Goal: Communication & Community: Answer question/provide support

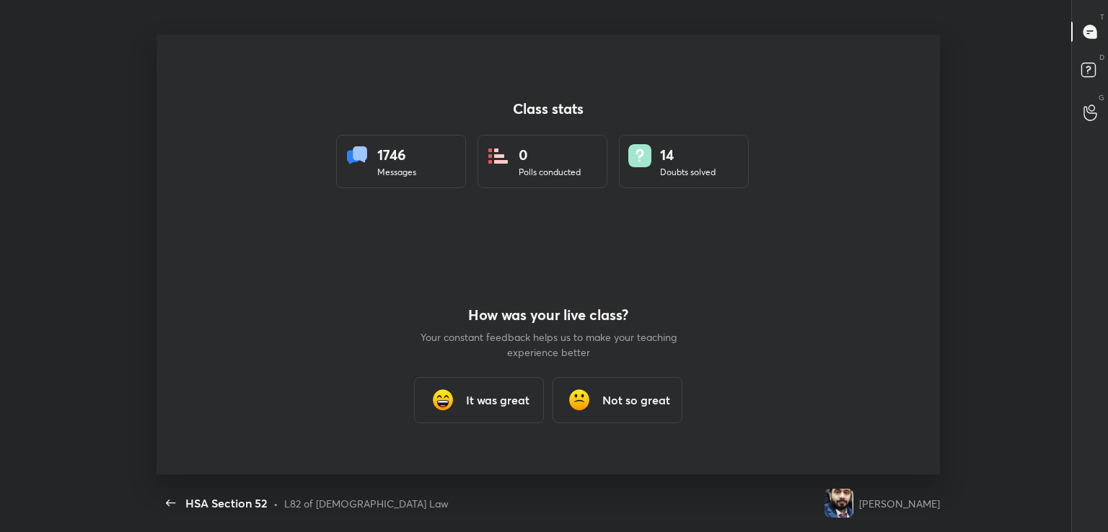
scroll to position [4, 0]
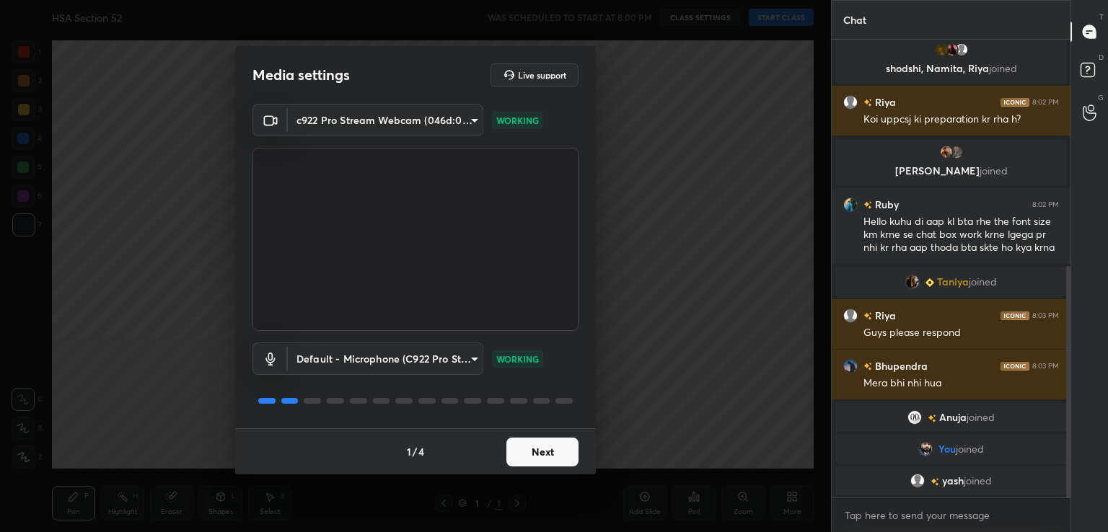
scroll to position [500, 0]
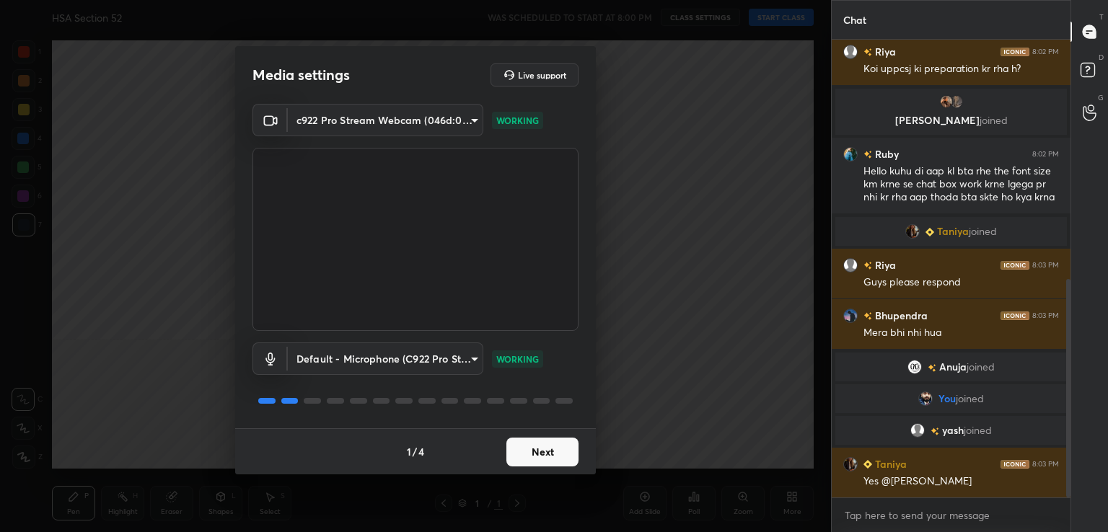
click at [567, 448] on button "Next" at bounding box center [542, 452] width 72 height 29
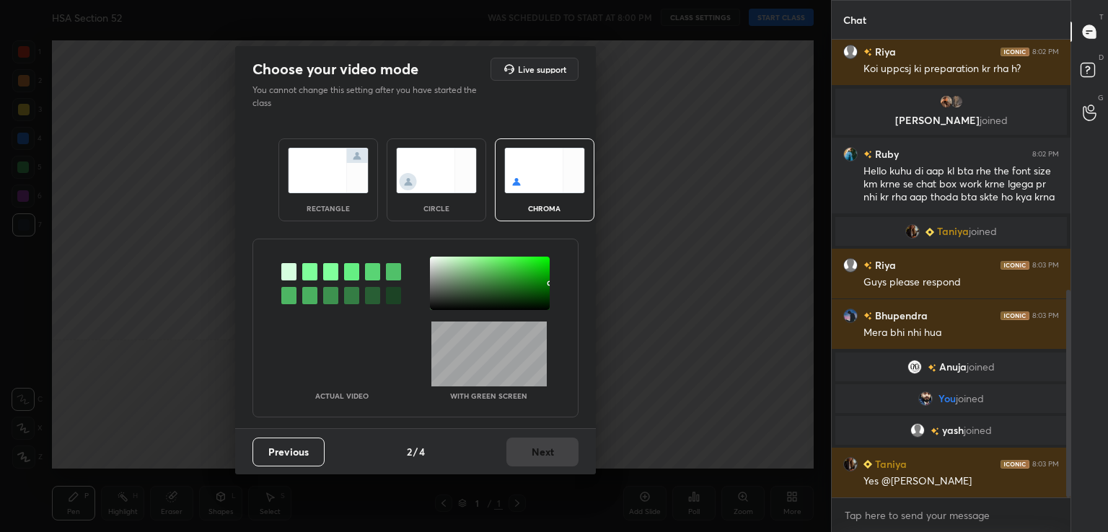
scroll to position [551, 0]
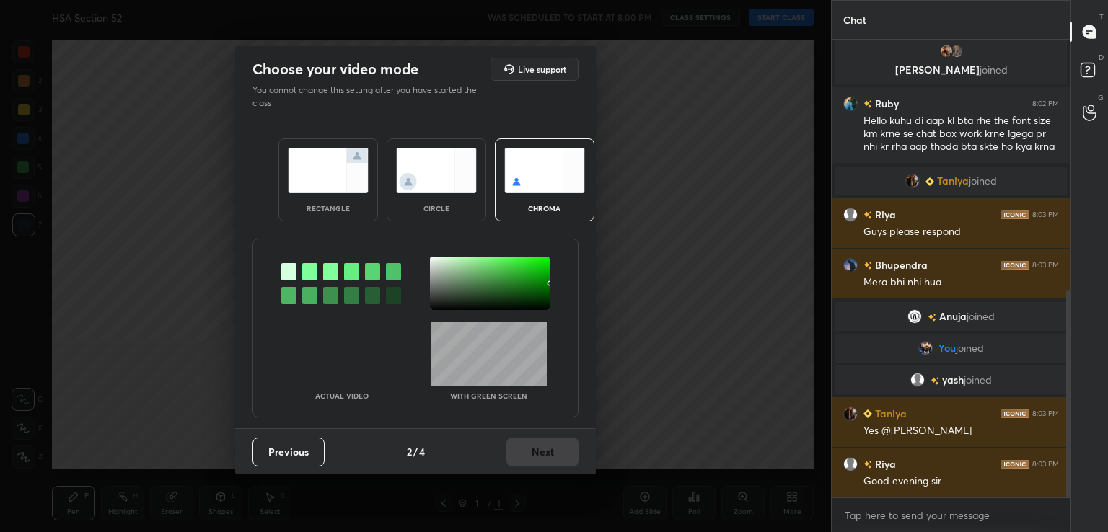
click at [315, 272] on div at bounding box center [309, 271] width 15 height 17
click at [443, 291] on div at bounding box center [490, 283] width 120 height 53
click at [550, 446] on button "Next" at bounding box center [542, 452] width 72 height 29
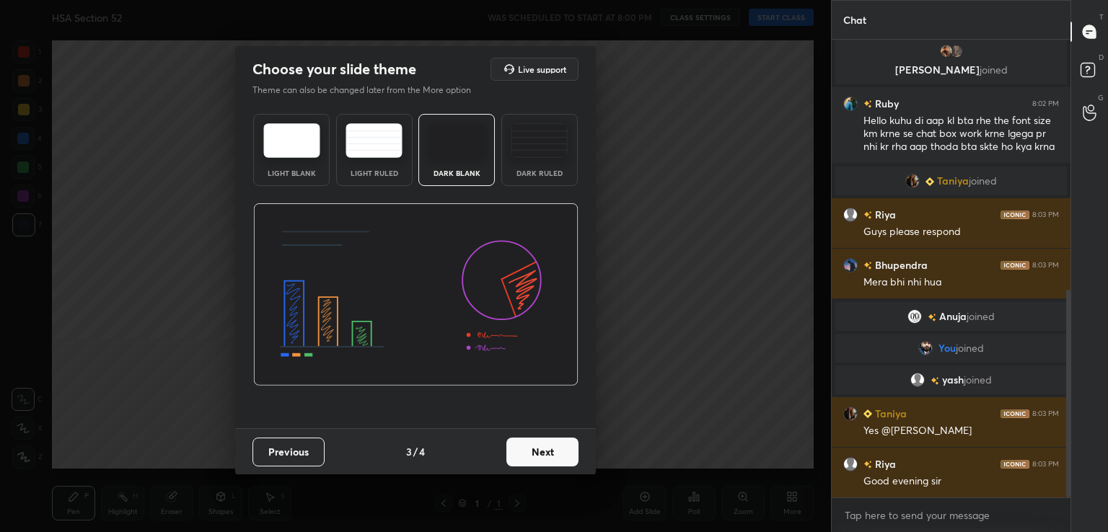
click at [550, 446] on button "Next" at bounding box center [542, 452] width 72 height 29
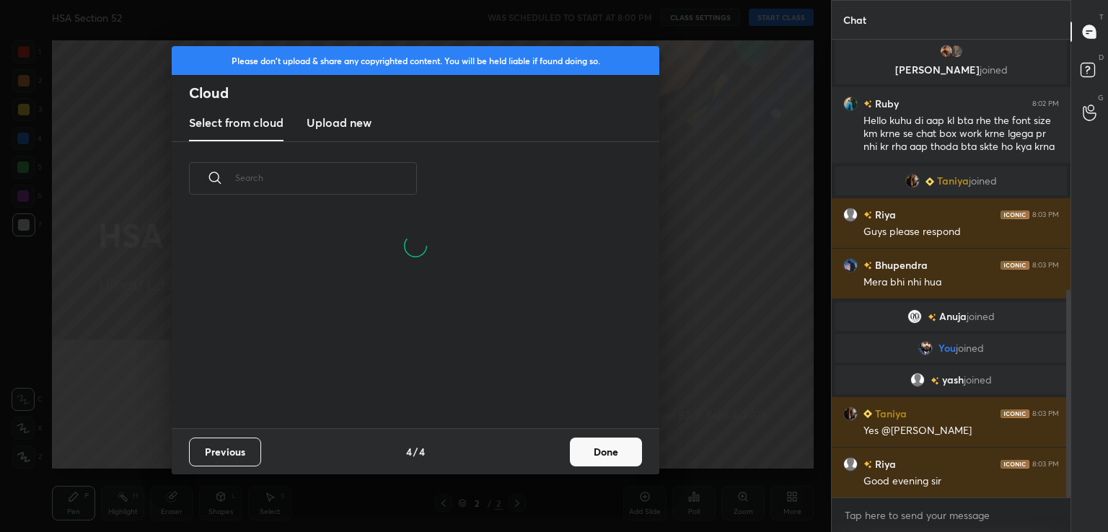
click at [608, 451] on button "Done" at bounding box center [606, 452] width 72 height 29
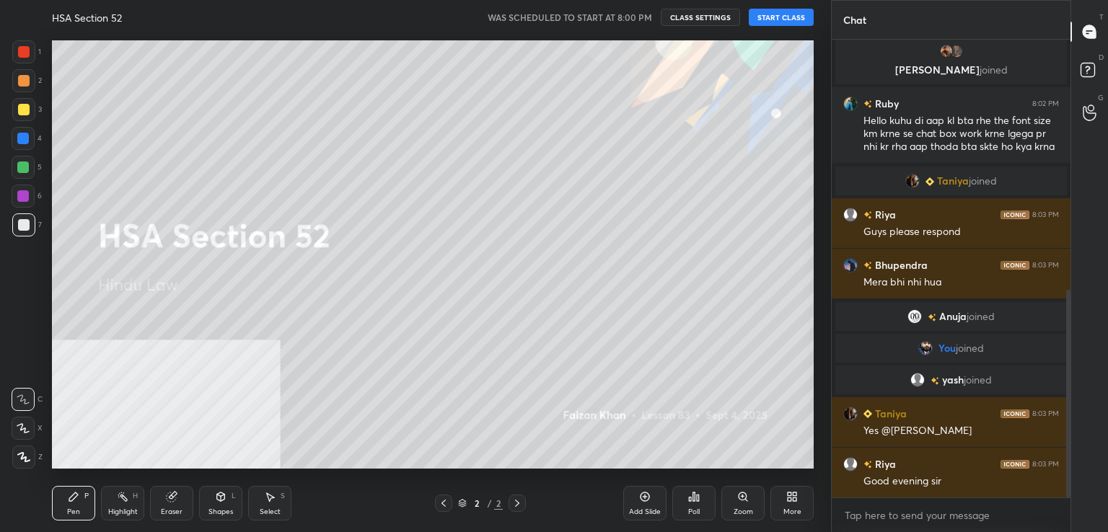
click at [777, 15] on button "START CLASS" at bounding box center [780, 17] width 65 height 17
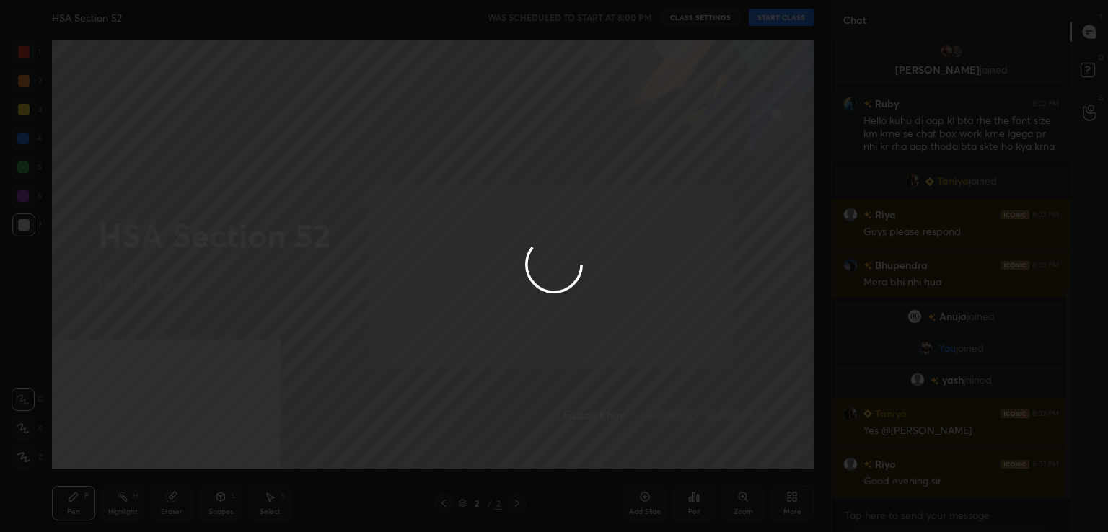
type textarea "x"
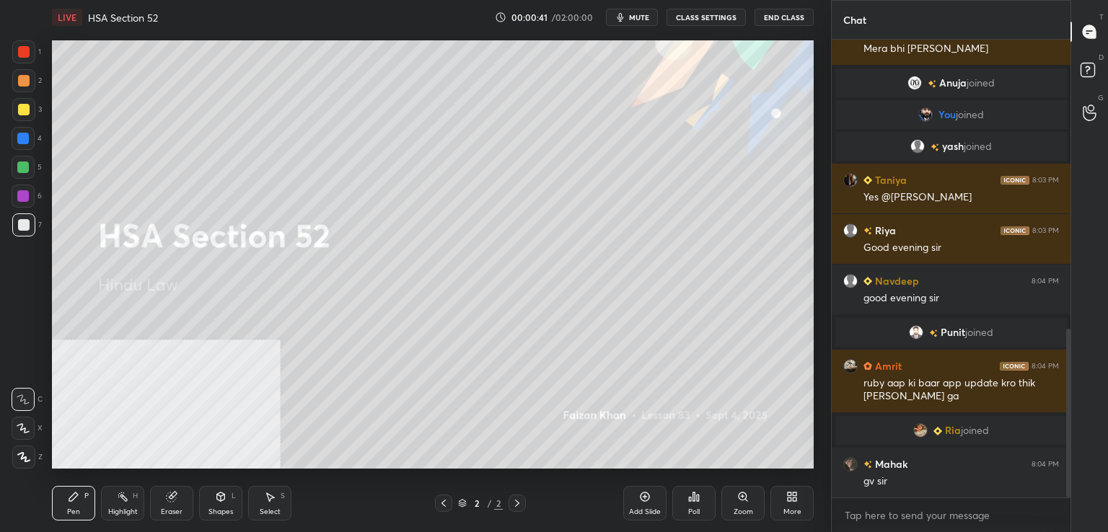
scroll to position [819, 0]
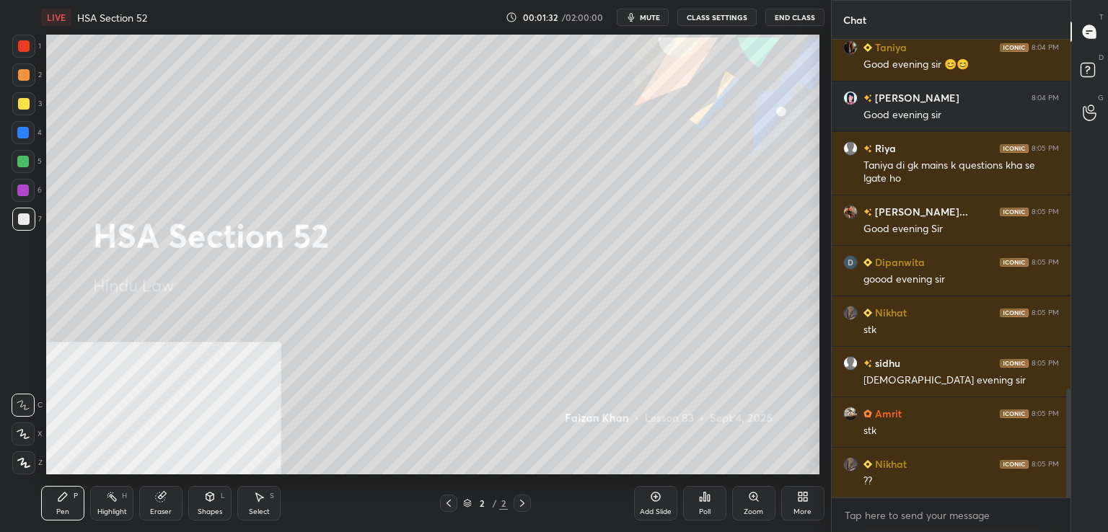
scroll to position [71668, 71336]
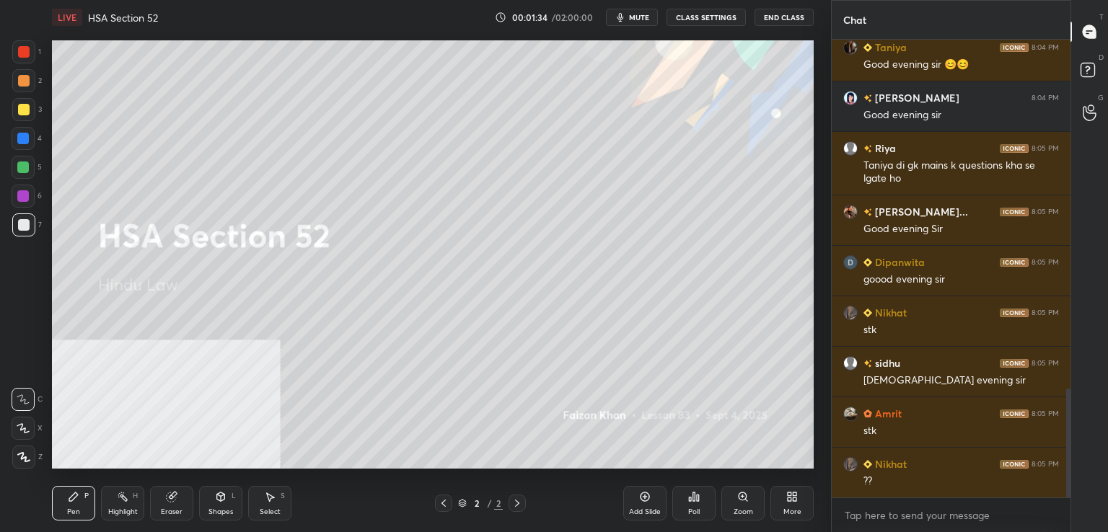
drag, startPoint x: 646, startPoint y: 503, endPoint x: 626, endPoint y: 491, distance: 23.6
click at [646, 504] on div "Add Slide" at bounding box center [644, 503] width 43 height 35
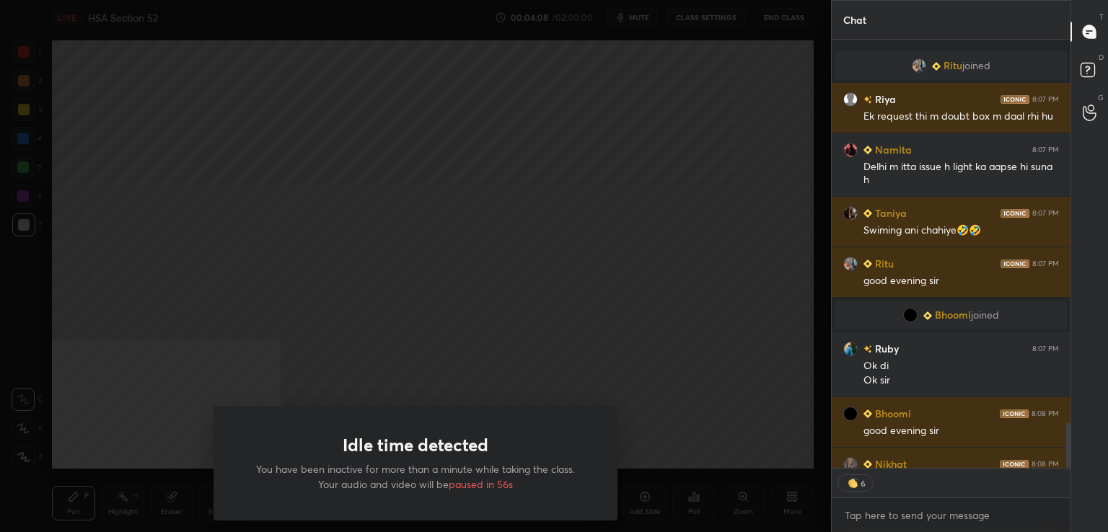
scroll to position [3596, 0]
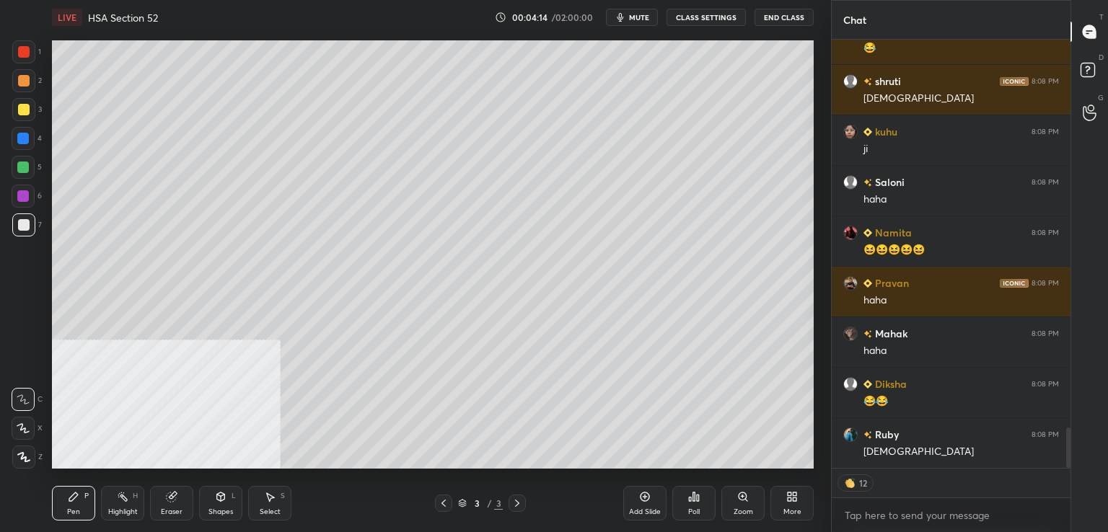
drag, startPoint x: 27, startPoint y: 50, endPoint x: 27, endPoint y: 24, distance: 26.0
click at [30, 48] on div at bounding box center [23, 51] width 23 height 23
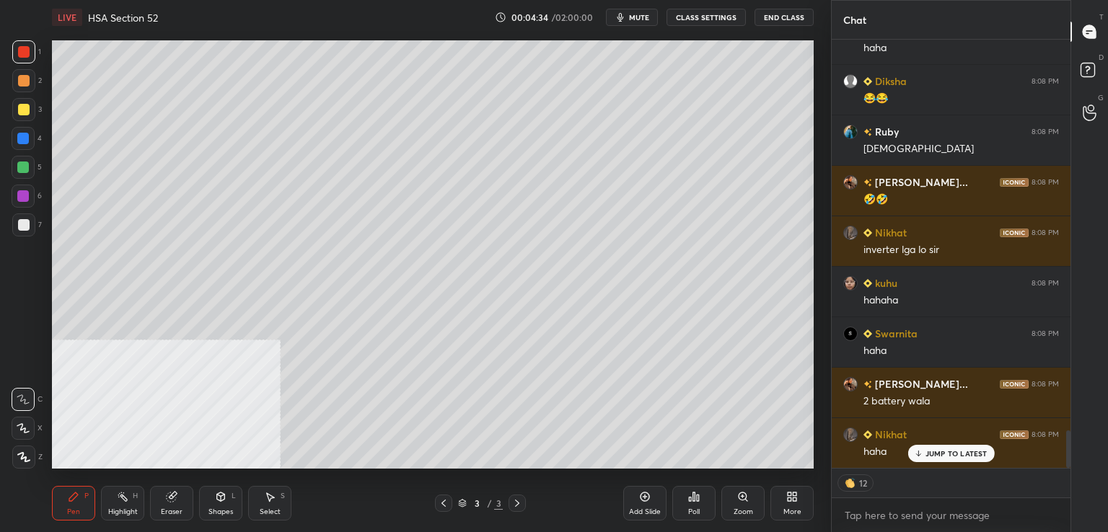
scroll to position [4453, 0]
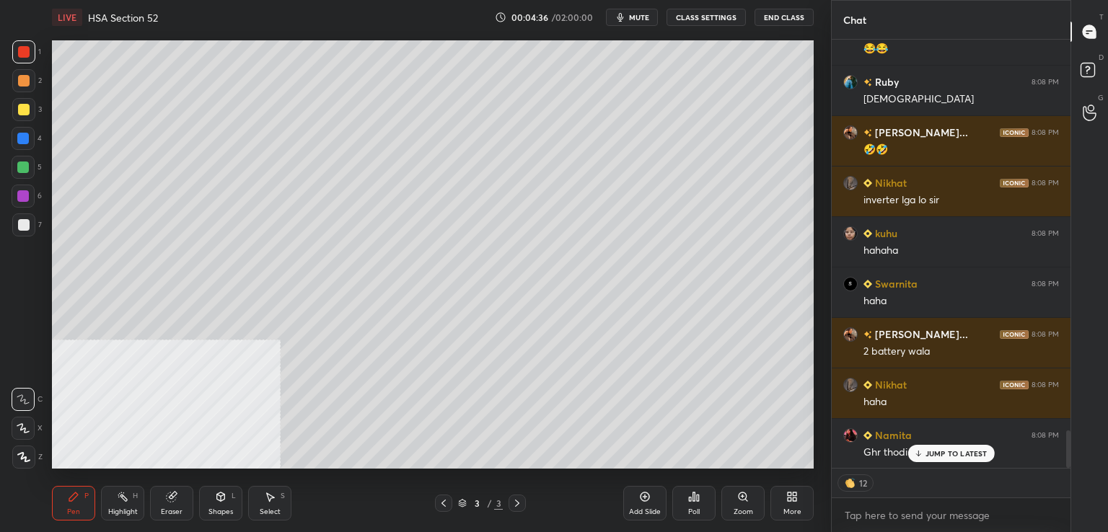
click at [952, 456] on div "Nikhat 8:08 PM haha Taniya 8:08 PM 🤣🤣 Garima 8:08 PM hahha Dipanwita 8:08 PM 😂 …" at bounding box center [950, 254] width 239 height 428
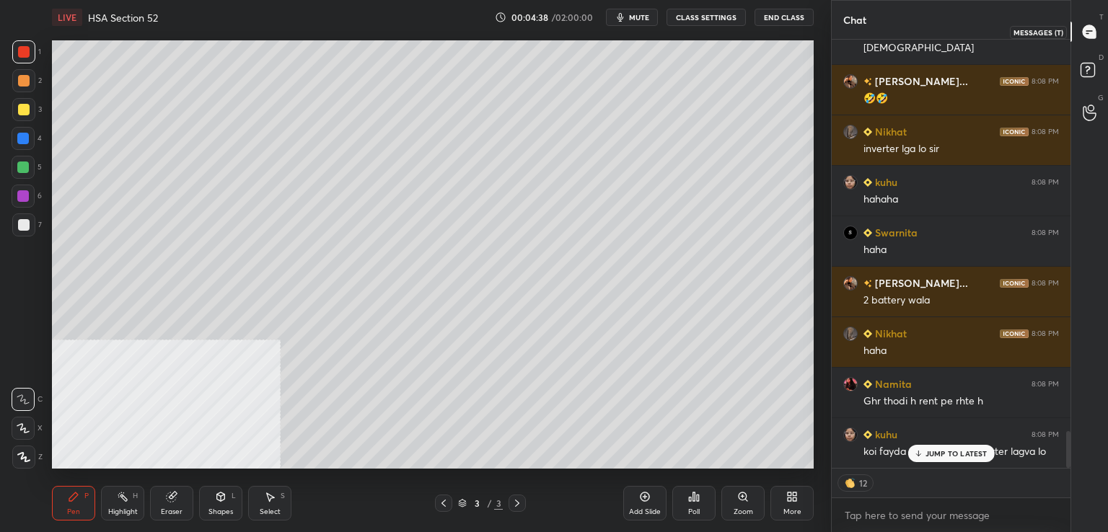
scroll to position [4554, 0]
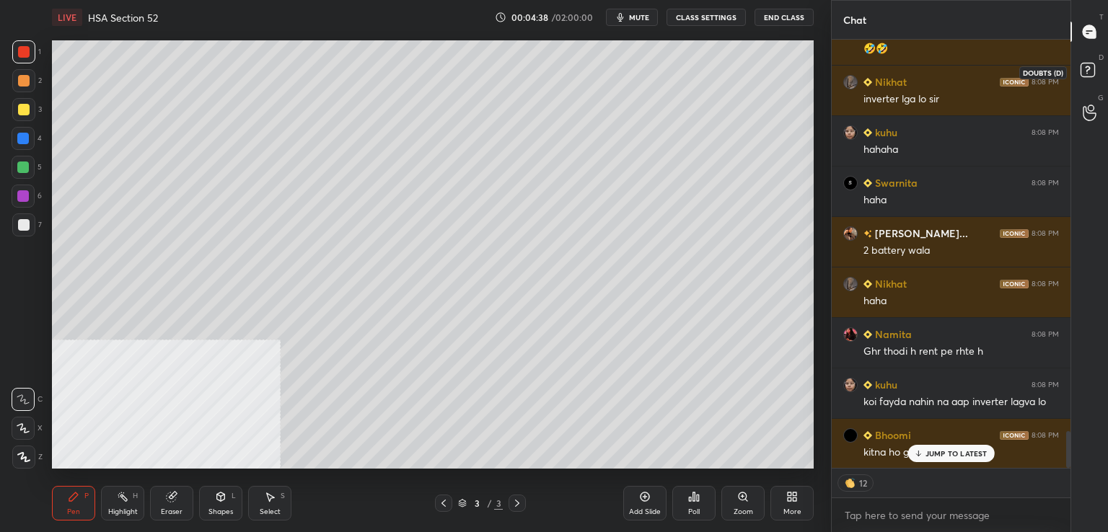
drag, startPoint x: 1095, startPoint y: 70, endPoint x: 1092, endPoint y: 37, distance: 32.5
click at [1095, 69] on icon at bounding box center [1090, 72] width 26 height 26
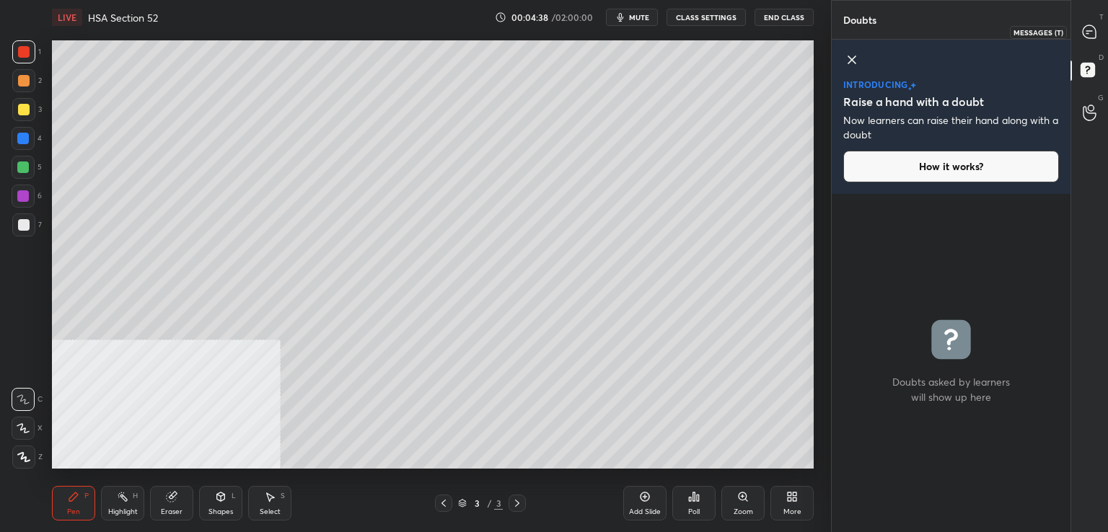
drag, startPoint x: 1093, startPoint y: 23, endPoint x: 1078, endPoint y: 53, distance: 33.9
click at [1093, 27] on div at bounding box center [1089, 32] width 29 height 26
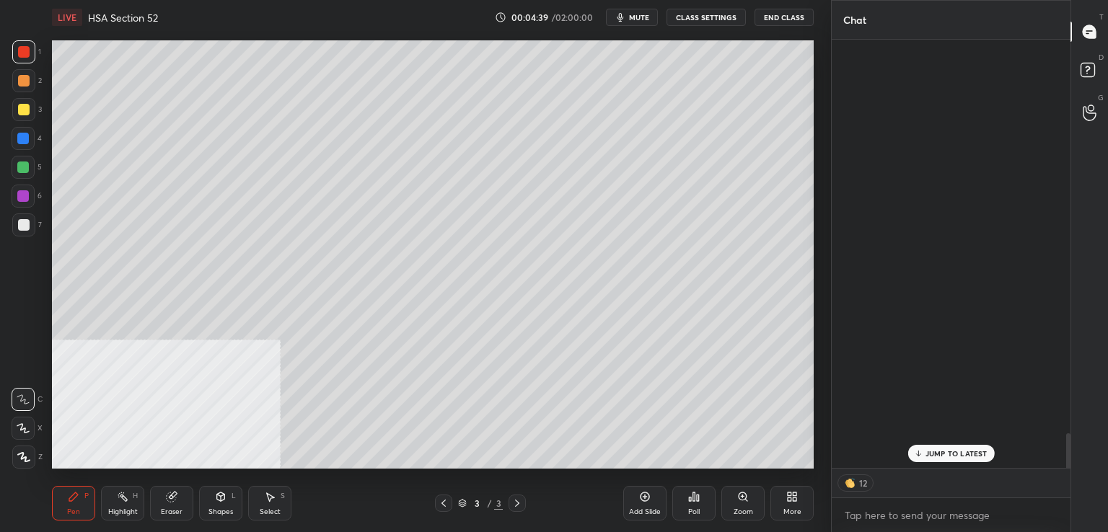
scroll to position [425, 234]
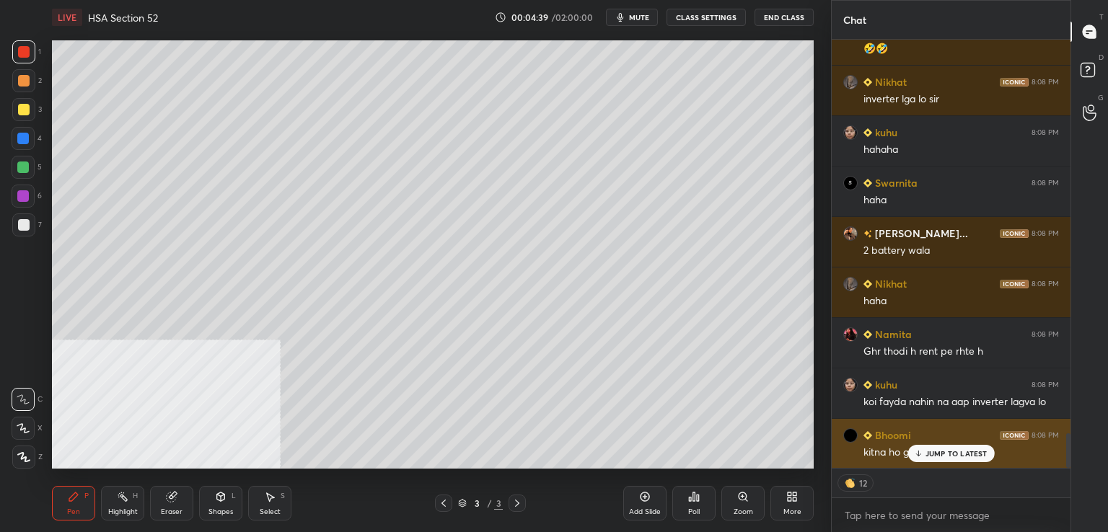
drag, startPoint x: 935, startPoint y: 454, endPoint x: 921, endPoint y: 448, distance: 15.2
click at [932, 454] on p "JUMP TO LATEST" at bounding box center [956, 453] width 62 height 9
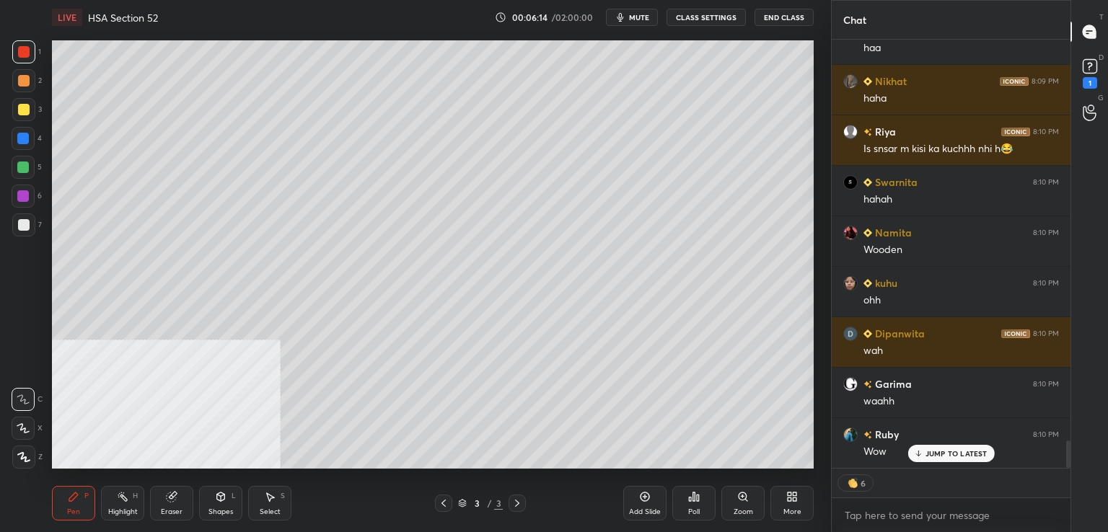
scroll to position [6363, 0]
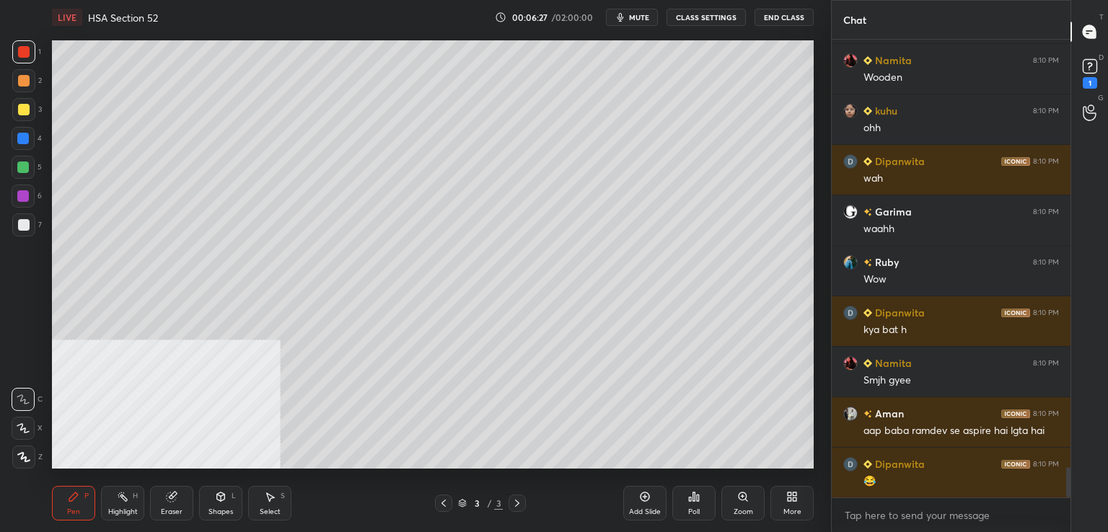
drag, startPoint x: 29, startPoint y: 49, endPoint x: 17, endPoint y: 50, distance: 12.3
click at [30, 48] on div at bounding box center [23, 51] width 23 height 23
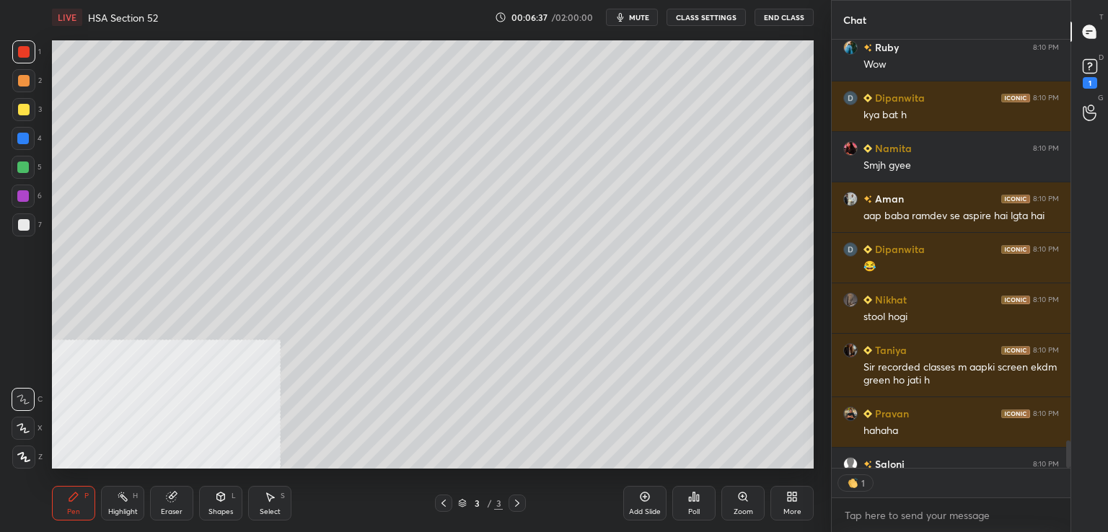
scroll to position [425, 234]
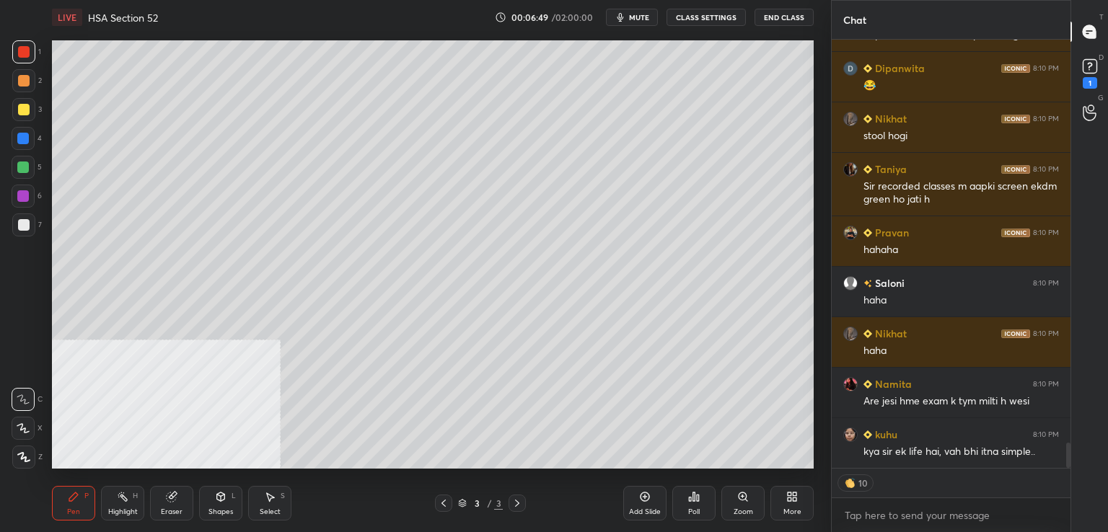
click at [26, 226] on div at bounding box center [24, 225] width 12 height 12
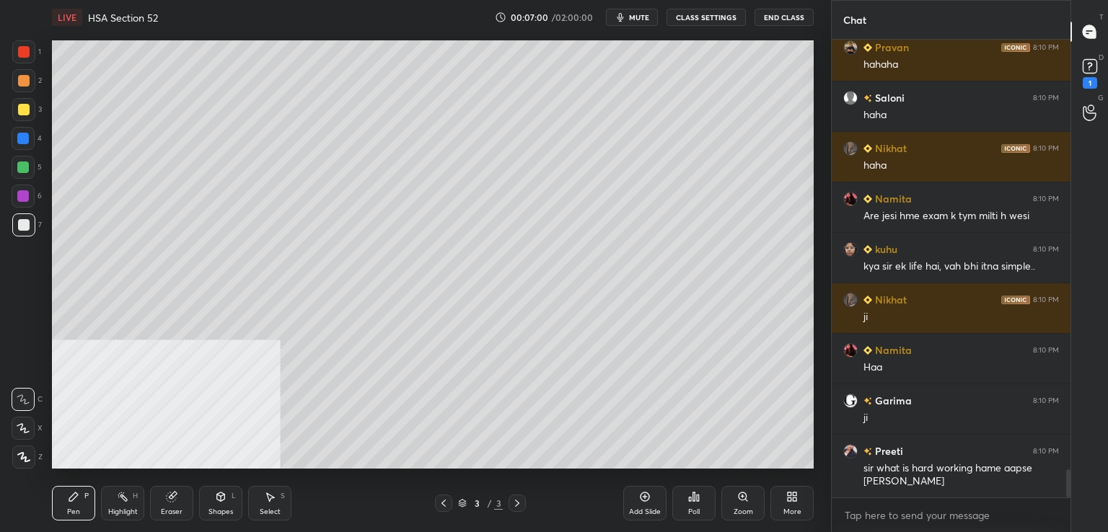
scroll to position [7117, 0]
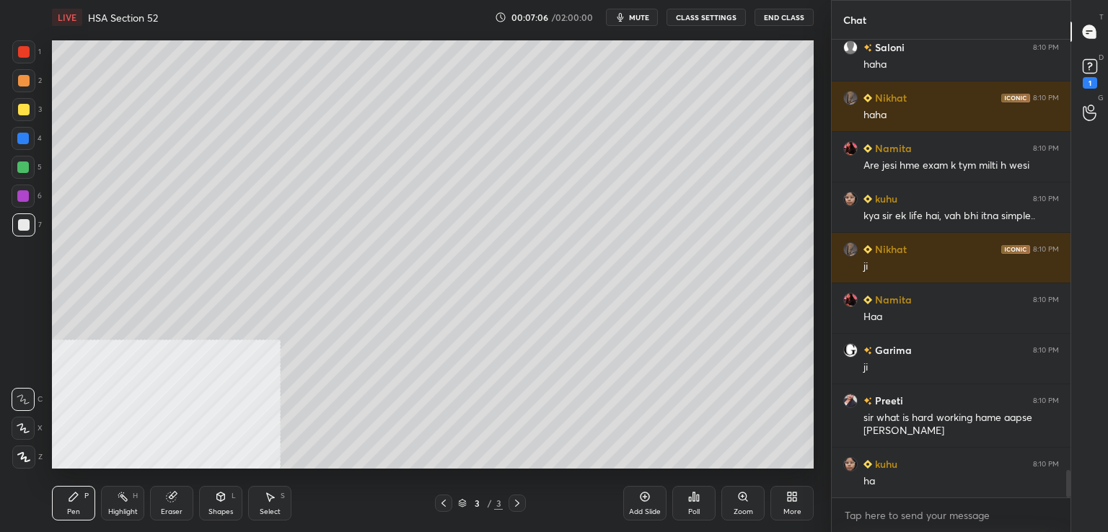
drag, startPoint x: 27, startPoint y: 226, endPoint x: 22, endPoint y: 217, distance: 10.0
click at [26, 225] on div at bounding box center [24, 225] width 12 height 12
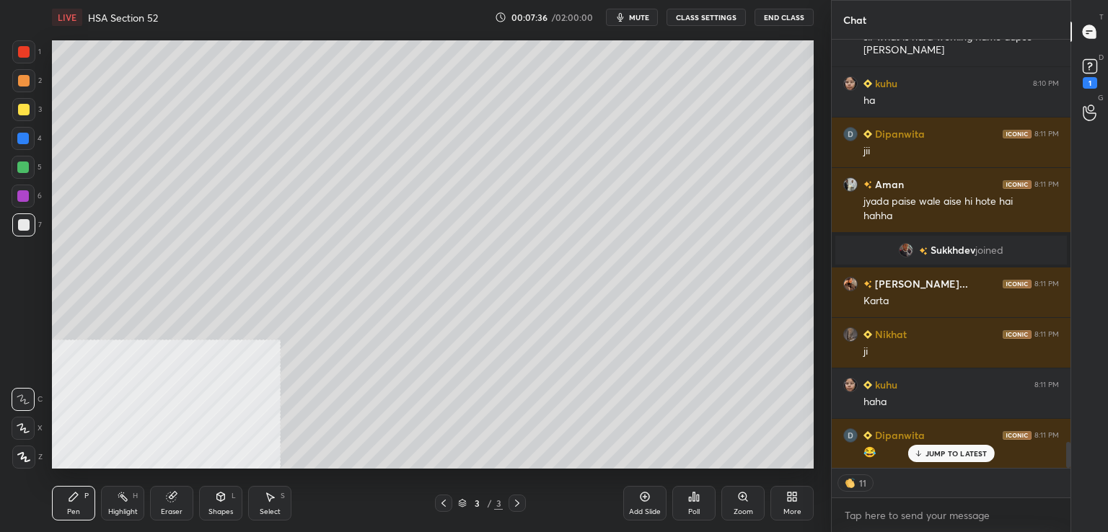
scroll to position [6763, 0]
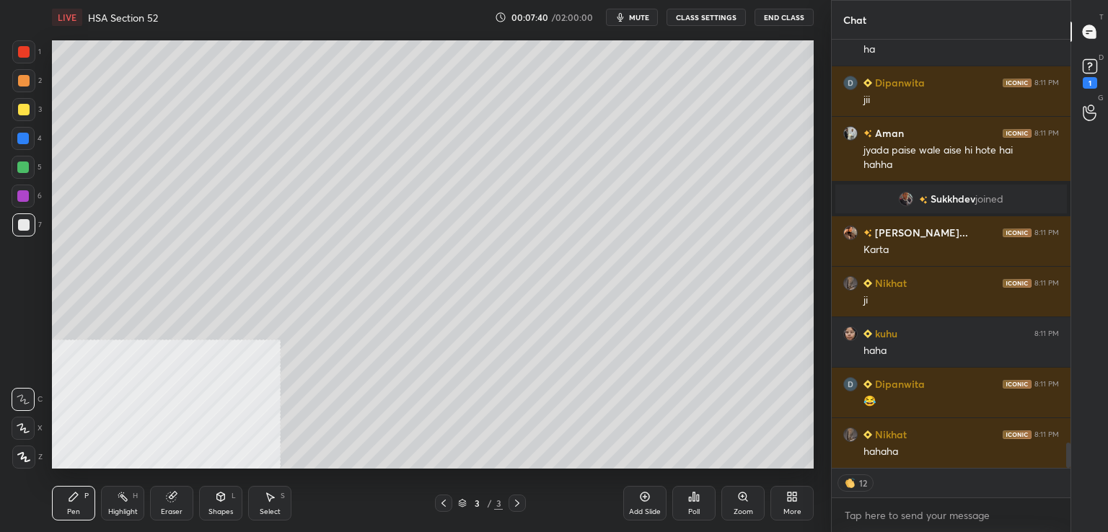
drag, startPoint x: 27, startPoint y: 232, endPoint x: 18, endPoint y: 234, distance: 8.8
click at [26, 233] on div at bounding box center [23, 224] width 23 height 23
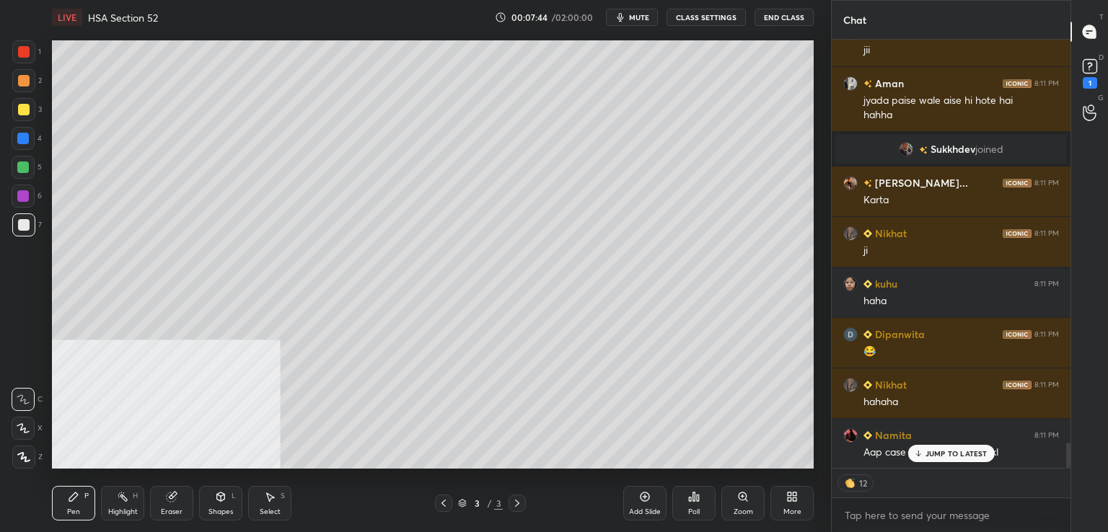
drag, startPoint x: 940, startPoint y: 452, endPoint x: 826, endPoint y: 440, distance: 115.3
click at [937, 452] on p "JUMP TO LATEST" at bounding box center [956, 453] width 62 height 9
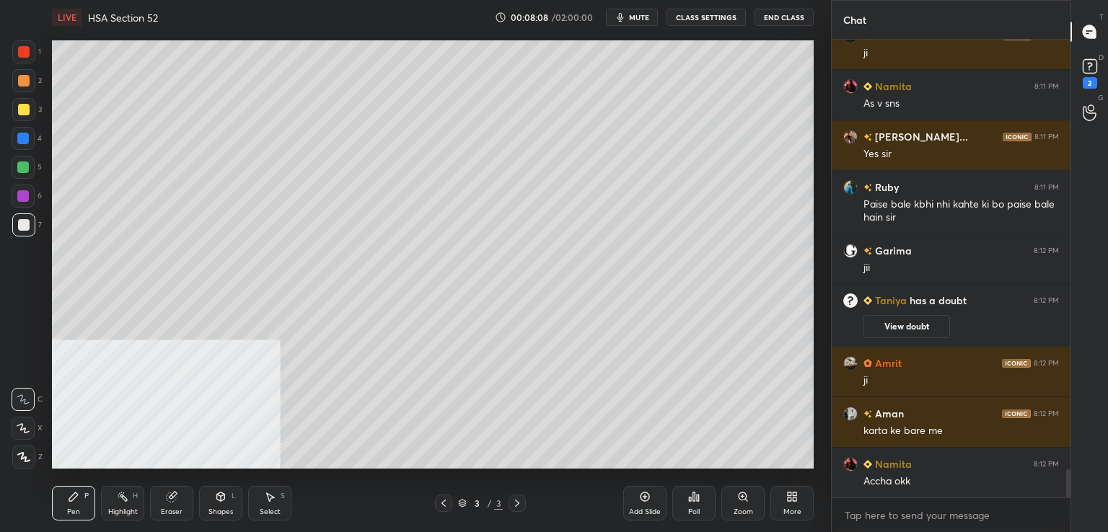
scroll to position [7098, 0]
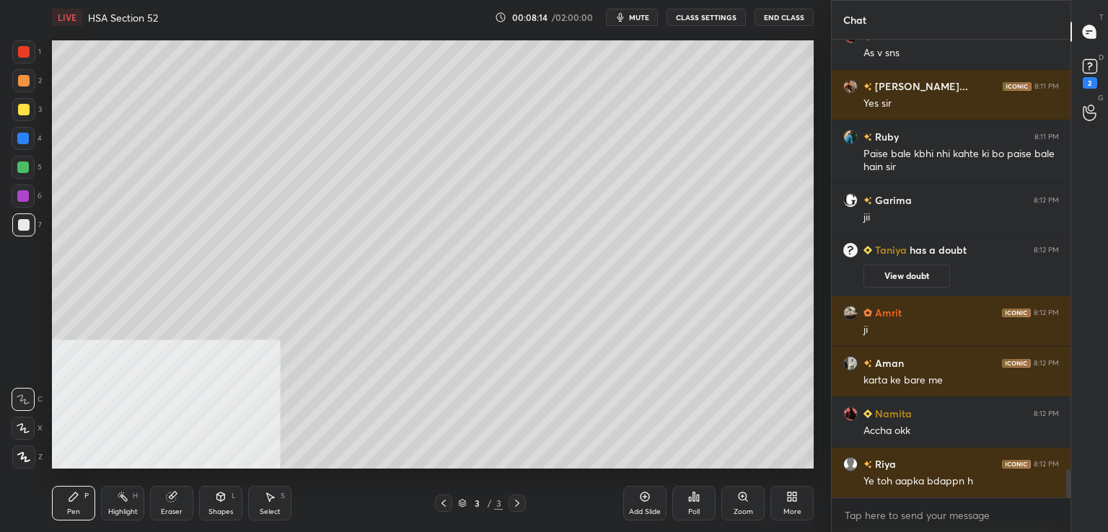
click at [643, 500] on icon at bounding box center [645, 497] width 12 height 12
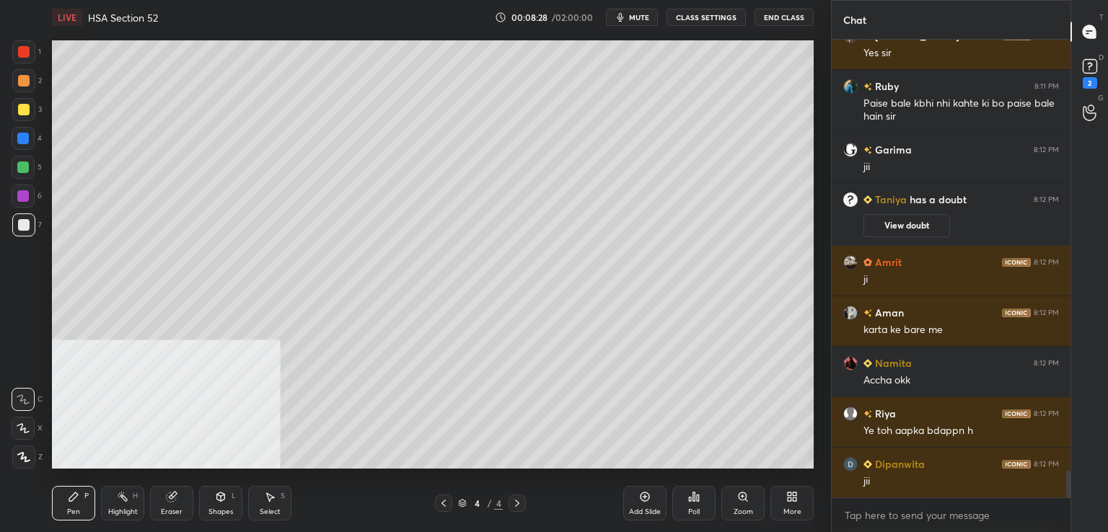
drag, startPoint x: 645, startPoint y: 20, endPoint x: 650, endPoint y: 2, distance: 18.7
click at [645, 19] on span "mute" at bounding box center [639, 17] width 20 height 10
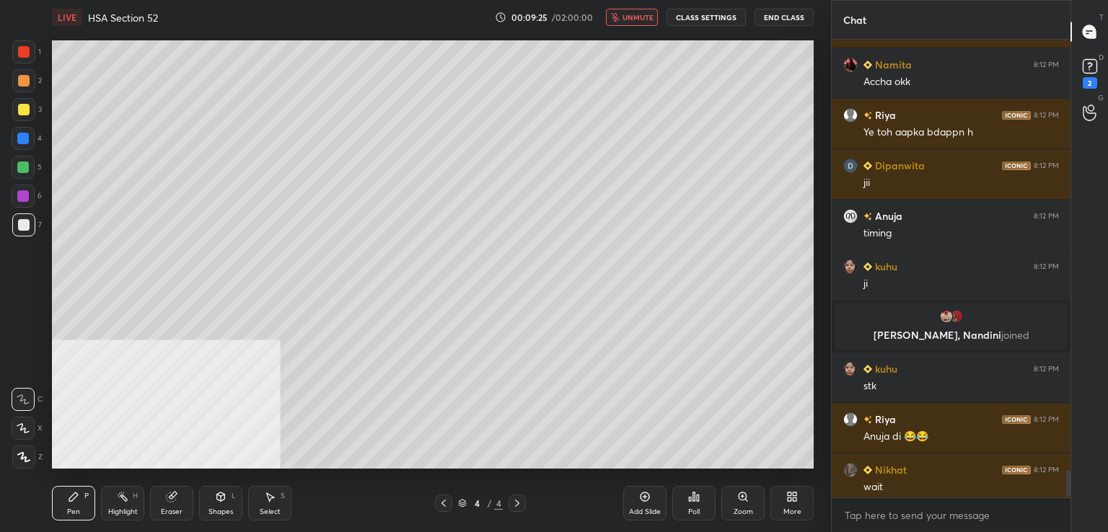
scroll to position [7290, 0]
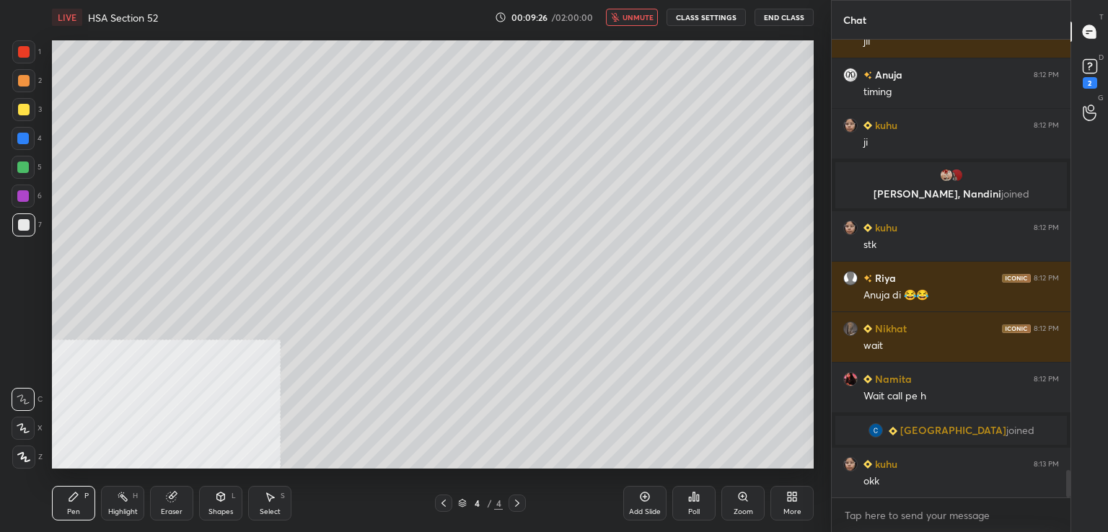
click at [641, 21] on span "unmute" at bounding box center [637, 17] width 31 height 10
click at [27, 229] on div at bounding box center [24, 225] width 12 height 12
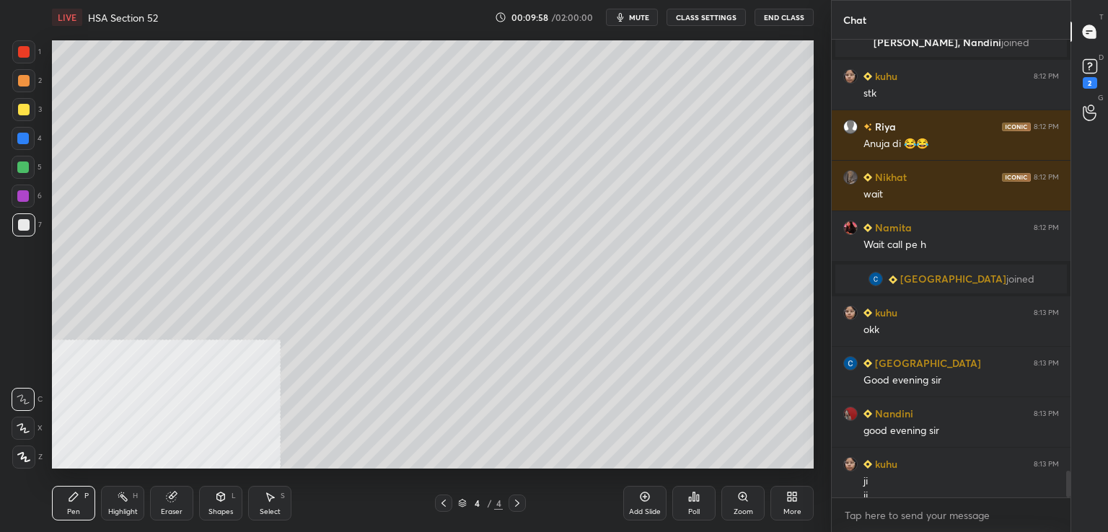
scroll to position [7456, 0]
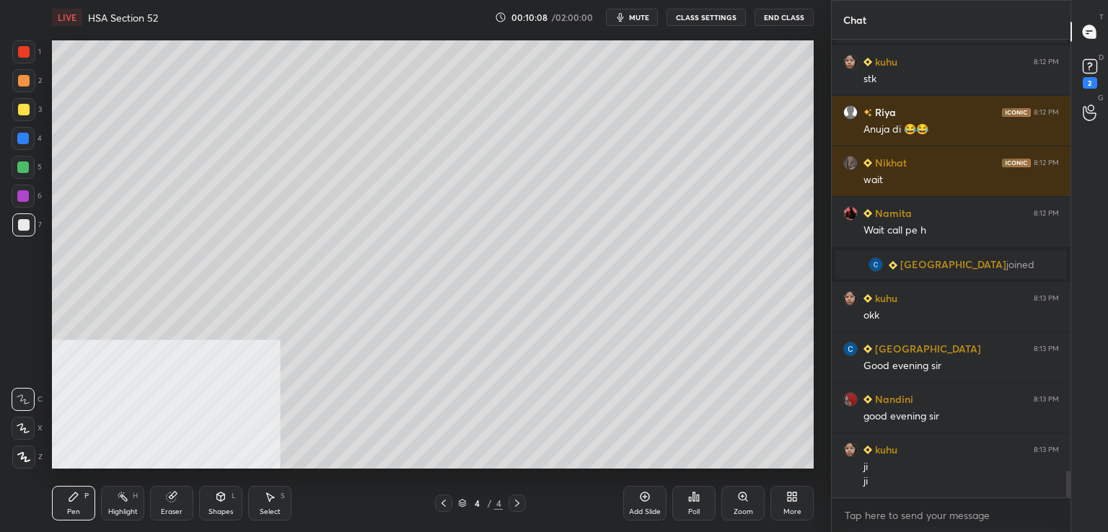
click at [19, 231] on div at bounding box center [23, 224] width 23 height 23
click at [28, 102] on div at bounding box center [23, 109] width 23 height 23
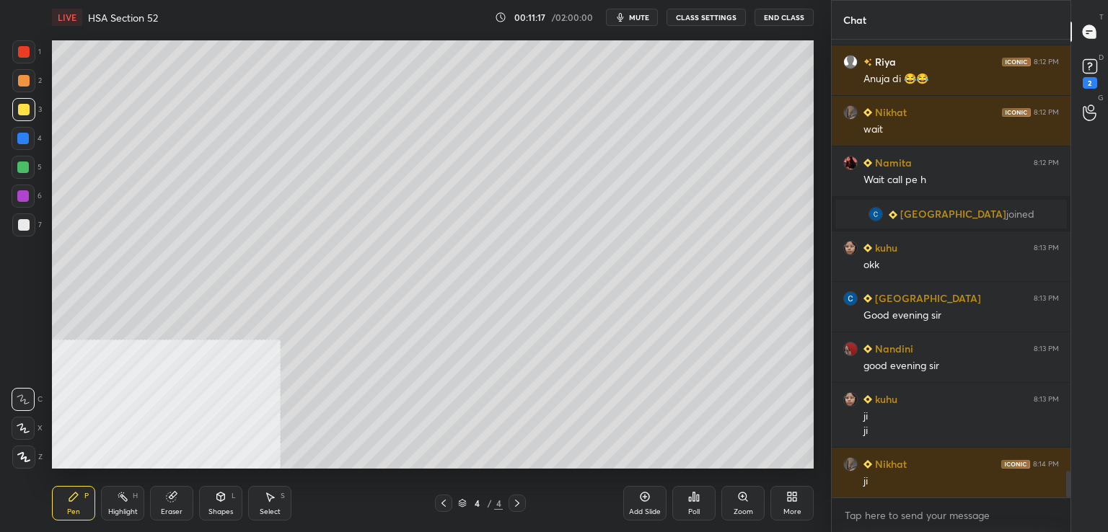
click at [23, 231] on div at bounding box center [23, 224] width 23 height 23
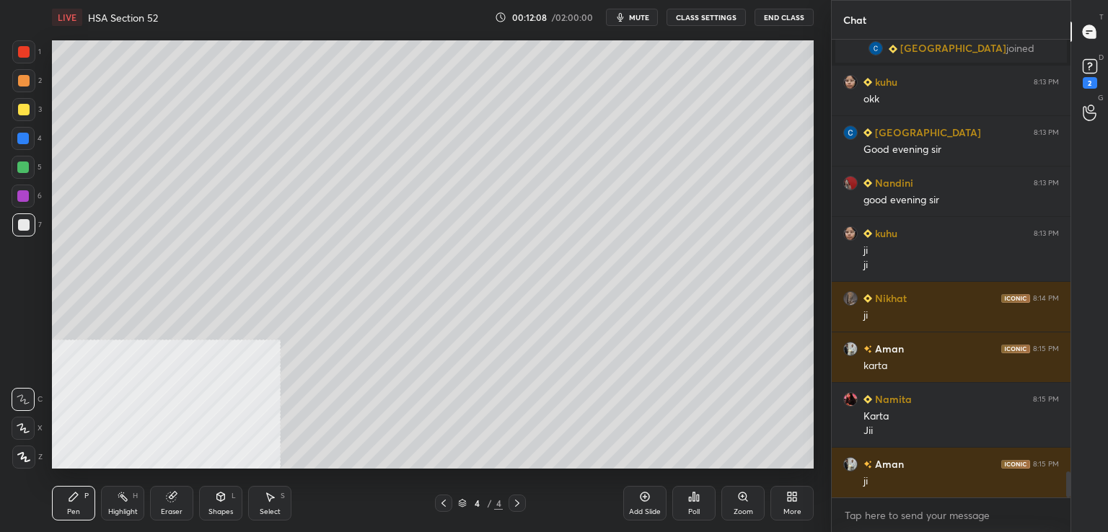
scroll to position [7707, 0]
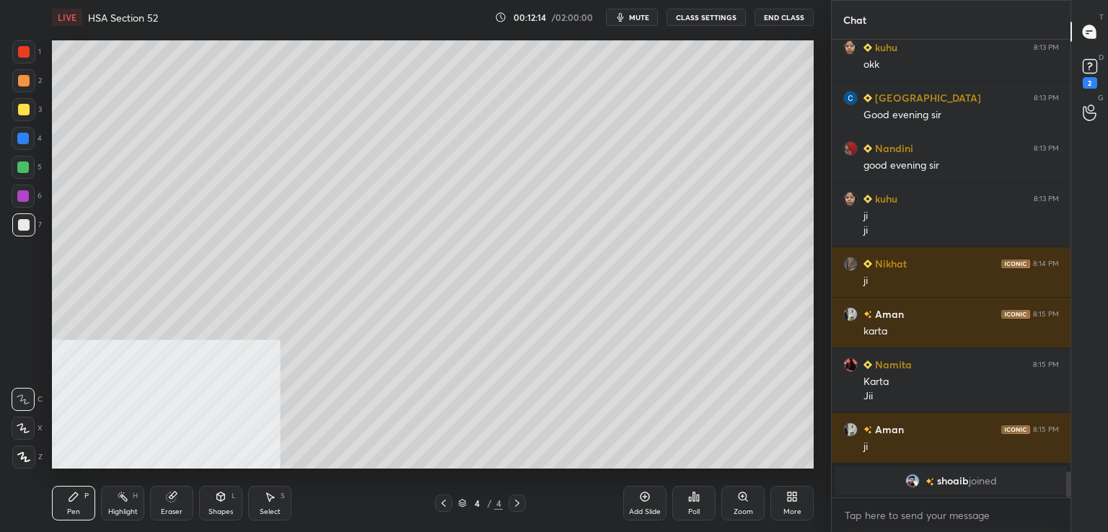
click at [21, 60] on div at bounding box center [23, 51] width 23 height 23
drag, startPoint x: 637, startPoint y: 498, endPoint x: 620, endPoint y: 484, distance: 22.5
click at [635, 495] on div "Add Slide" at bounding box center [644, 503] width 43 height 35
drag, startPoint x: 27, startPoint y: 226, endPoint x: 44, endPoint y: 218, distance: 18.7
click at [29, 226] on div at bounding box center [23, 224] width 23 height 23
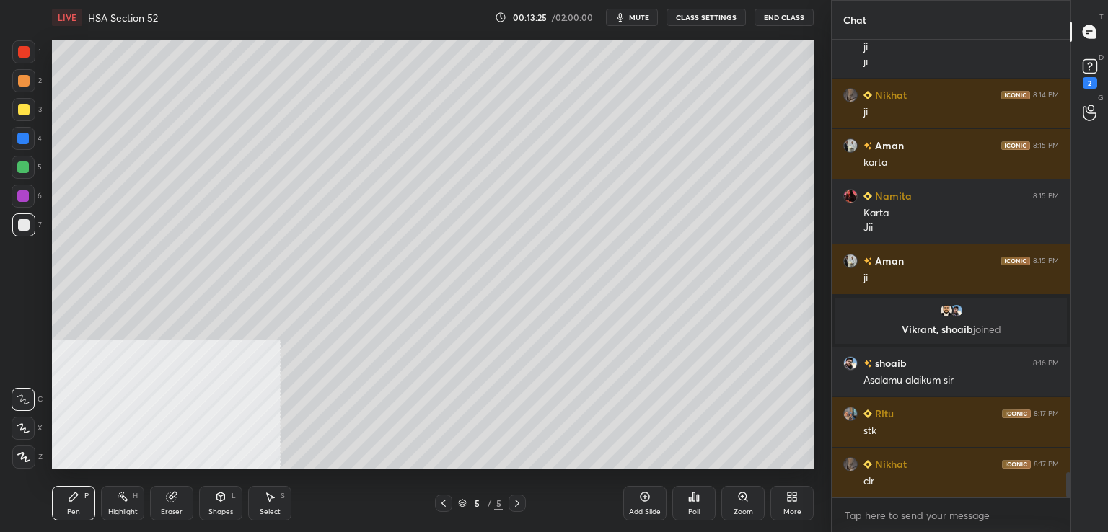
scroll to position [7886, 0]
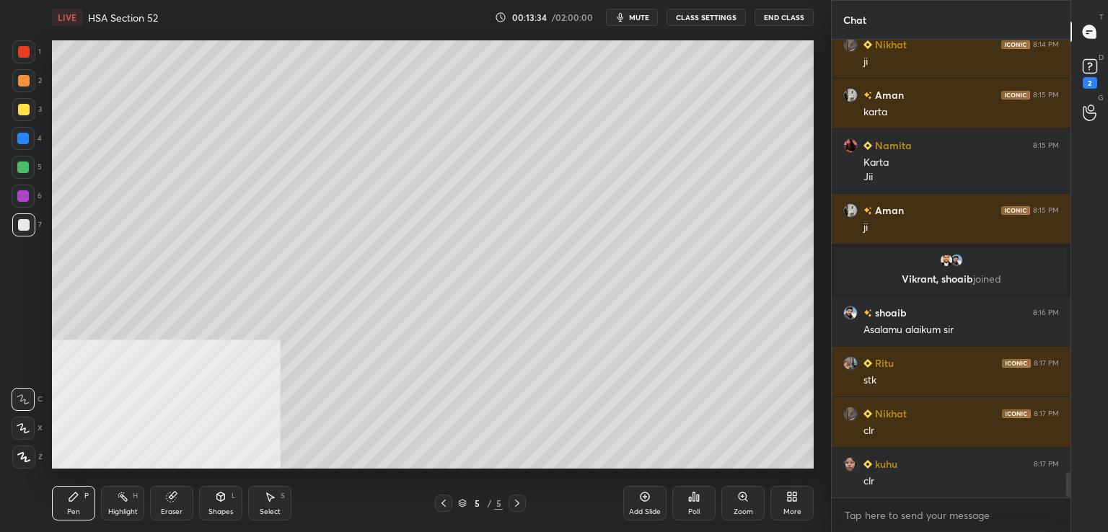
click at [34, 164] on div at bounding box center [23, 167] width 23 height 23
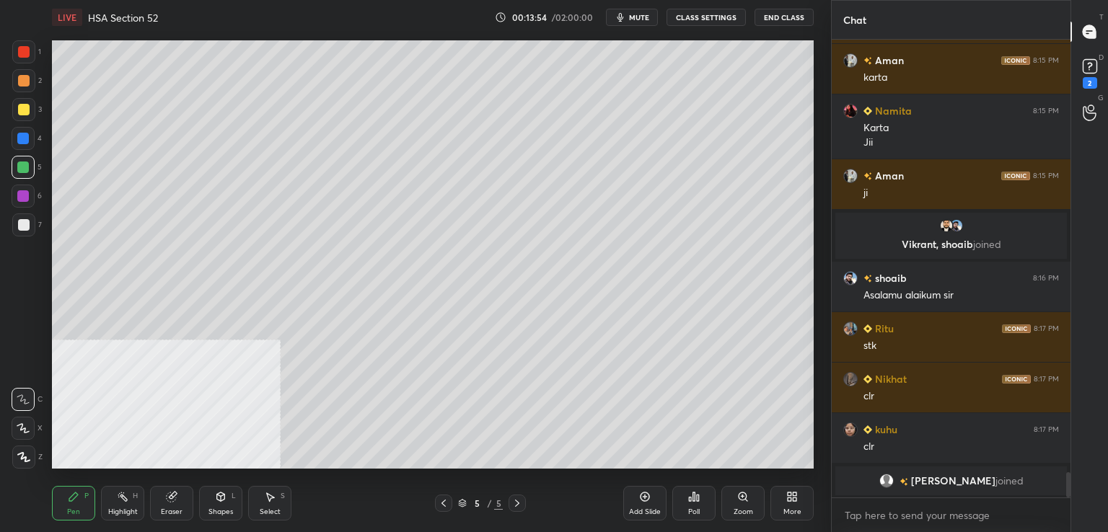
drag, startPoint x: 27, startPoint y: 82, endPoint x: 3, endPoint y: 79, distance: 24.0
click at [26, 83] on div at bounding box center [24, 81] width 12 height 12
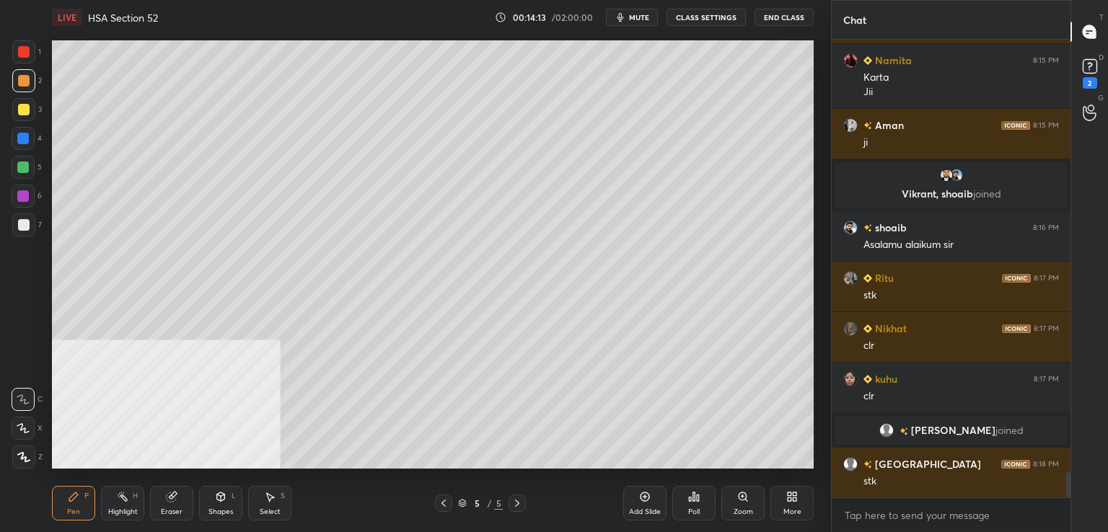
click at [444, 505] on icon at bounding box center [443, 503] width 4 height 7
click at [518, 503] on icon at bounding box center [517, 503] width 4 height 7
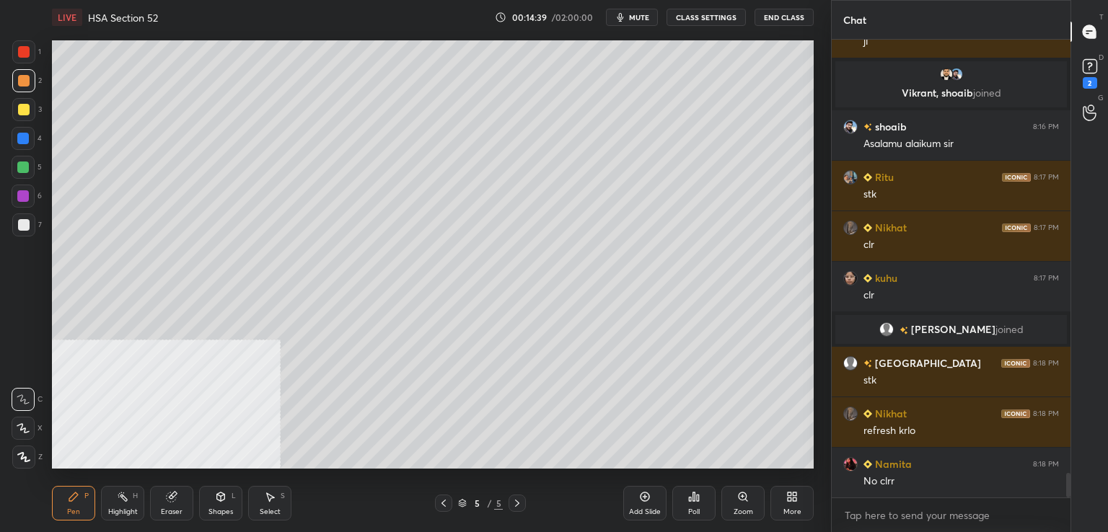
scroll to position [8050, 0]
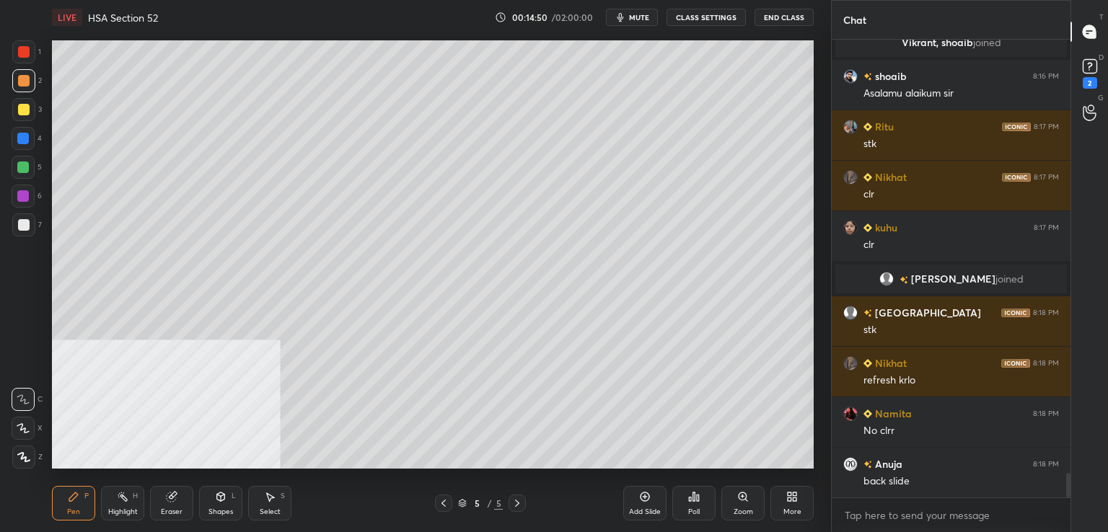
click at [438, 503] on icon at bounding box center [444, 504] width 12 height 12
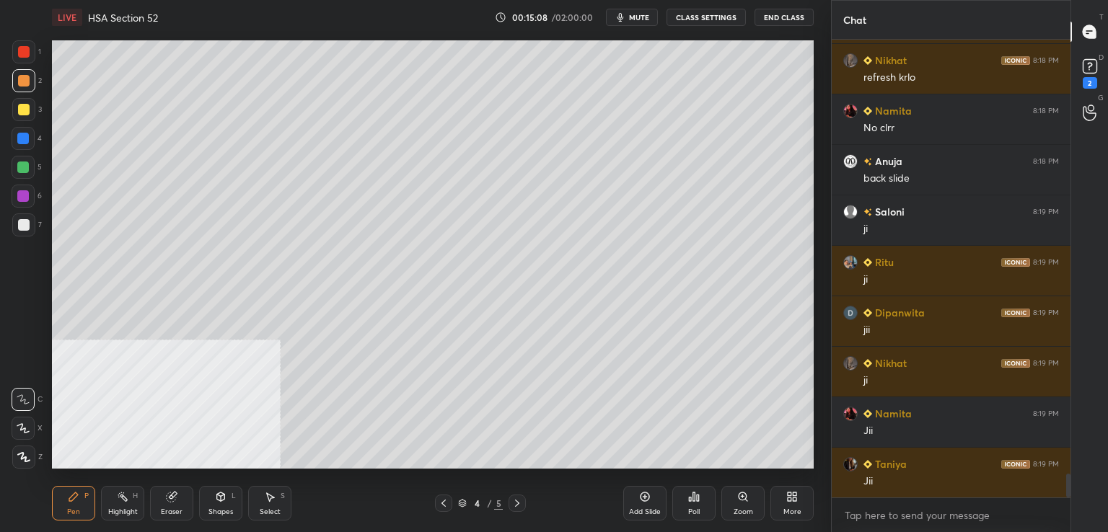
scroll to position [8404, 0]
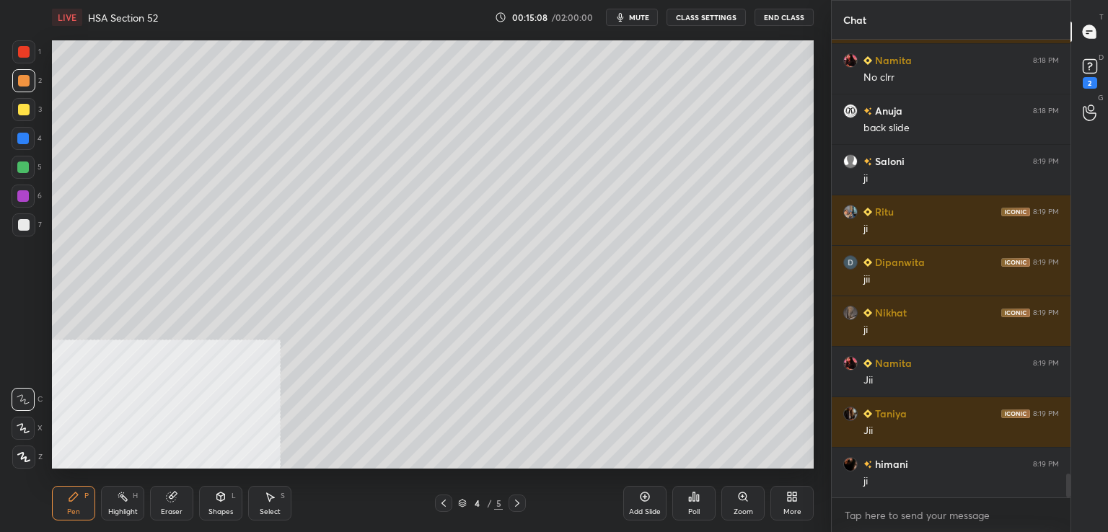
click at [514, 503] on icon at bounding box center [517, 504] width 12 height 12
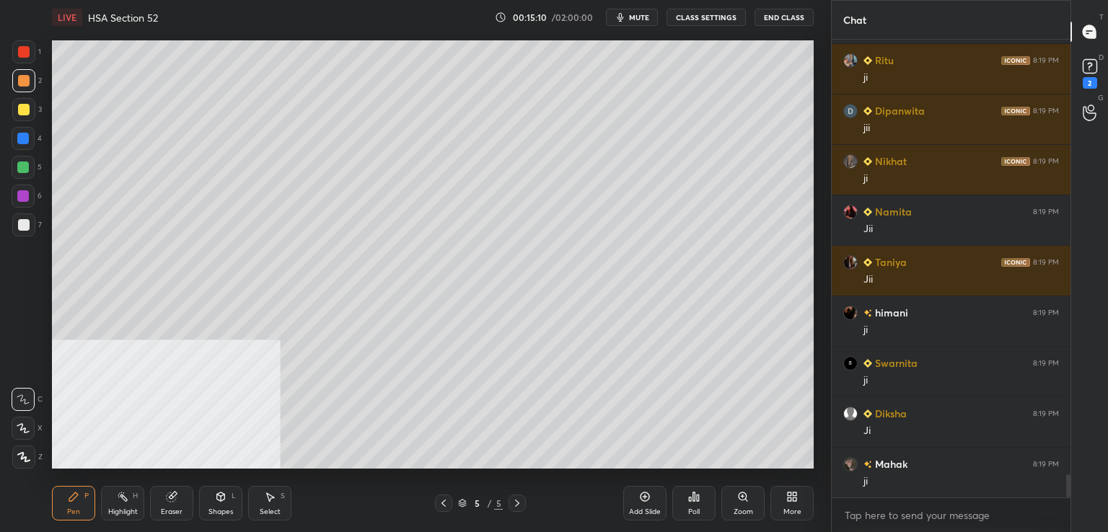
drag, startPoint x: 649, startPoint y: 501, endPoint x: 624, endPoint y: 490, distance: 26.8
click at [647, 500] on icon at bounding box center [645, 497] width 12 height 12
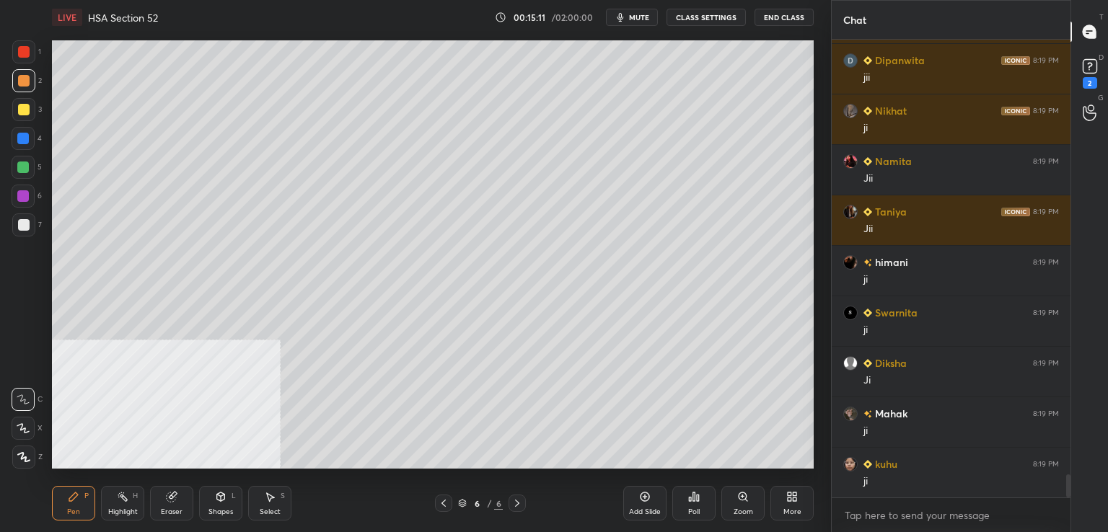
drag, startPoint x: 35, startPoint y: 229, endPoint x: 50, endPoint y: 224, distance: 16.0
click at [37, 229] on div "7" at bounding box center [27, 224] width 30 height 23
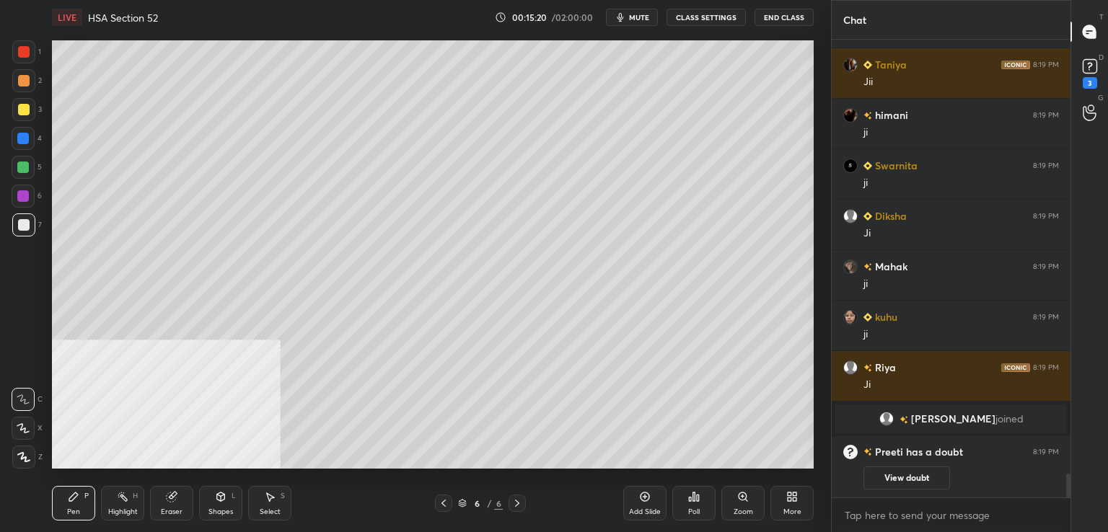
scroll to position [8492, 0]
click at [27, 110] on div at bounding box center [24, 110] width 12 height 12
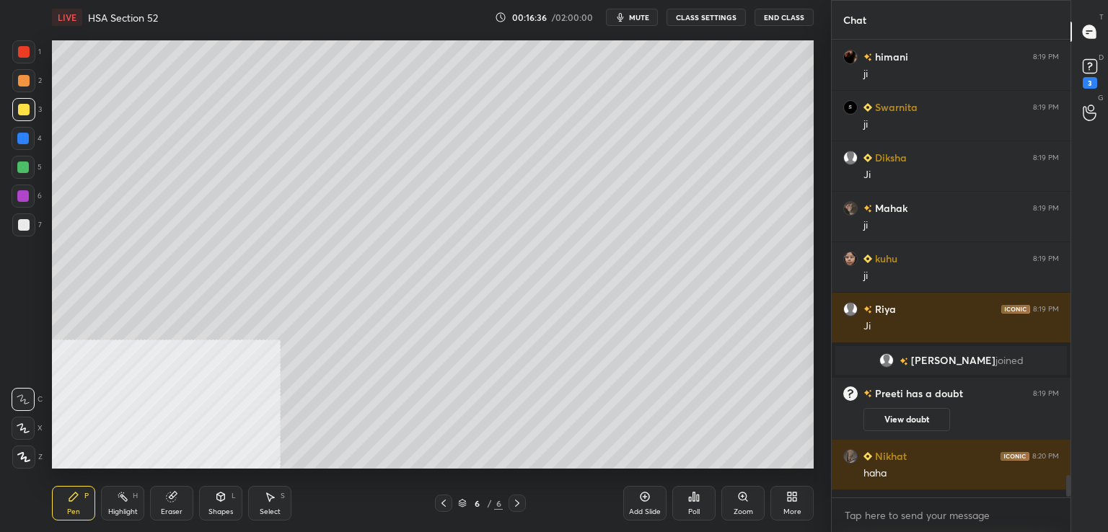
scroll to position [454, 234]
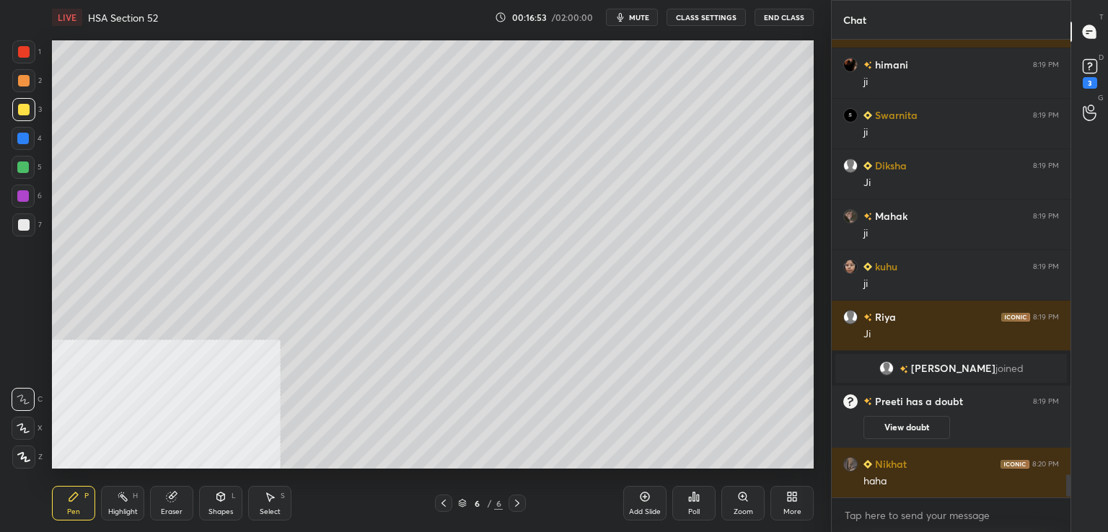
drag, startPoint x: 19, startPoint y: 200, endPoint x: 38, endPoint y: 211, distance: 21.6
click at [20, 201] on div at bounding box center [23, 196] width 12 height 12
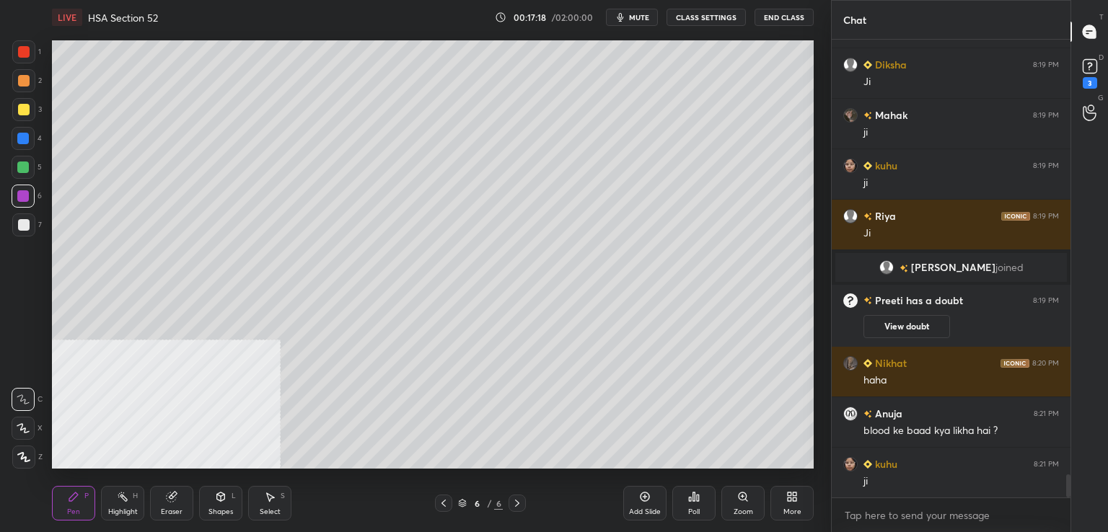
scroll to position [8693, 0]
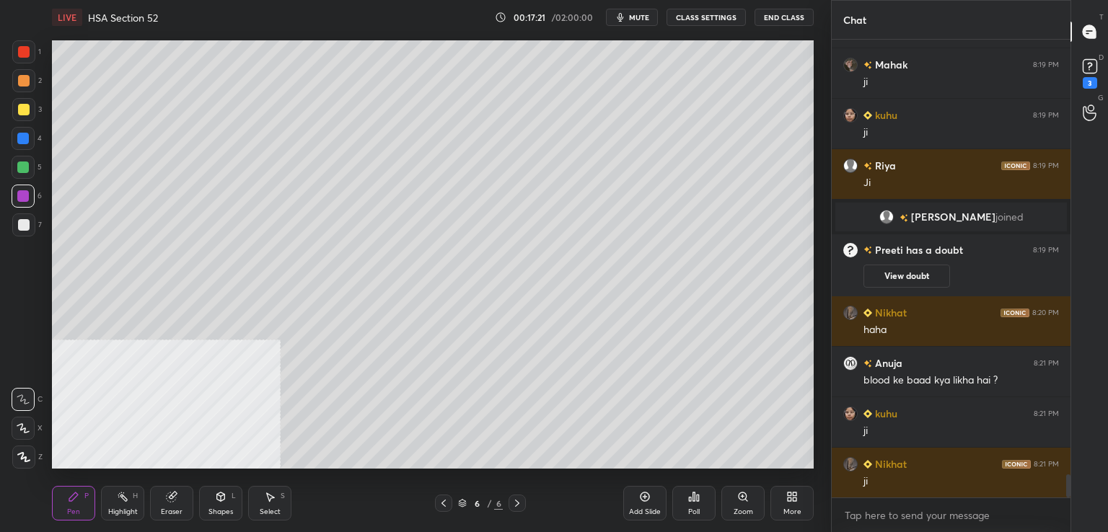
click at [31, 47] on div at bounding box center [23, 51] width 23 height 23
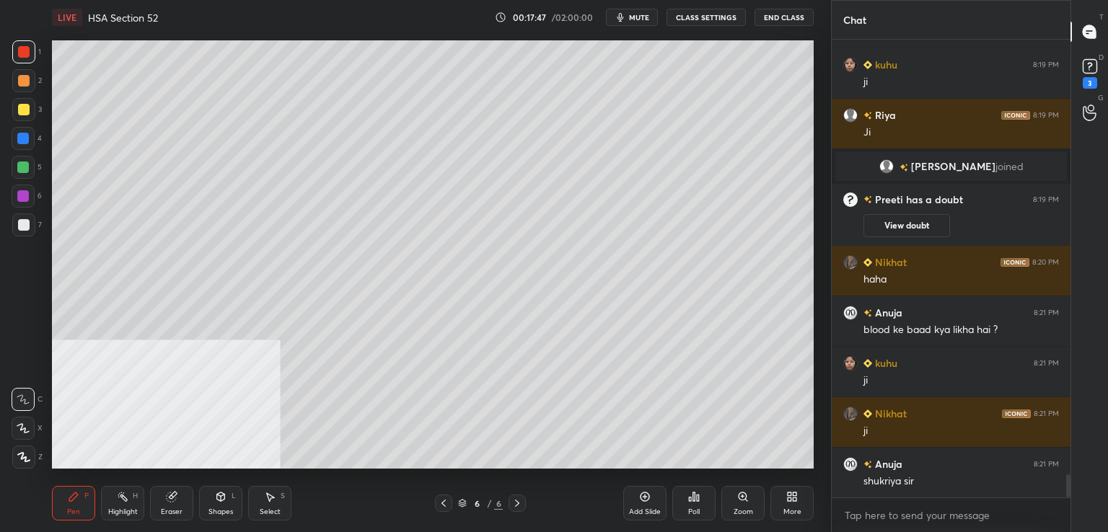
drag, startPoint x: 20, startPoint y: 174, endPoint x: 27, endPoint y: 182, distance: 10.8
click at [21, 175] on div at bounding box center [23, 167] width 23 height 23
drag, startPoint x: 17, startPoint y: 64, endPoint x: 23, endPoint y: 74, distance: 11.0
click at [18, 65] on div "1" at bounding box center [26, 54] width 29 height 29
click at [442, 500] on icon at bounding box center [444, 504] width 12 height 12
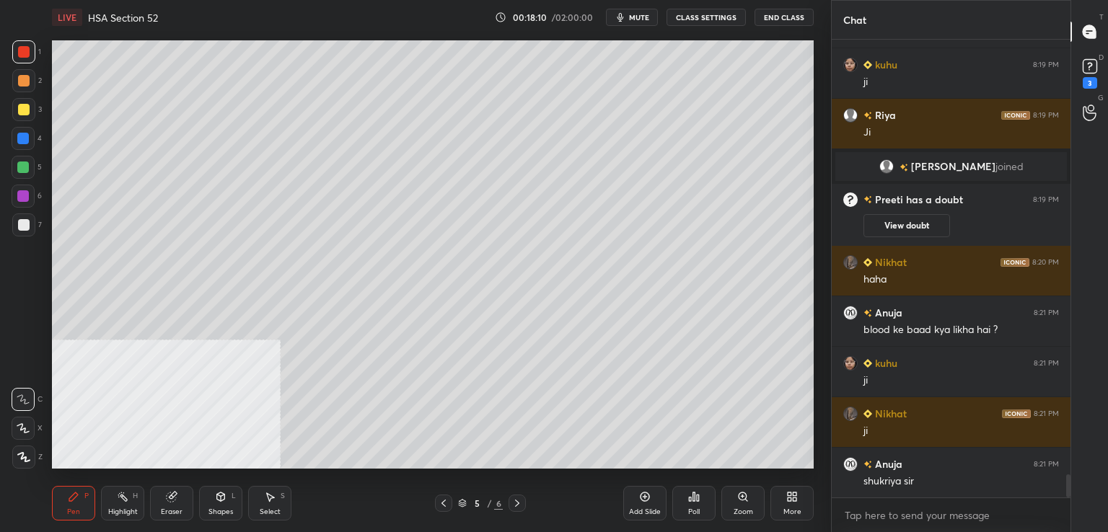
drag, startPoint x: 444, startPoint y: 501, endPoint x: 447, endPoint y: 491, distance: 10.5
click at [444, 500] on icon at bounding box center [444, 504] width 12 height 12
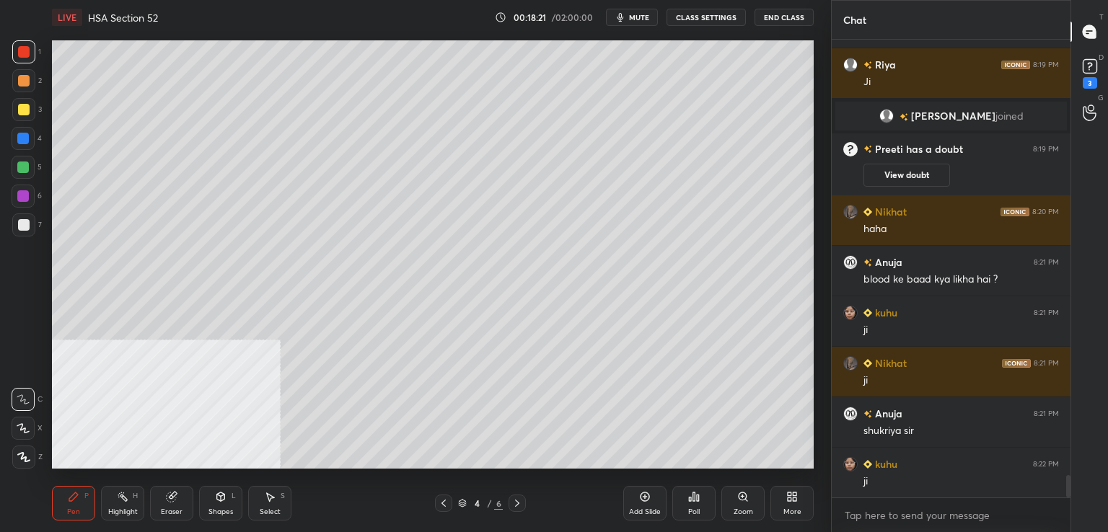
scroll to position [8845, 0]
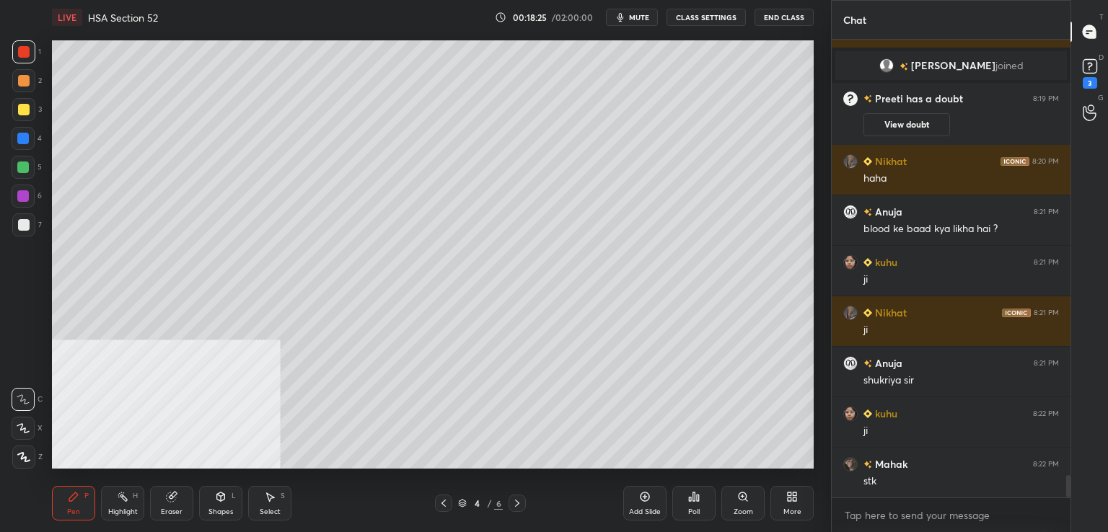
click at [521, 505] on icon at bounding box center [517, 504] width 12 height 12
click at [521, 508] on icon at bounding box center [517, 504] width 12 height 12
click at [522, 502] on div at bounding box center [516, 503] width 17 height 17
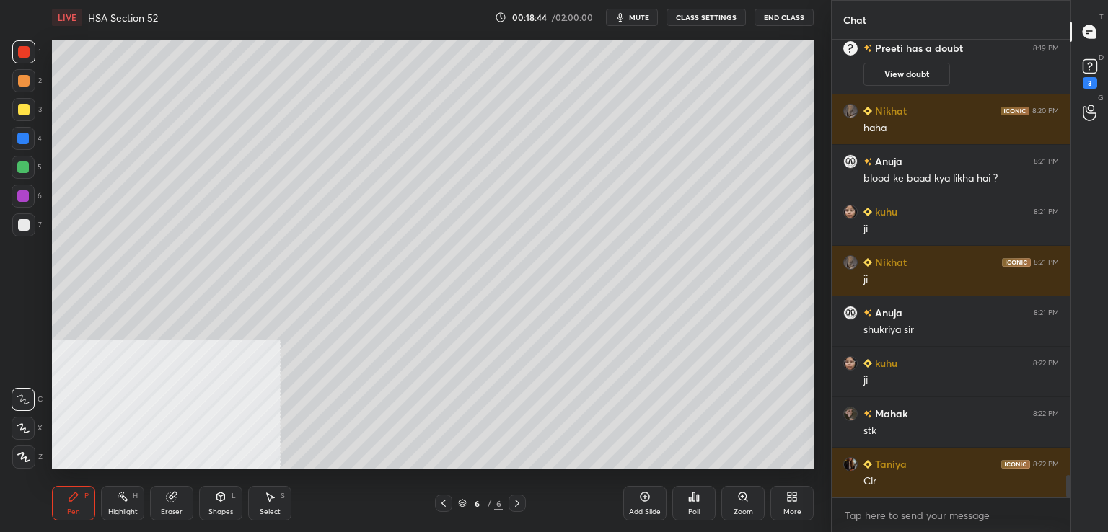
scroll to position [8946, 0]
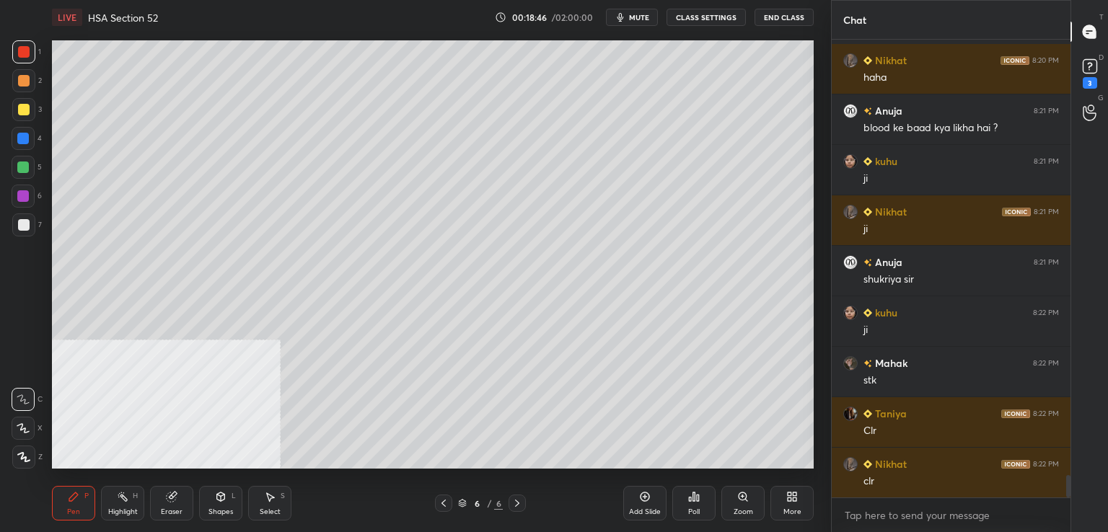
click at [653, 492] on div "Add Slide" at bounding box center [644, 503] width 43 height 35
drag, startPoint x: 19, startPoint y: 222, endPoint x: 37, endPoint y: 208, distance: 23.2
click at [19, 222] on div at bounding box center [24, 225] width 12 height 12
drag, startPoint x: 22, startPoint y: 104, endPoint x: 42, endPoint y: 120, distance: 25.7
click at [23, 104] on div at bounding box center [24, 110] width 12 height 12
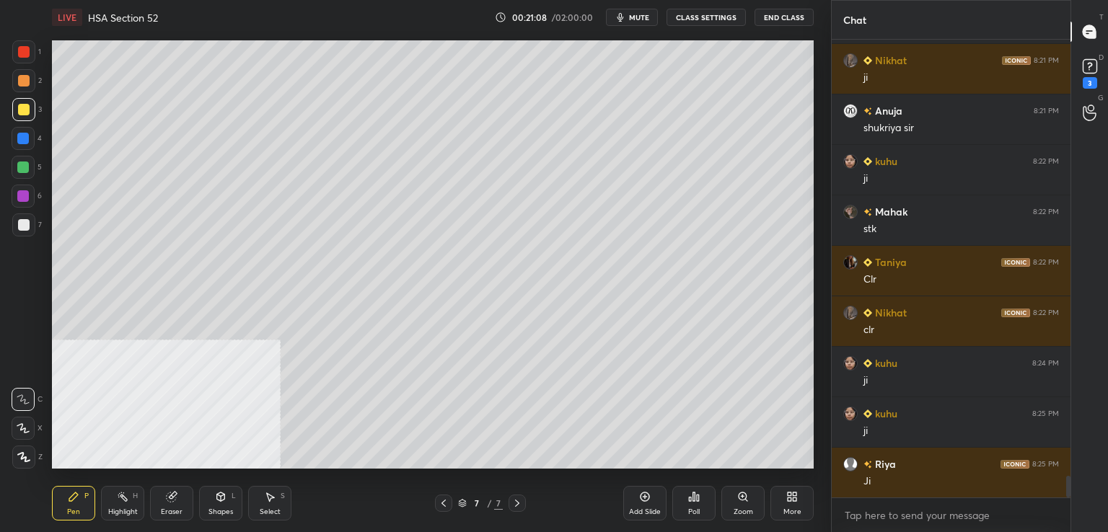
scroll to position [9148, 0]
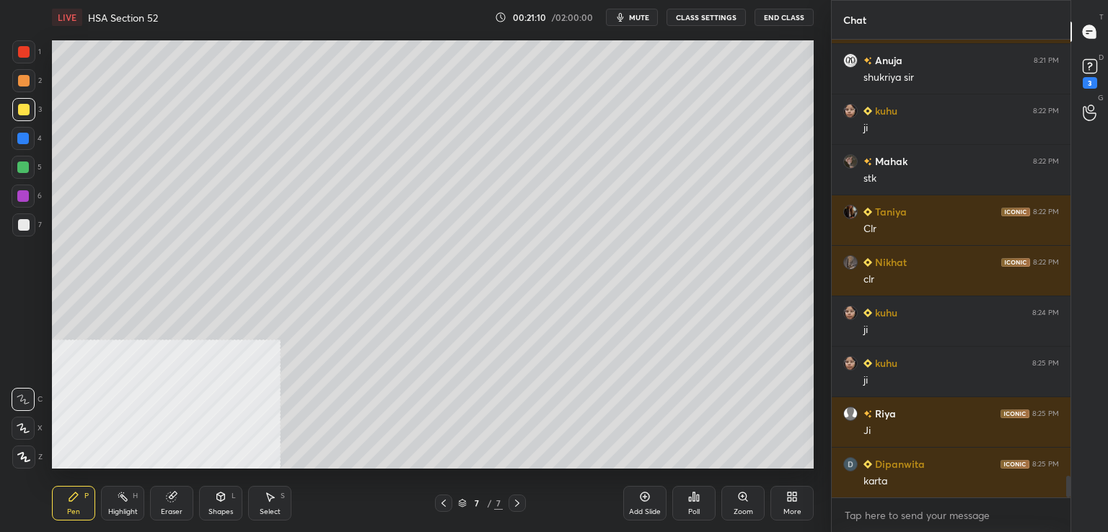
click at [643, 503] on div "Add Slide" at bounding box center [644, 503] width 43 height 35
click at [26, 142] on div at bounding box center [23, 139] width 12 height 12
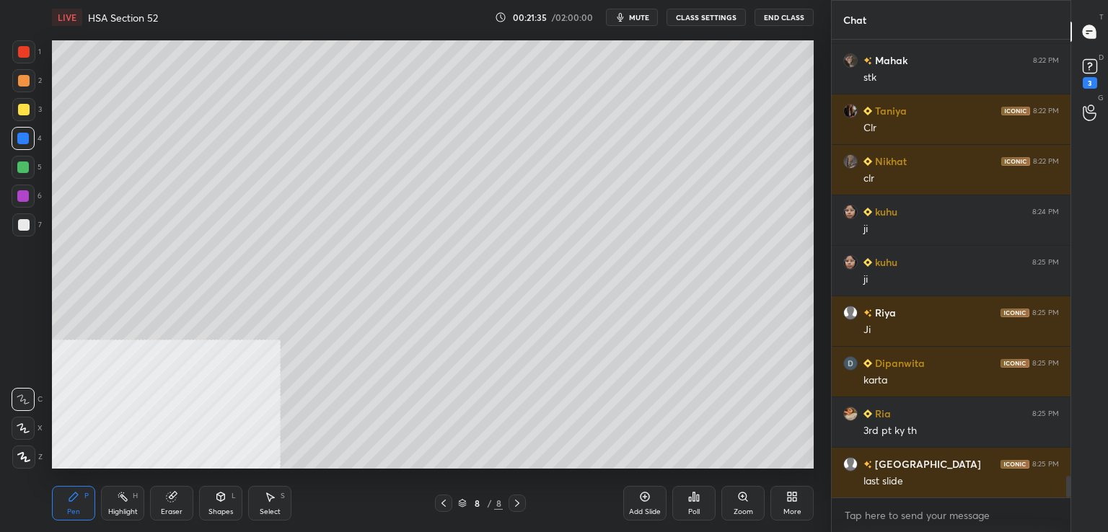
scroll to position [9299, 0]
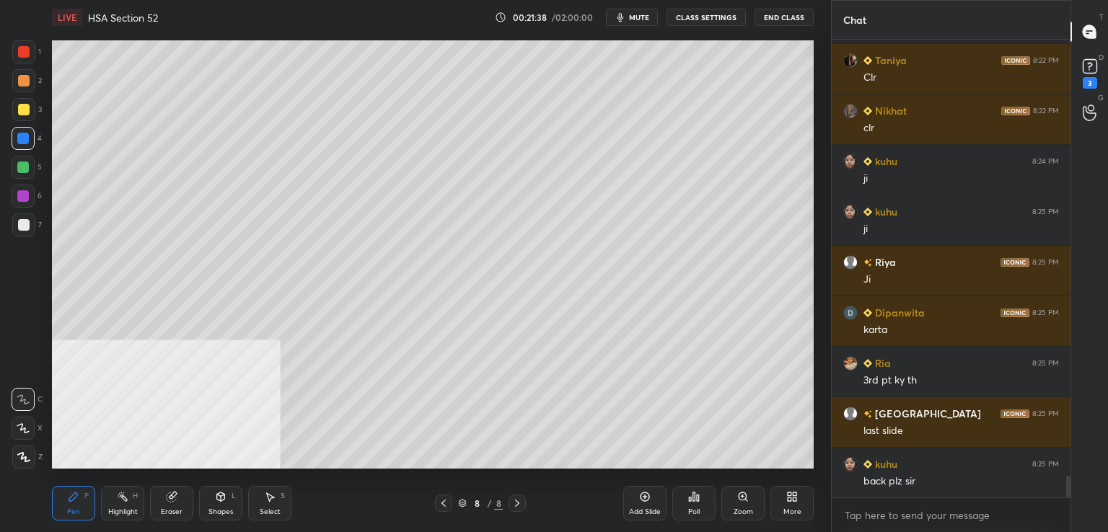
drag, startPoint x: 436, startPoint y: 507, endPoint x: 438, endPoint y: 485, distance: 21.7
click at [436, 505] on div at bounding box center [443, 503] width 17 height 17
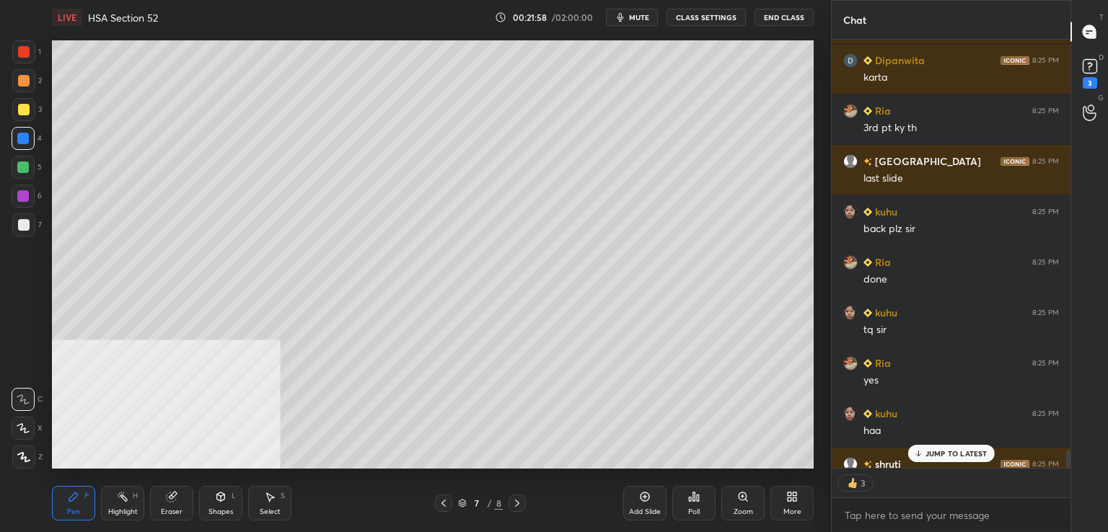
scroll to position [9631, 0]
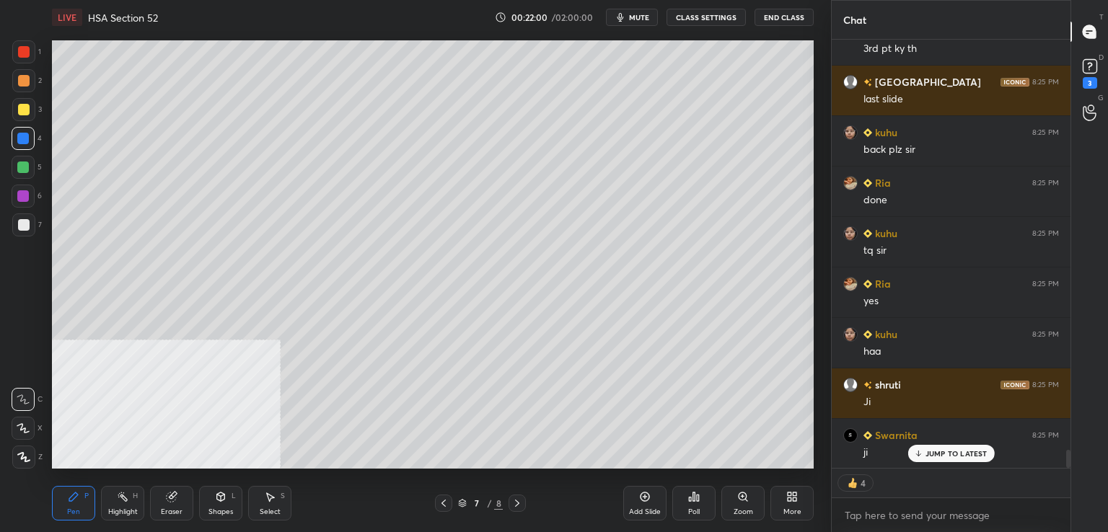
click at [521, 506] on icon at bounding box center [517, 504] width 12 height 12
click at [29, 112] on div at bounding box center [24, 110] width 12 height 12
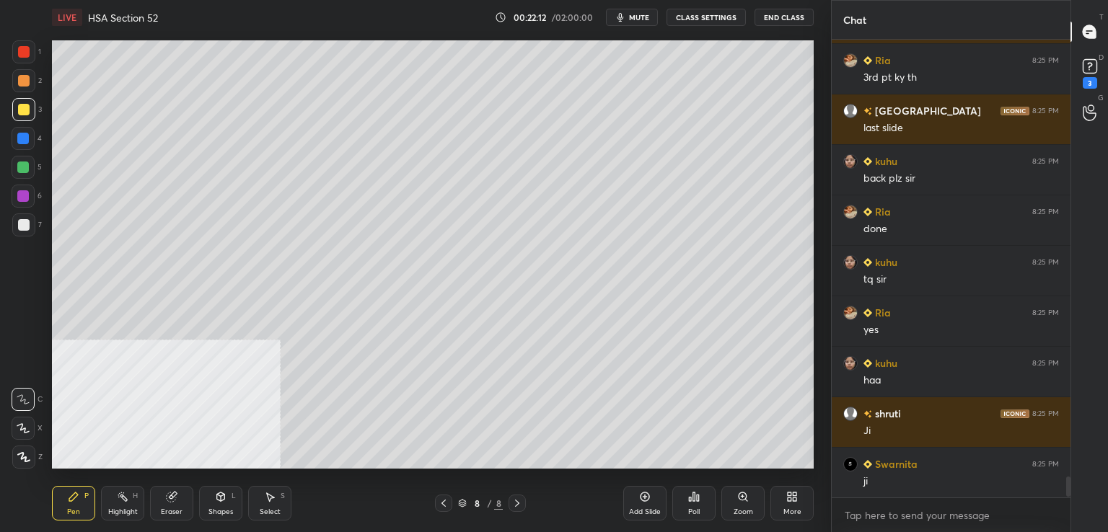
scroll to position [454, 234]
click at [25, 188] on div at bounding box center [23, 196] width 23 height 23
drag, startPoint x: 23, startPoint y: 223, endPoint x: 40, endPoint y: 226, distance: 16.8
click at [23, 223] on div at bounding box center [24, 225] width 12 height 12
drag, startPoint x: 20, startPoint y: 107, endPoint x: 27, endPoint y: 87, distance: 20.5
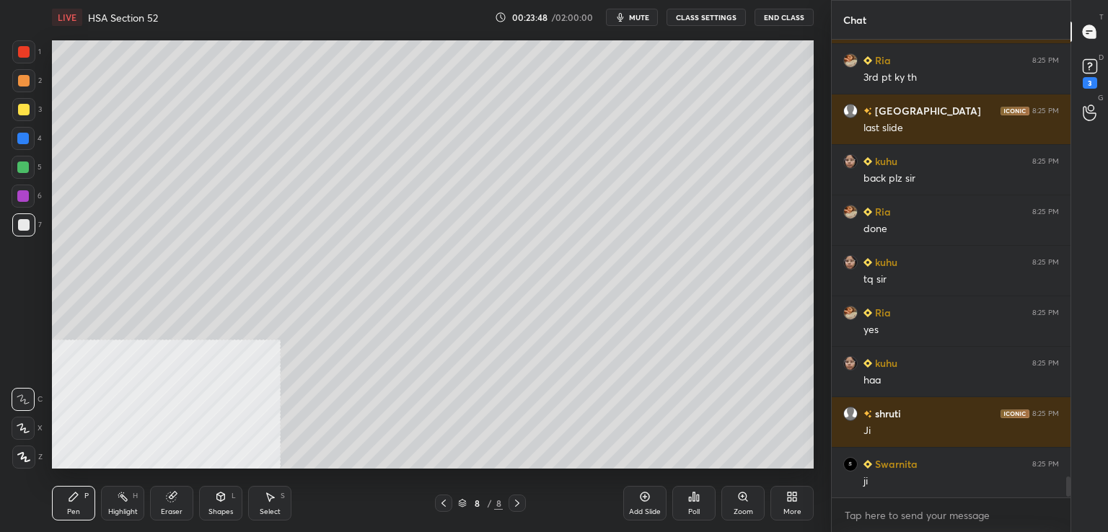
click at [21, 105] on div at bounding box center [24, 110] width 12 height 12
drag, startPoint x: 19, startPoint y: 47, endPoint x: 32, endPoint y: 70, distance: 26.1
click at [20, 47] on div at bounding box center [24, 52] width 12 height 12
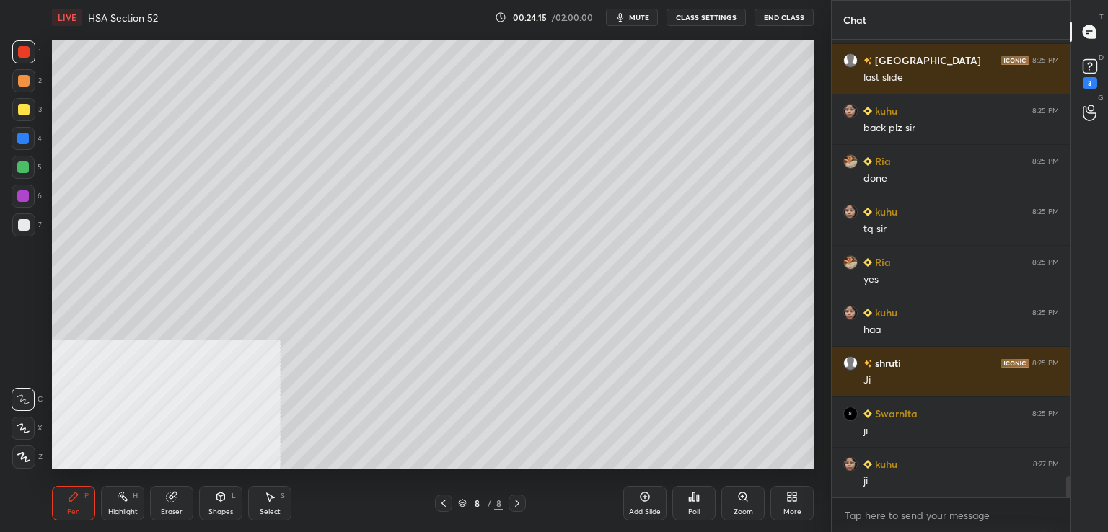
click at [26, 219] on div at bounding box center [24, 225] width 12 height 12
drag, startPoint x: 637, startPoint y: 495, endPoint x: 637, endPoint y: 467, distance: 27.4
click at [638, 494] on div "Add Slide" at bounding box center [644, 503] width 43 height 35
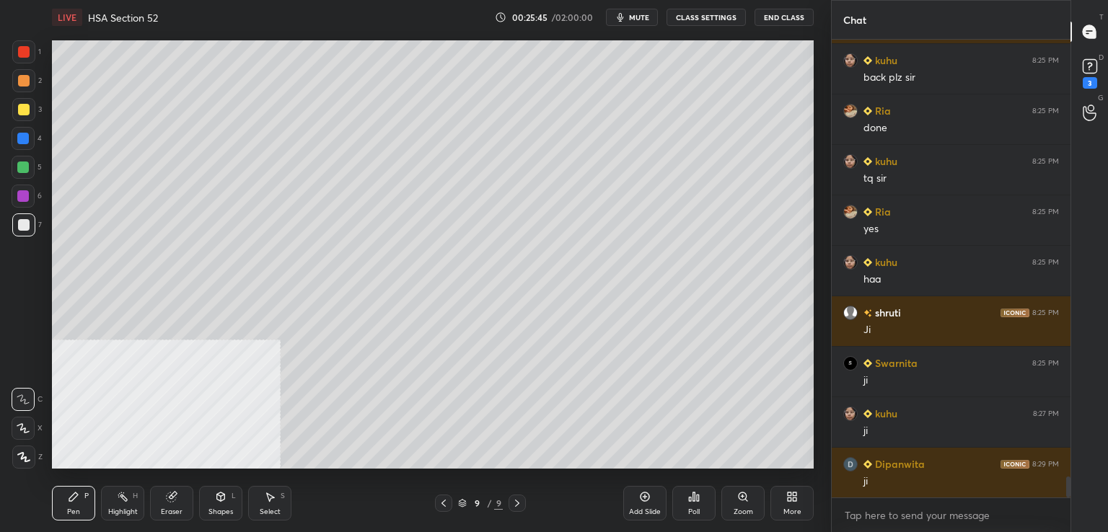
drag, startPoint x: 23, startPoint y: 110, endPoint x: 27, endPoint y: 121, distance: 11.6
click at [23, 113] on div at bounding box center [24, 110] width 12 height 12
drag, startPoint x: 25, startPoint y: 196, endPoint x: 48, endPoint y: 208, distance: 26.1
click at [26, 196] on div at bounding box center [23, 196] width 12 height 12
drag, startPoint x: 24, startPoint y: 162, endPoint x: 48, endPoint y: 180, distance: 30.0
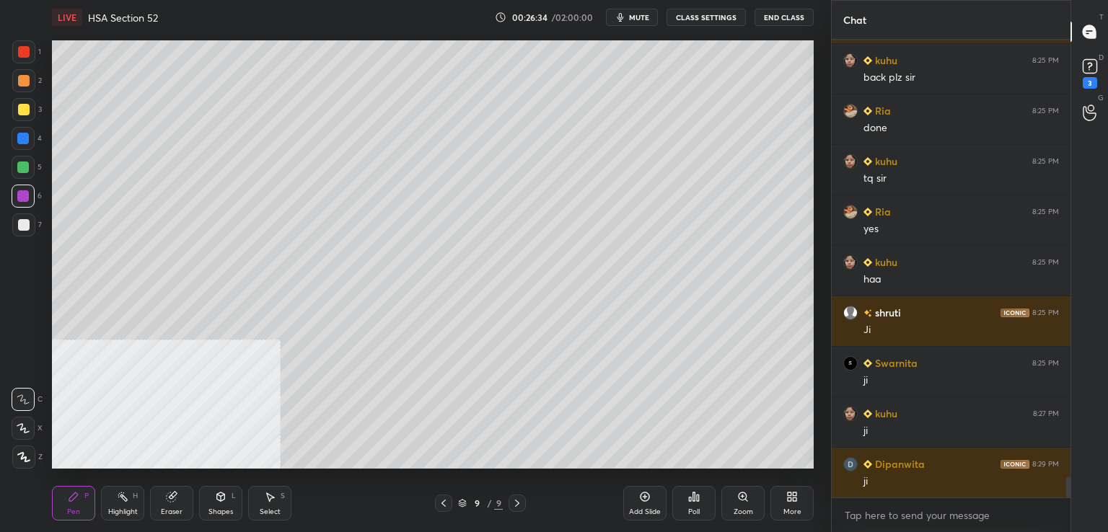
click at [27, 164] on div at bounding box center [23, 168] width 12 height 12
click at [26, 50] on div at bounding box center [24, 52] width 12 height 12
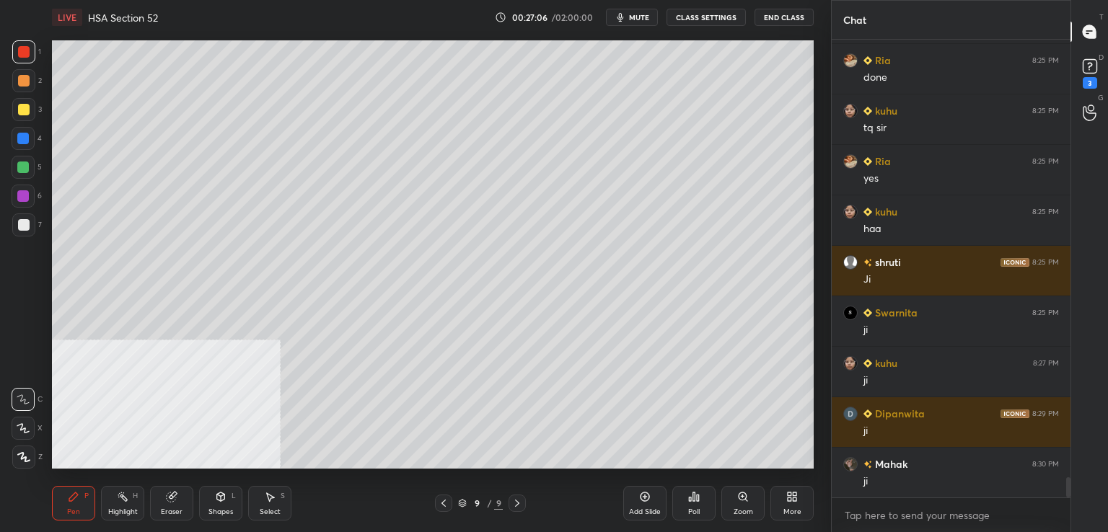
drag, startPoint x: 652, startPoint y: 498, endPoint x: 638, endPoint y: 488, distance: 17.0
click at [650, 497] on div "Add Slide" at bounding box center [644, 503] width 43 height 35
drag, startPoint x: 20, startPoint y: 110, endPoint x: 39, endPoint y: 109, distance: 18.8
click at [23, 111] on div at bounding box center [24, 110] width 12 height 12
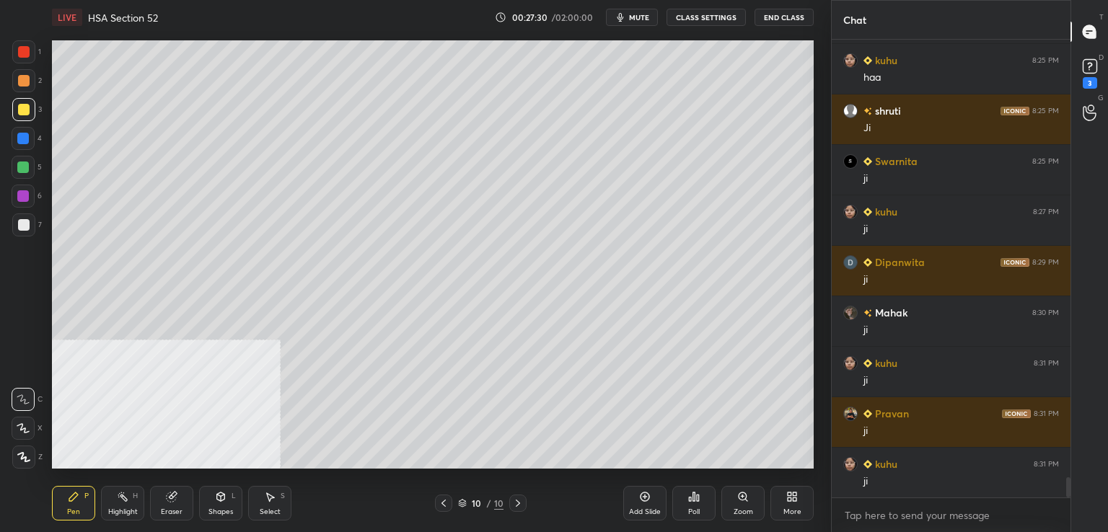
scroll to position [9955, 0]
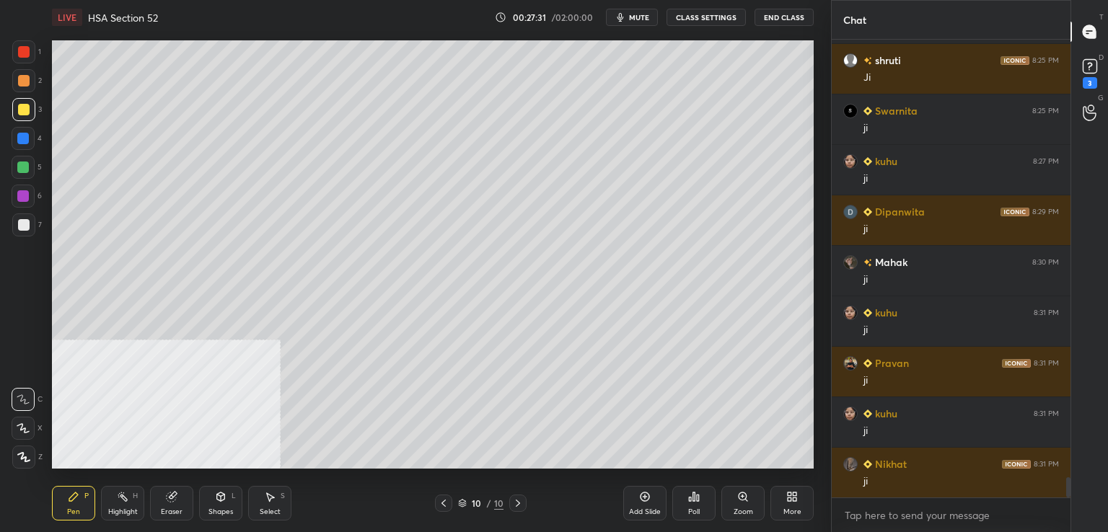
drag, startPoint x: 25, startPoint y: 223, endPoint x: 42, endPoint y: 220, distance: 17.5
click at [26, 224] on div at bounding box center [24, 225] width 12 height 12
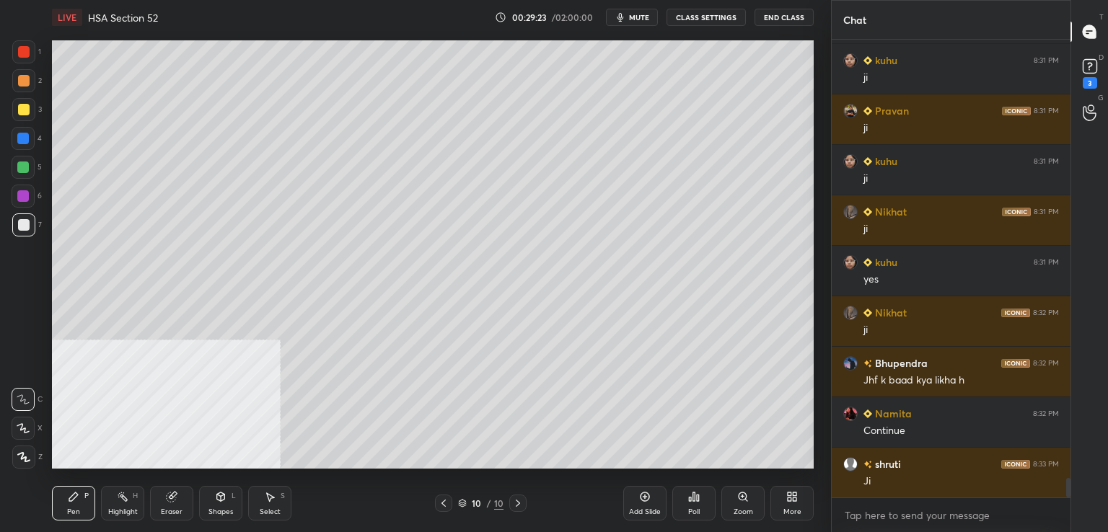
scroll to position [10258, 0]
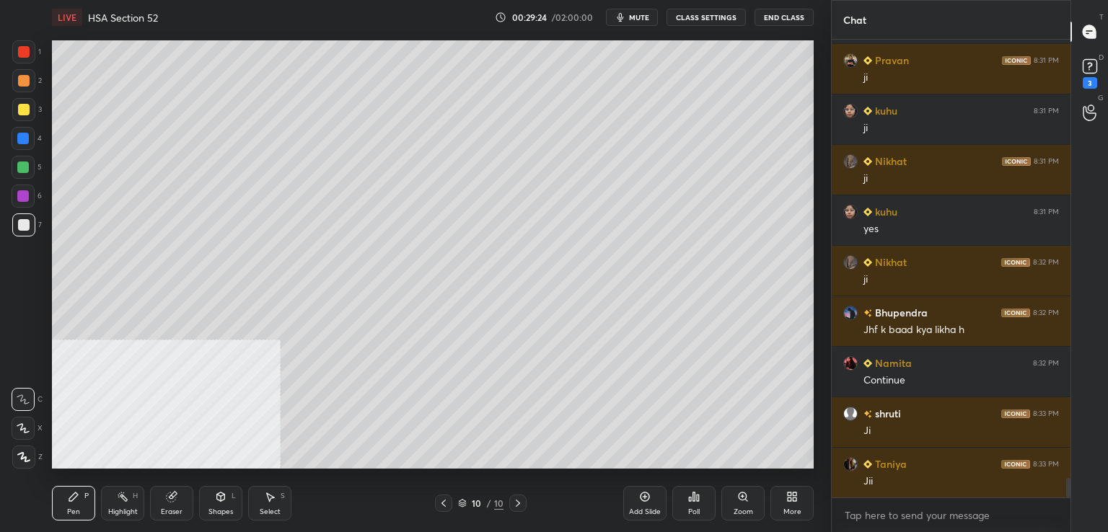
drag, startPoint x: 647, startPoint y: 503, endPoint x: 635, endPoint y: 480, distance: 26.1
click at [647, 501] on div "Add Slide" at bounding box center [644, 503] width 43 height 35
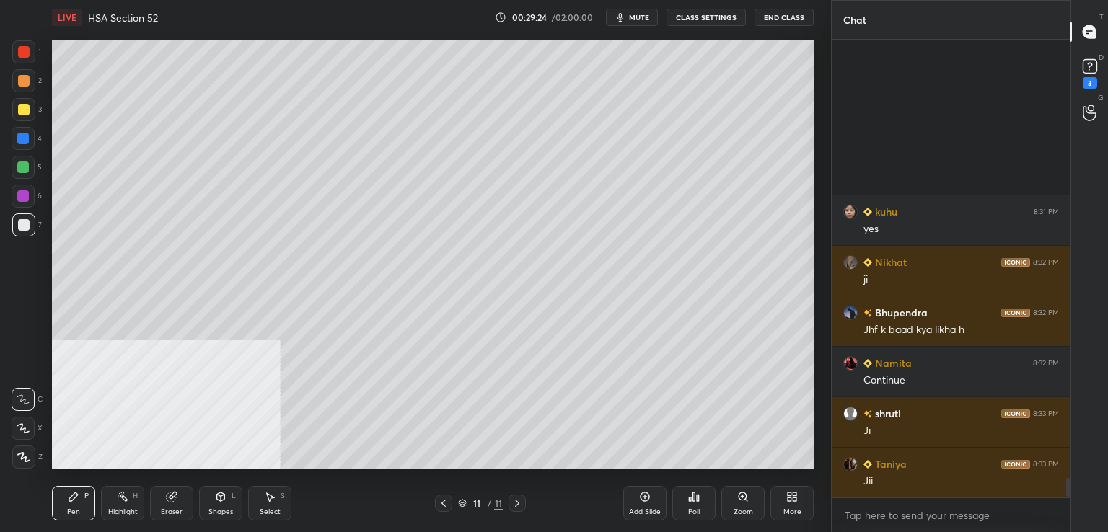
scroll to position [10511, 0]
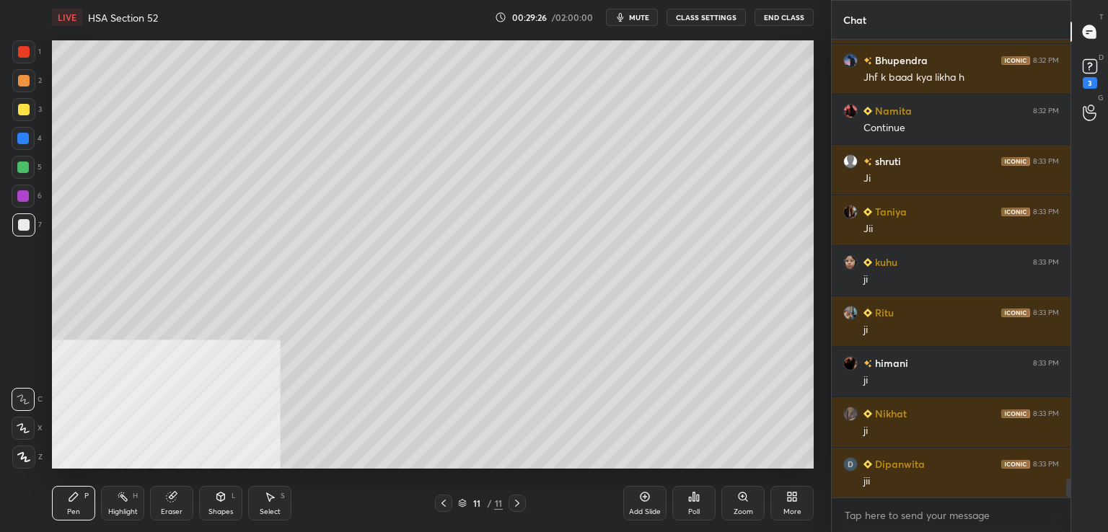
click at [27, 77] on div at bounding box center [24, 81] width 12 height 12
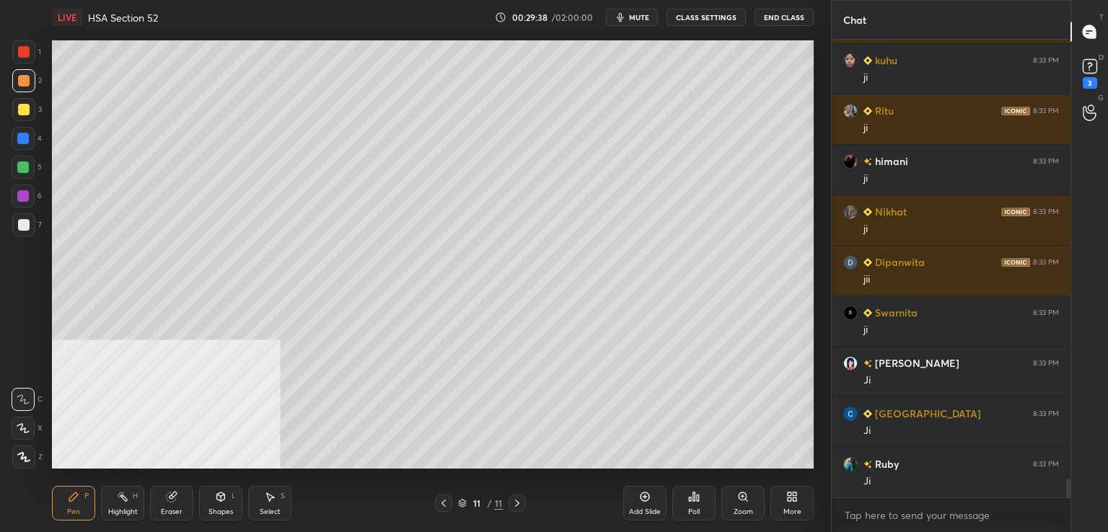
scroll to position [10763, 0]
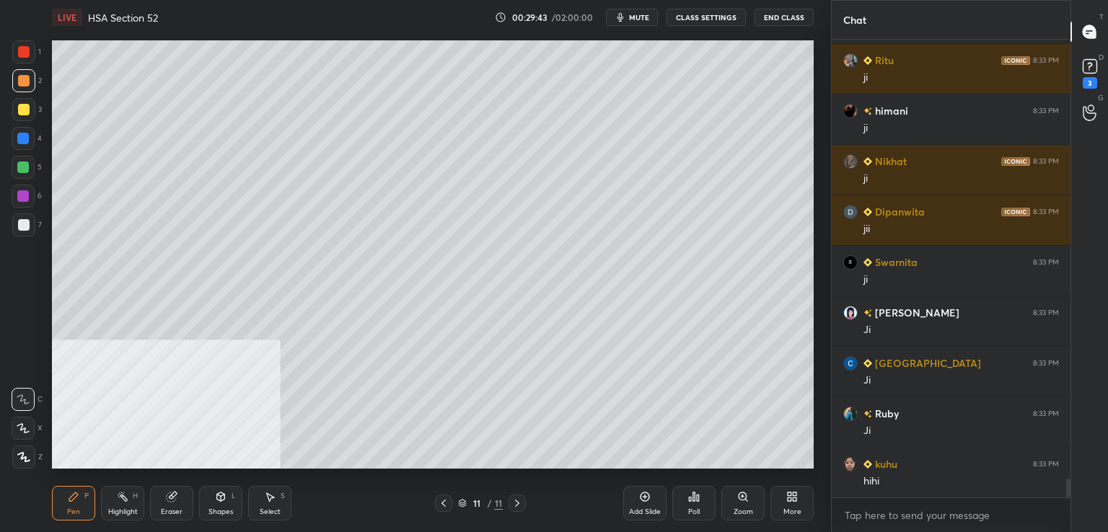
click at [640, 22] on button "mute" at bounding box center [632, 17] width 52 height 17
click at [619, 18] on icon "button" at bounding box center [615, 17] width 9 height 9
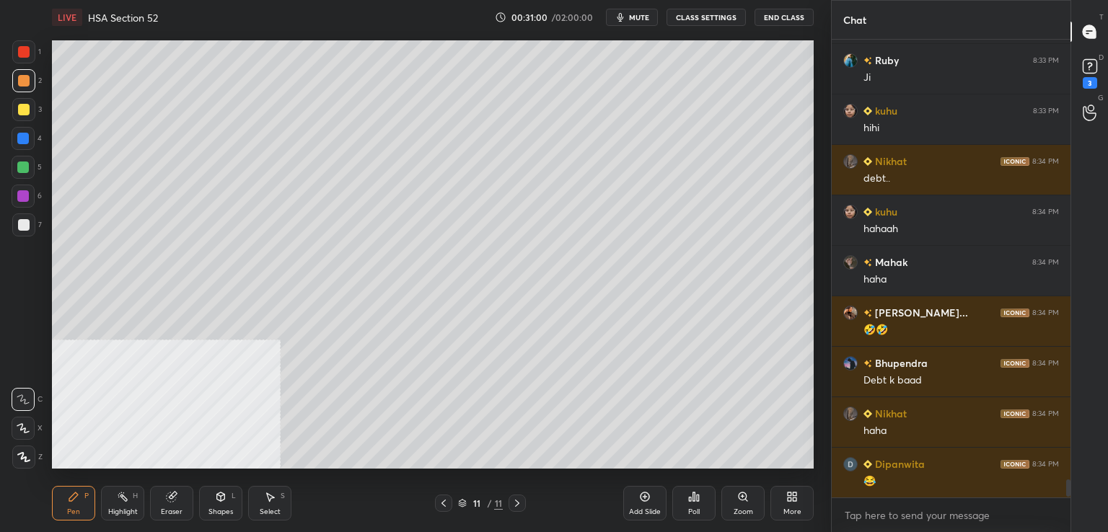
scroll to position [454, 234]
click at [167, 512] on div "Eraser" at bounding box center [172, 511] width 22 height 7
drag, startPoint x: 69, startPoint y: 516, endPoint x: 84, endPoint y: 500, distance: 21.9
click at [71, 514] on div "Pen" at bounding box center [73, 511] width 13 height 7
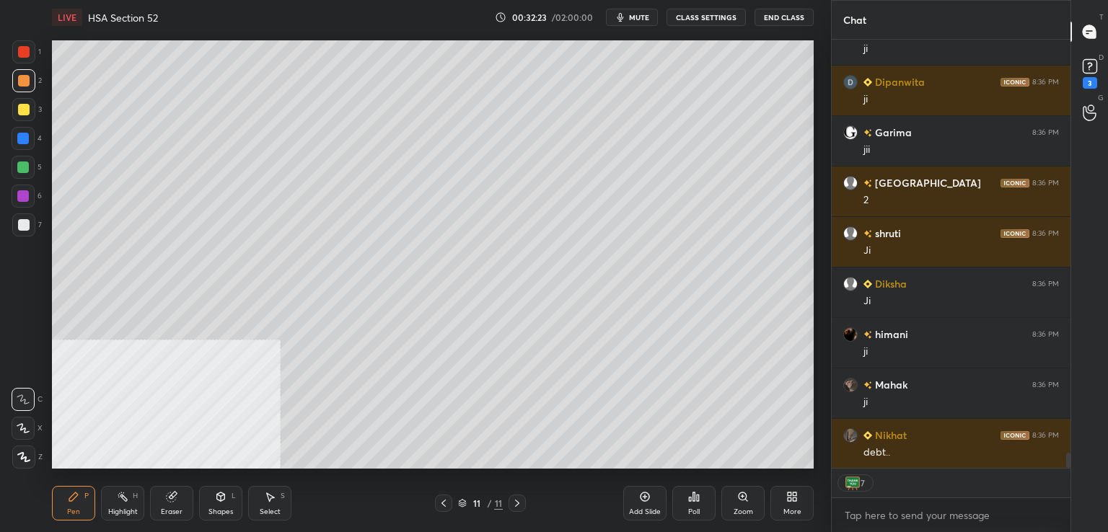
scroll to position [11802, 0]
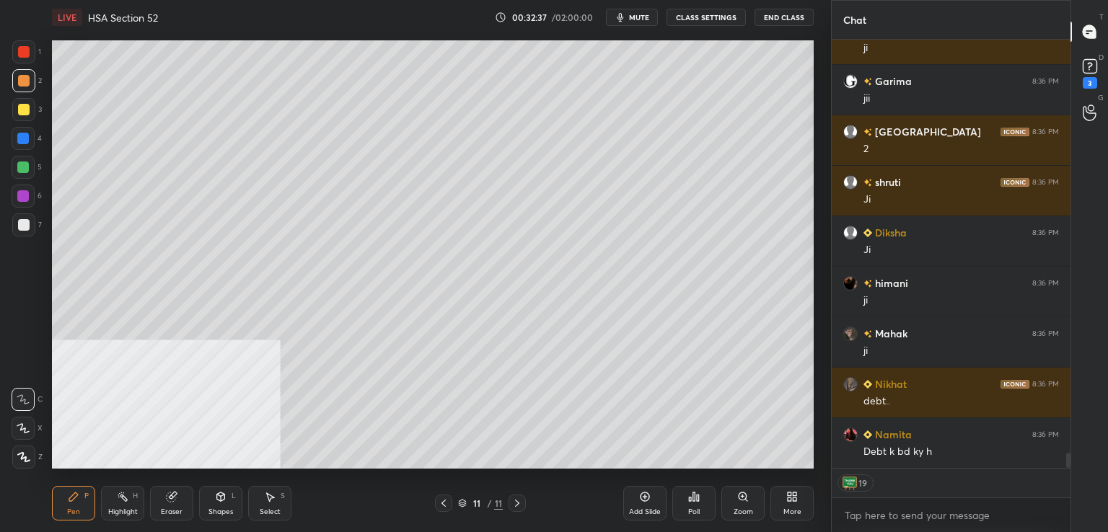
drag, startPoint x: 177, startPoint y: 505, endPoint x: 186, endPoint y: 487, distance: 20.0
click at [173, 505] on div "Eraser" at bounding box center [171, 503] width 43 height 35
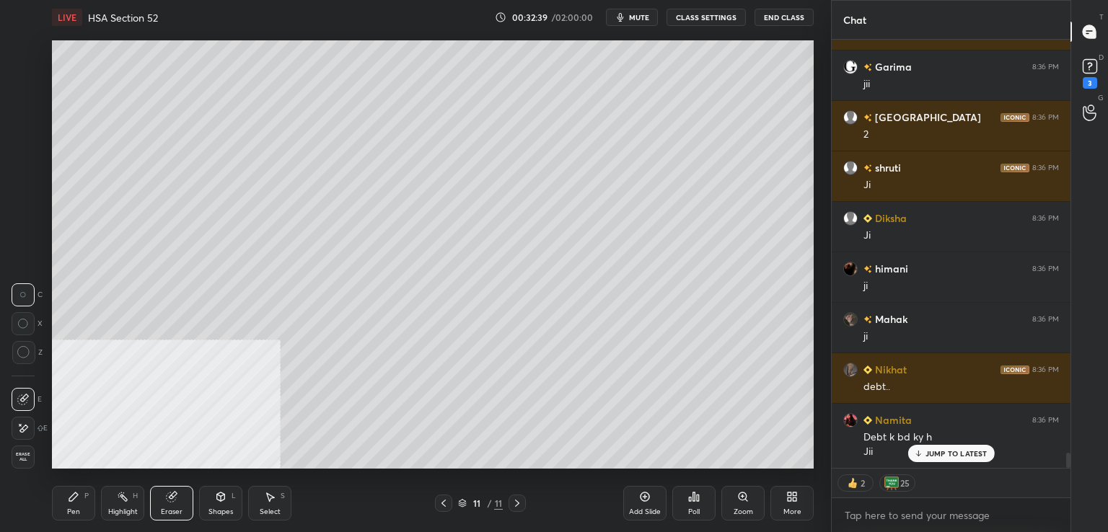
scroll to position [11866, 0]
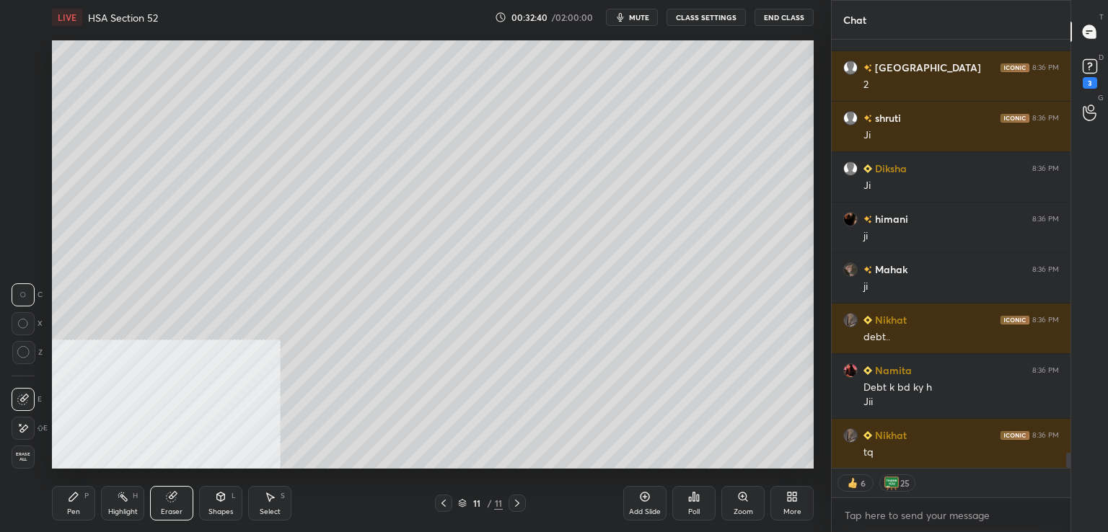
click at [61, 503] on div "Pen P" at bounding box center [73, 503] width 43 height 35
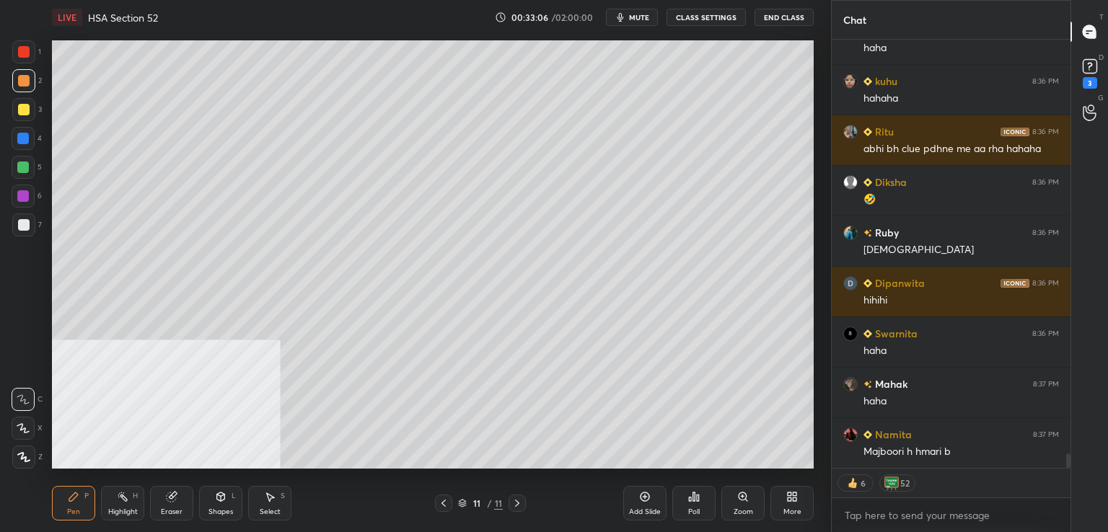
scroll to position [12573, 0]
drag, startPoint x: 175, startPoint y: 509, endPoint x: 180, endPoint y: 503, distance: 7.8
click at [177, 508] on div "Eraser" at bounding box center [172, 511] width 22 height 7
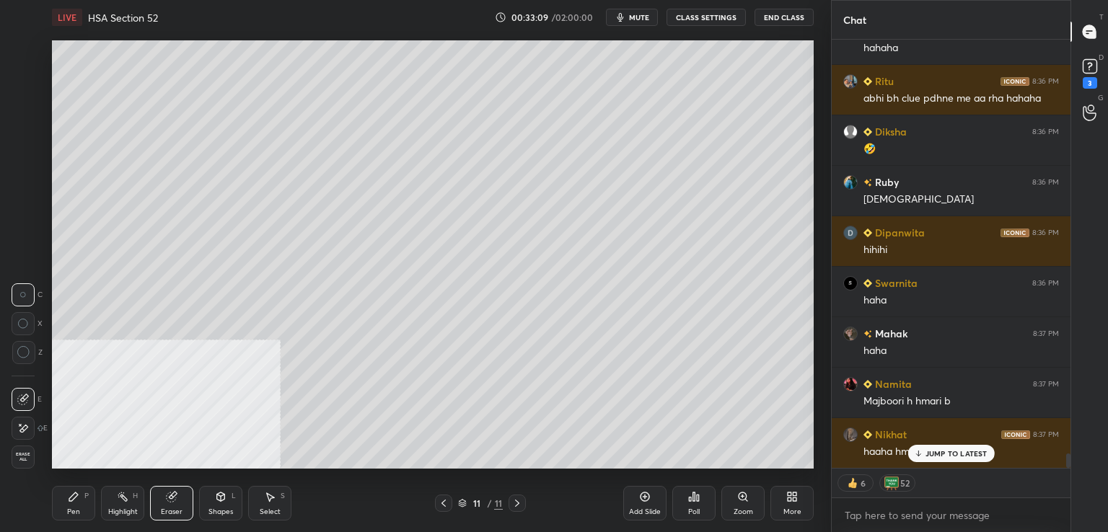
drag, startPoint x: 76, startPoint y: 506, endPoint x: 81, endPoint y: 500, distance: 8.2
click at [79, 503] on div "Pen P" at bounding box center [73, 503] width 43 height 35
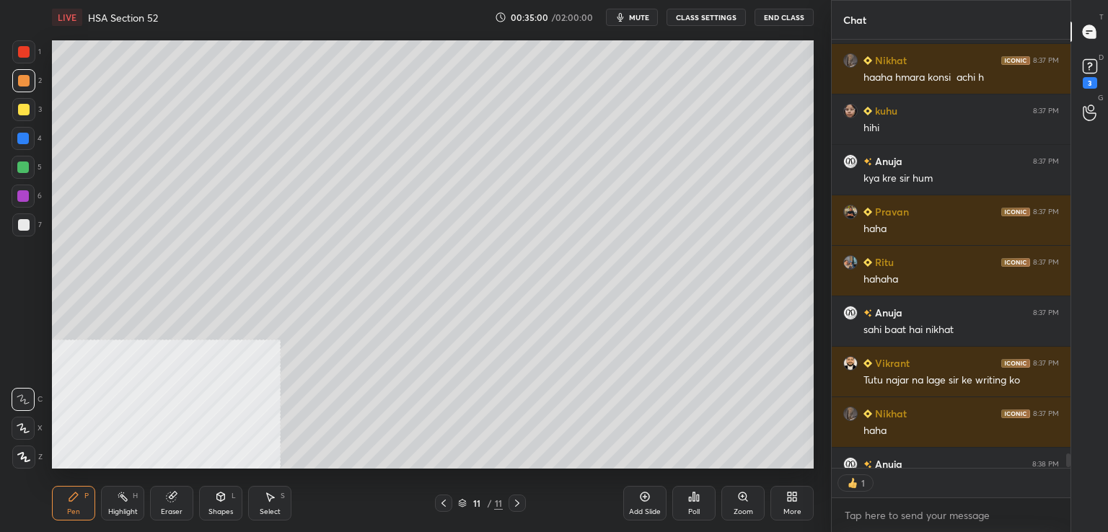
scroll to position [5, 4]
click at [702, 15] on button "CLASS SETTINGS" at bounding box center [705, 17] width 79 height 17
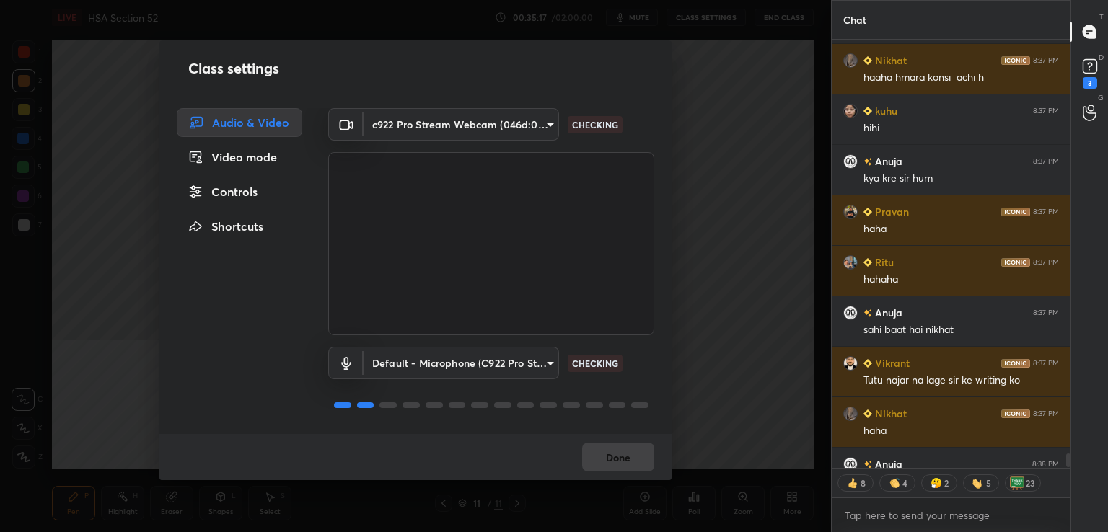
type textarea "x"
drag, startPoint x: 252, startPoint y: 190, endPoint x: 262, endPoint y: 188, distance: 11.0
click at [252, 190] on div "Controls" at bounding box center [239, 191] width 125 height 29
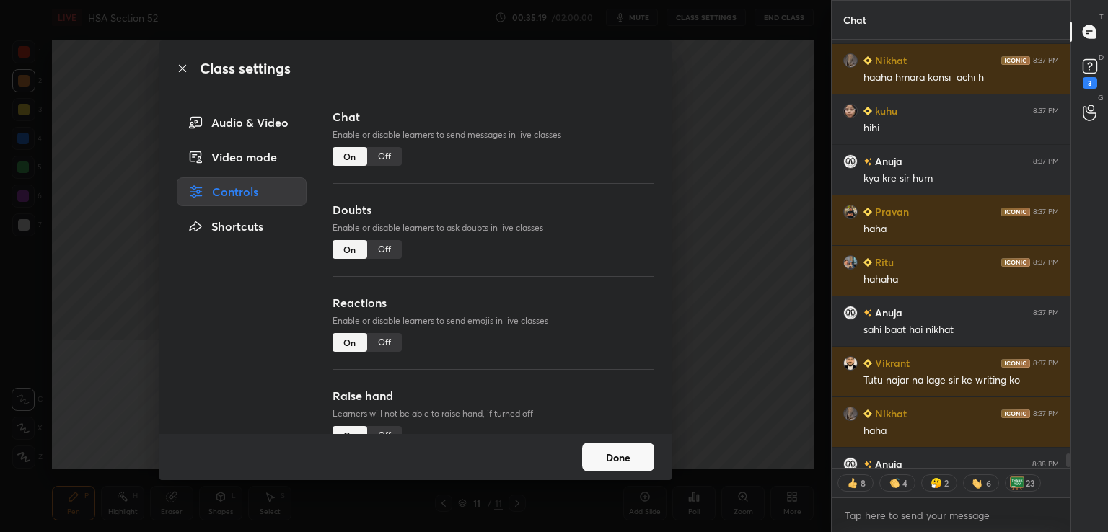
click at [383, 348] on div "Off" at bounding box center [384, 342] width 35 height 19
drag, startPoint x: 617, startPoint y: 459, endPoint x: 611, endPoint y: 439, distance: 21.0
click at [617, 459] on button "Done" at bounding box center [618, 457] width 72 height 29
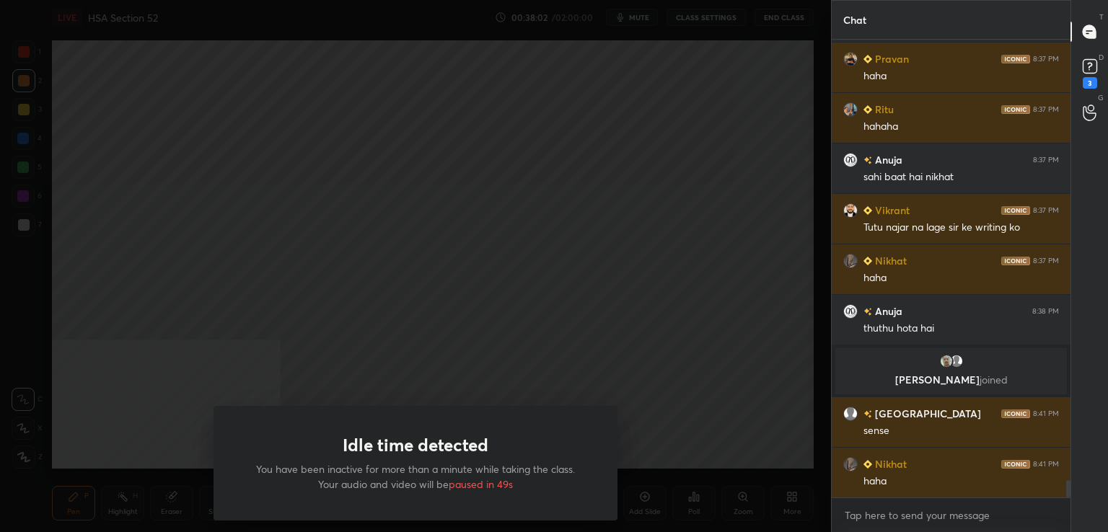
scroll to position [11859, 0]
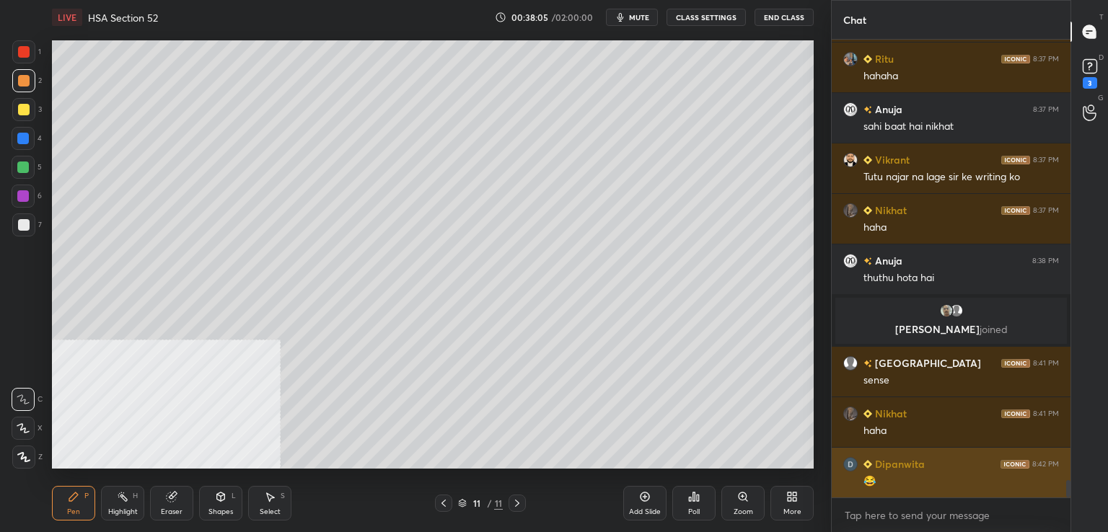
drag, startPoint x: 603, startPoint y: 420, endPoint x: 836, endPoint y: 477, distance: 239.6
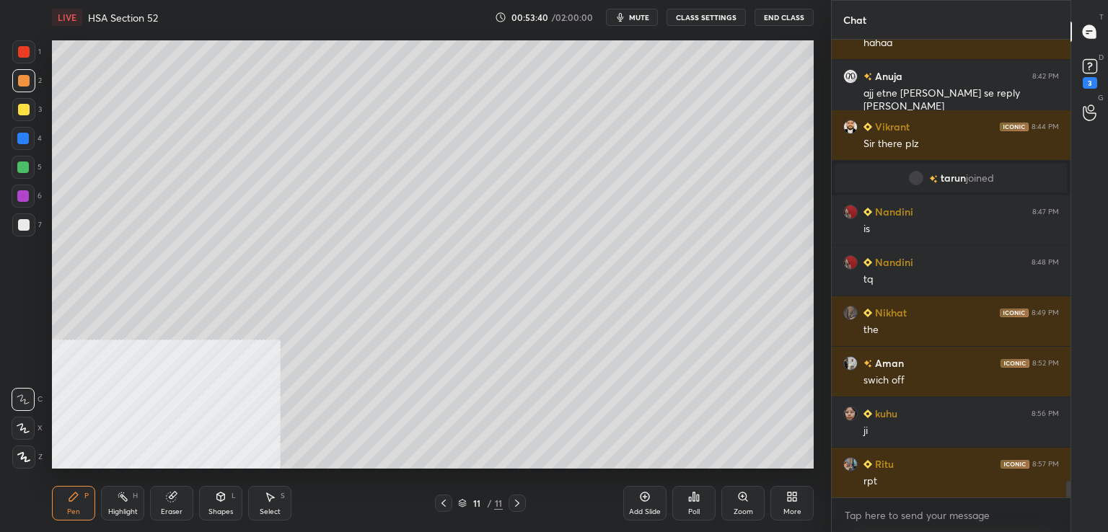
scroll to position [12384, 0]
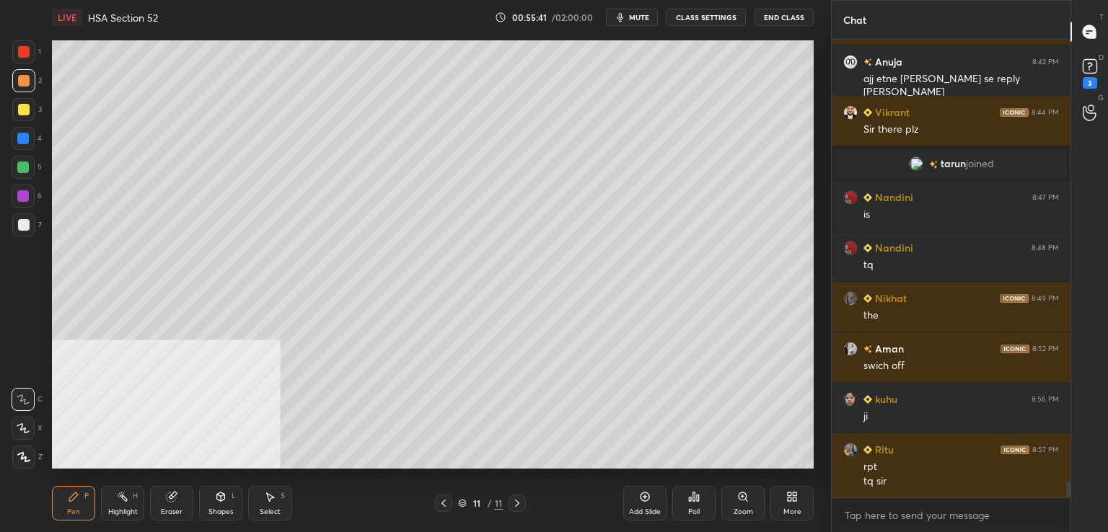
click at [642, 502] on div "Add Slide" at bounding box center [644, 503] width 43 height 35
drag, startPoint x: 643, startPoint y: 17, endPoint x: 635, endPoint y: 18, distance: 8.0
click at [643, 18] on span "mute" at bounding box center [639, 17] width 20 height 10
drag, startPoint x: 649, startPoint y: 9, endPoint x: 615, endPoint y: 23, distance: 36.6
click at [649, 10] on button "unmute" at bounding box center [632, 17] width 52 height 17
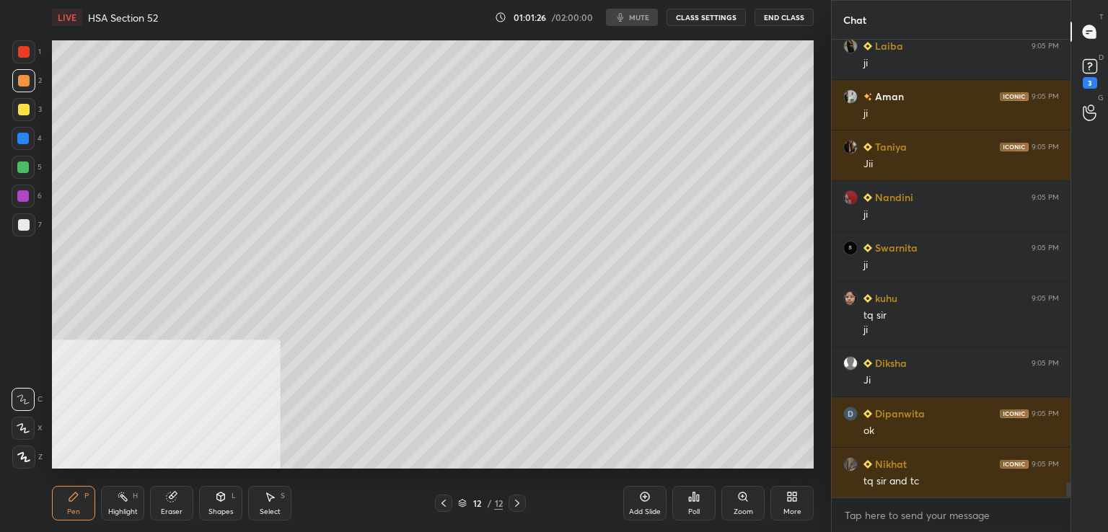
scroll to position [13624, 0]
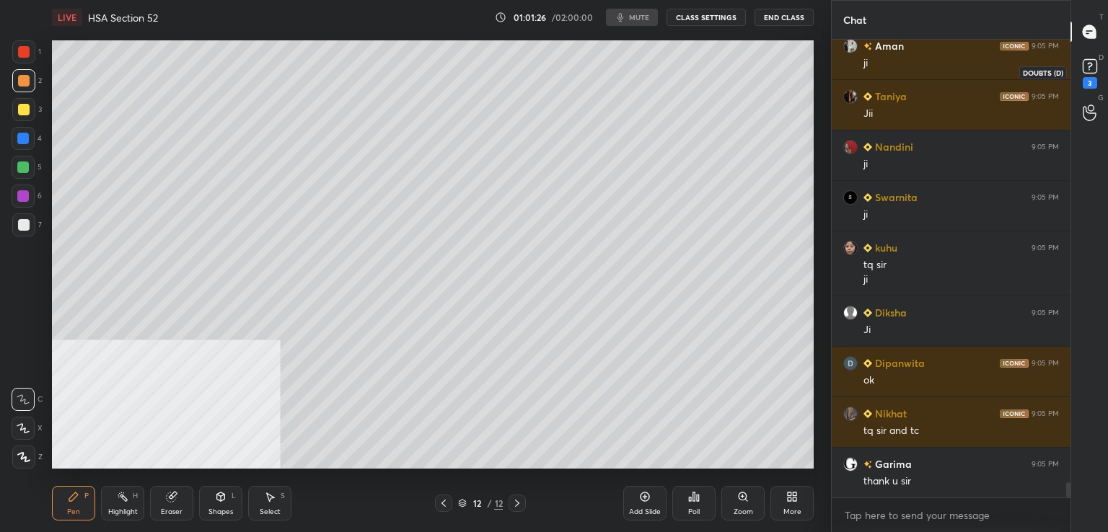
click at [1087, 81] on div "3" at bounding box center [1089, 83] width 14 height 12
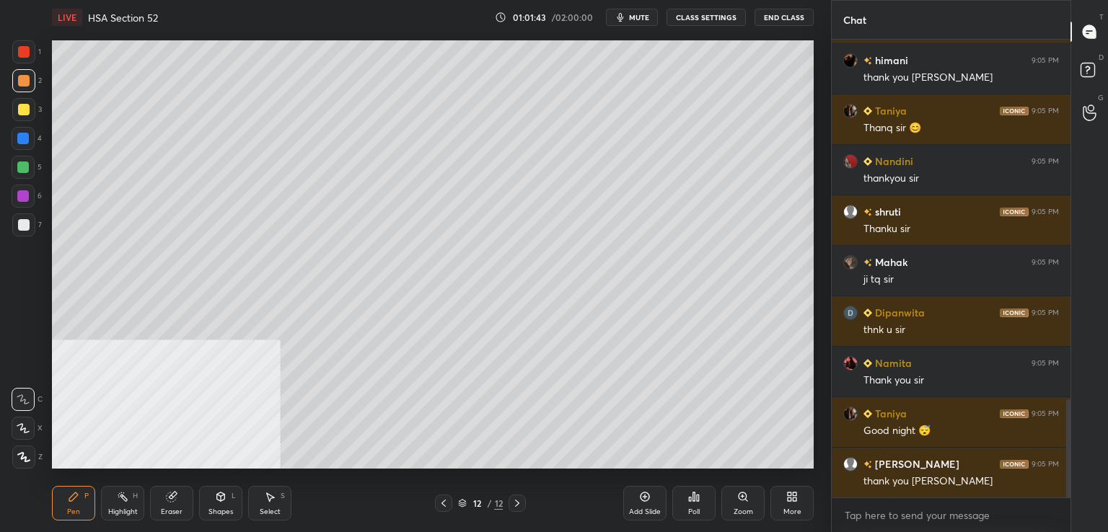
scroll to position [1733, 0]
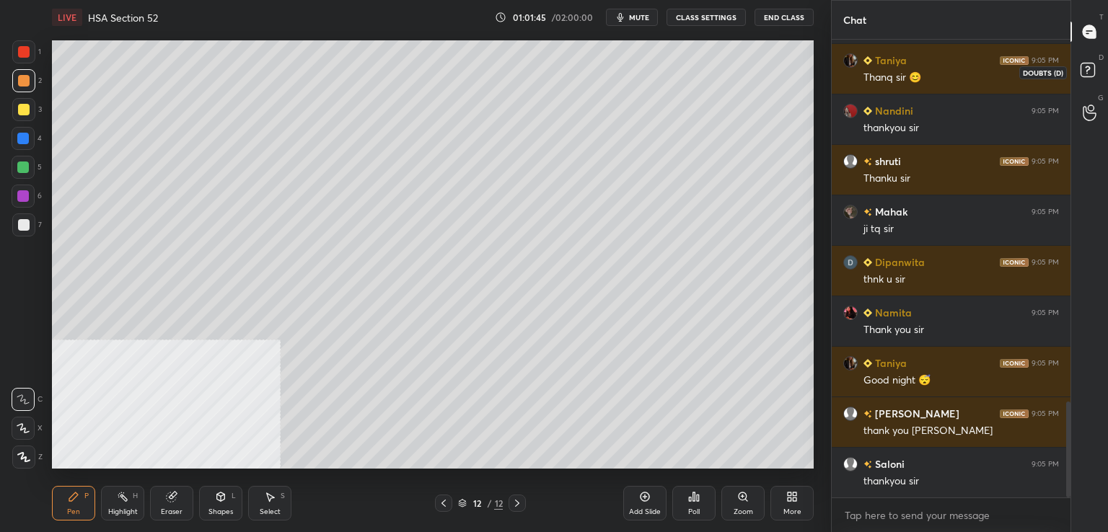
click at [1087, 67] on icon at bounding box center [1087, 69] width 5 height 6
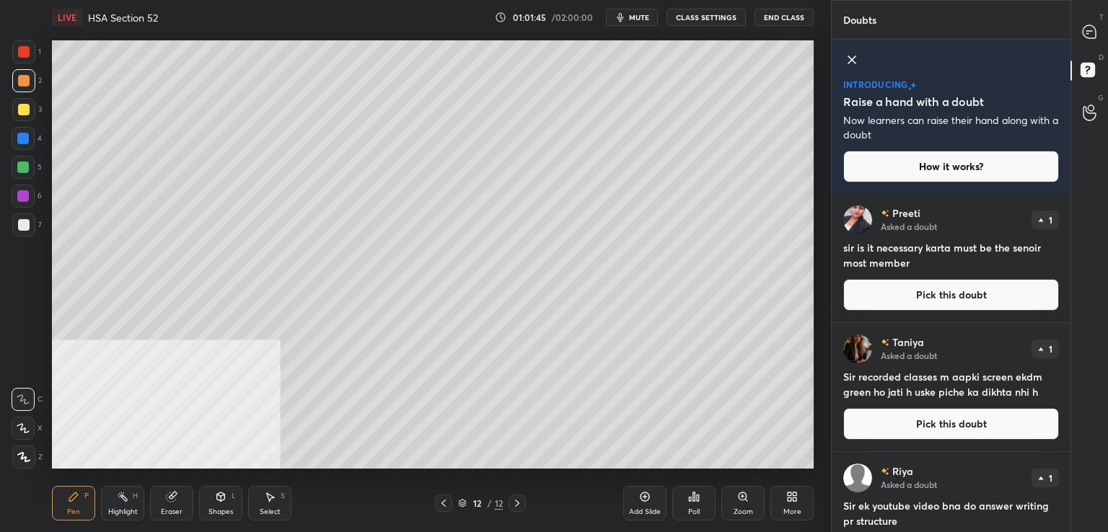
drag, startPoint x: 895, startPoint y: 305, endPoint x: 839, endPoint y: 304, distance: 55.5
click at [893, 305] on button "Pick this doubt" at bounding box center [951, 295] width 216 height 32
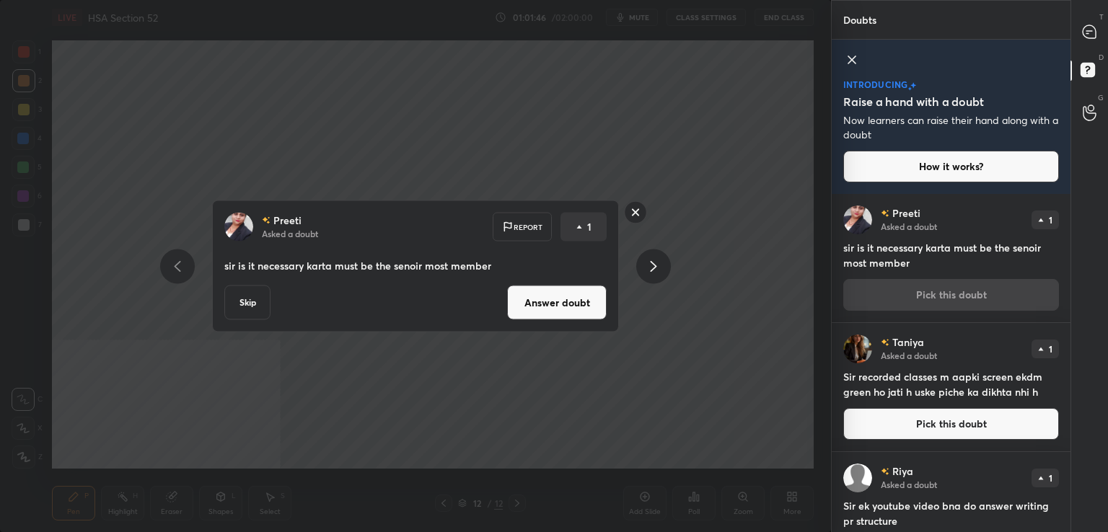
drag, startPoint x: 559, startPoint y: 312, endPoint x: 552, endPoint y: 315, distance: 7.8
click at [556, 315] on button "Answer doubt" at bounding box center [557, 303] width 100 height 35
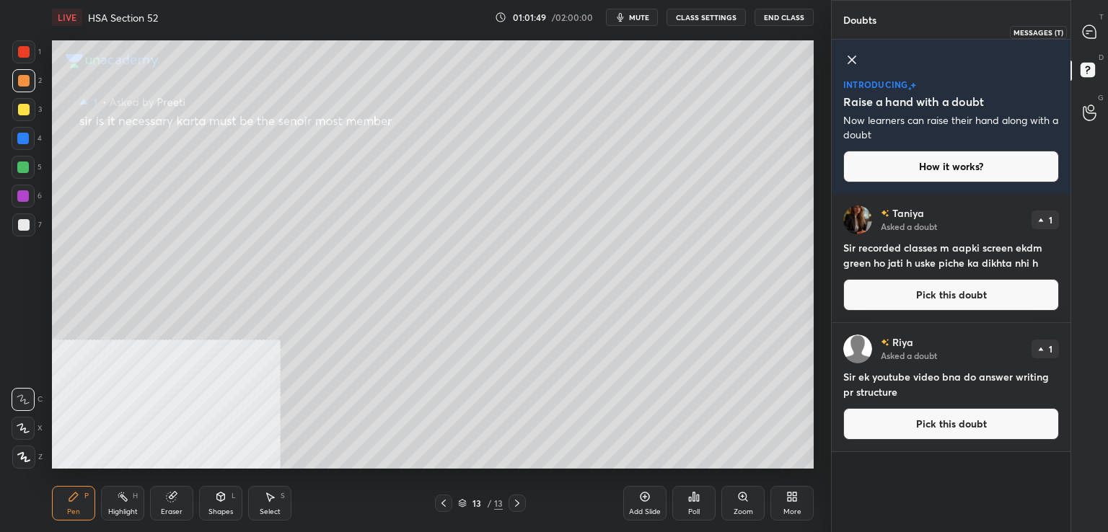
drag, startPoint x: 1095, startPoint y: 27, endPoint x: 1048, endPoint y: 13, distance: 48.8
click at [1094, 27] on icon at bounding box center [1089, 32] width 15 height 15
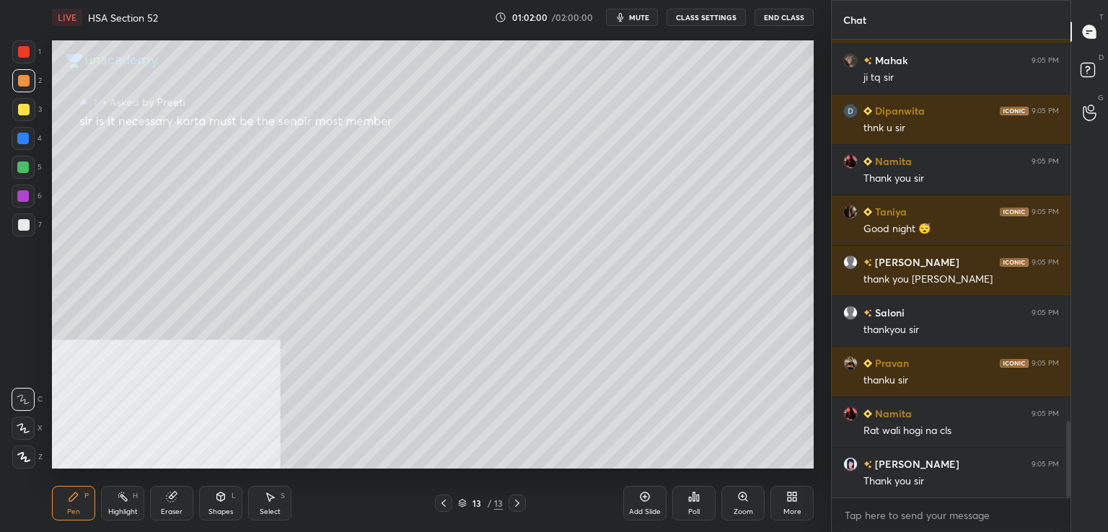
scroll to position [2280, 0]
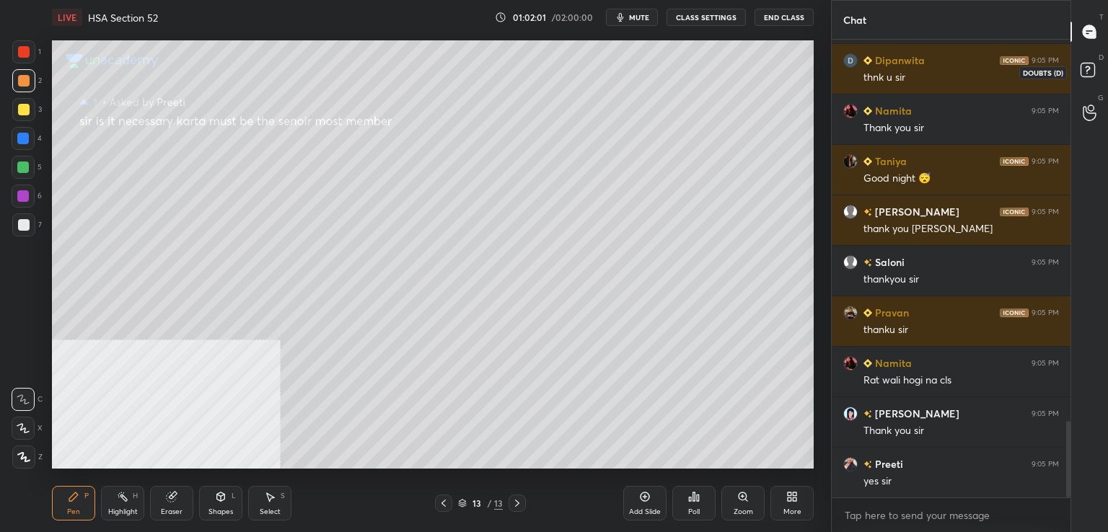
click at [1088, 63] on icon at bounding box center [1090, 72] width 26 height 26
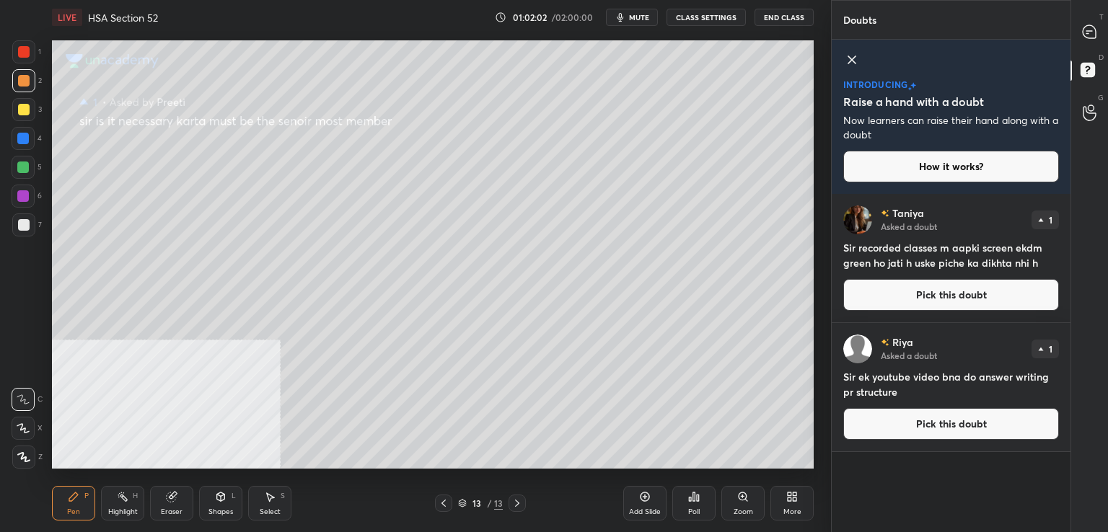
drag, startPoint x: 885, startPoint y: 291, endPoint x: 874, endPoint y: 299, distance: 13.4
click at [888, 293] on button "Pick this doubt" at bounding box center [951, 295] width 216 height 32
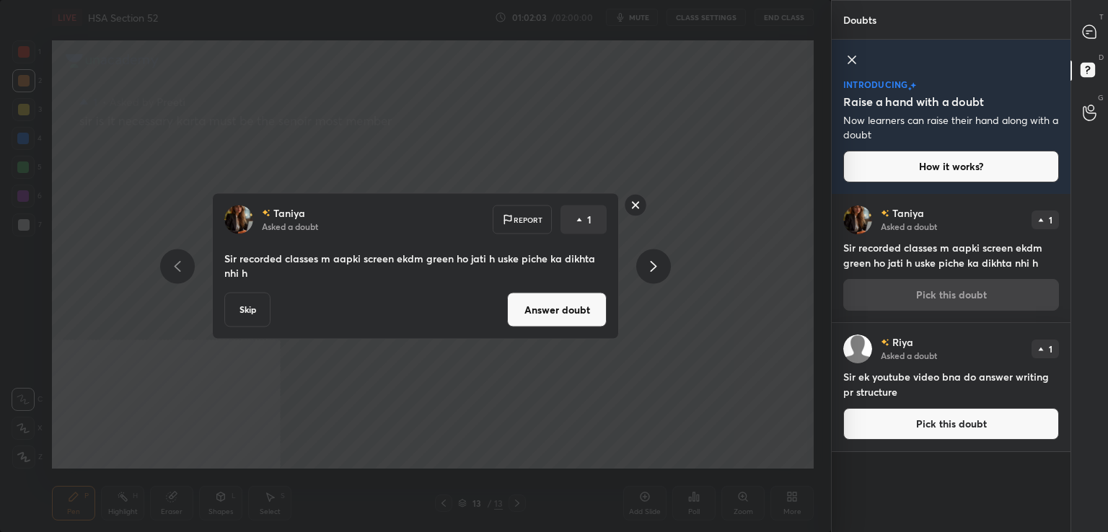
drag, startPoint x: 568, startPoint y: 304, endPoint x: 565, endPoint y: 311, distance: 7.8
click at [568, 308] on button "Answer doubt" at bounding box center [557, 310] width 100 height 35
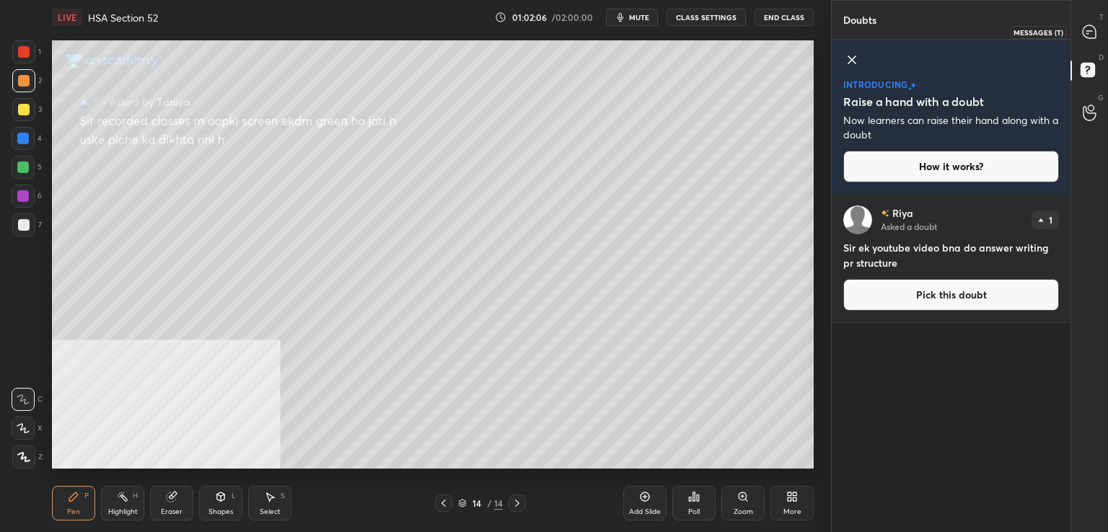
drag, startPoint x: 1090, startPoint y: 26, endPoint x: 1077, endPoint y: 35, distance: 16.6
click at [1088, 27] on icon at bounding box center [1088, 31] width 13 height 13
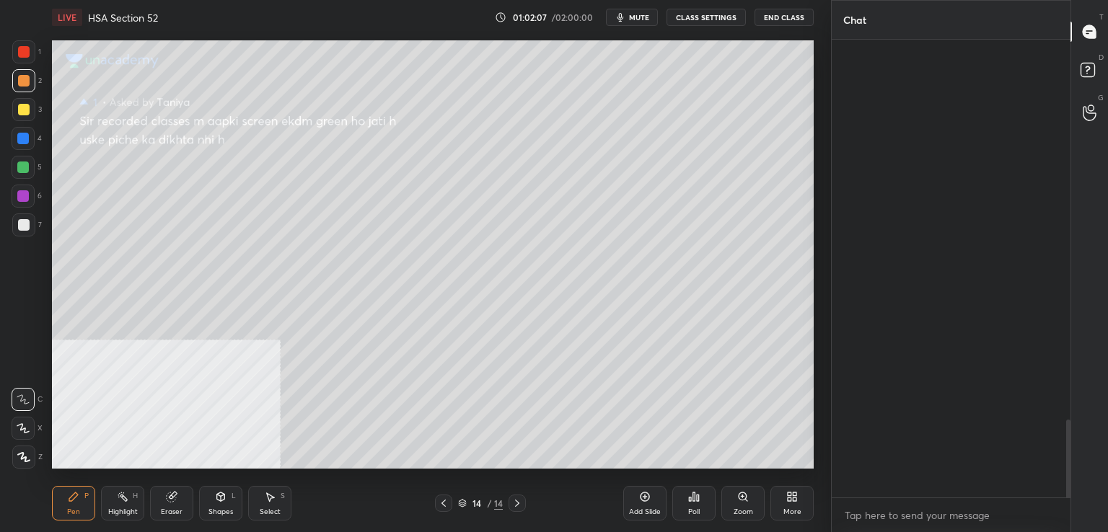
scroll to position [454, 234]
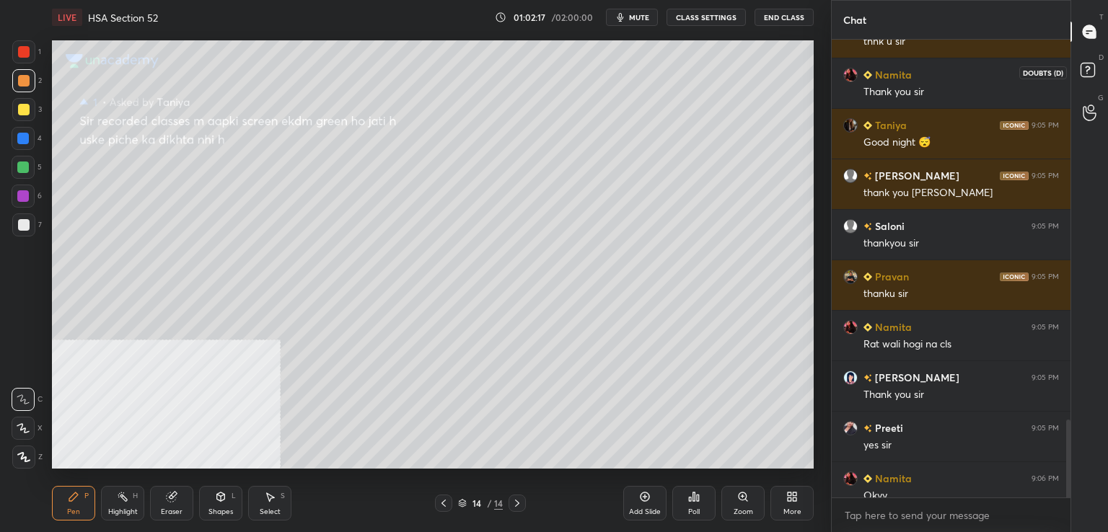
click at [1095, 70] on icon at bounding box center [1090, 72] width 26 height 26
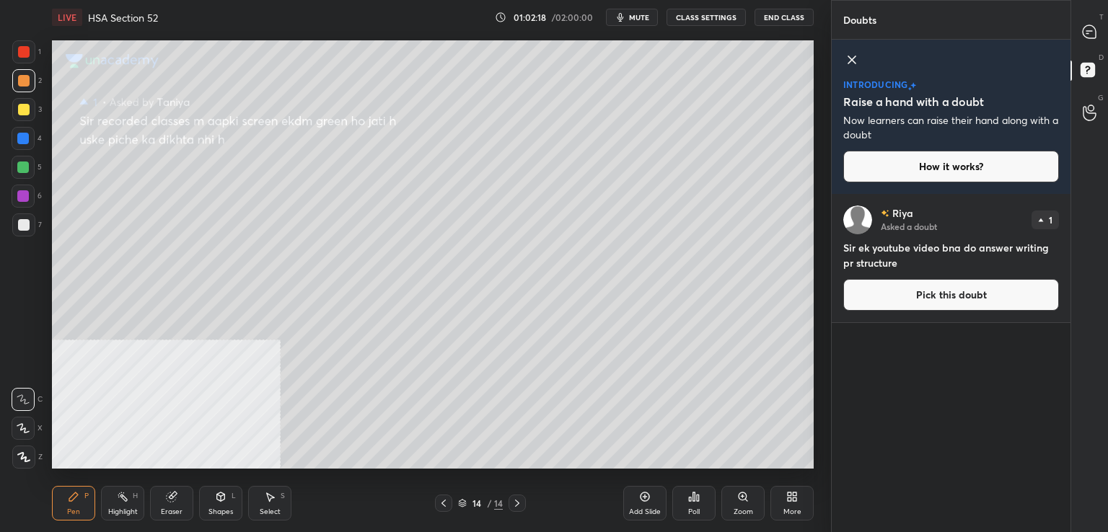
drag, startPoint x: 922, startPoint y: 314, endPoint x: 914, endPoint y: 311, distance: 8.4
click at [921, 313] on div "[PERSON_NAME] Asked a doubt 1 Sir ek youtube video bna do answer writing pr str…" at bounding box center [950, 258] width 239 height 128
drag, startPoint x: 912, startPoint y: 292, endPoint x: 899, endPoint y: 292, distance: 13.0
click at [908, 293] on button "Pick this doubt" at bounding box center [951, 295] width 216 height 32
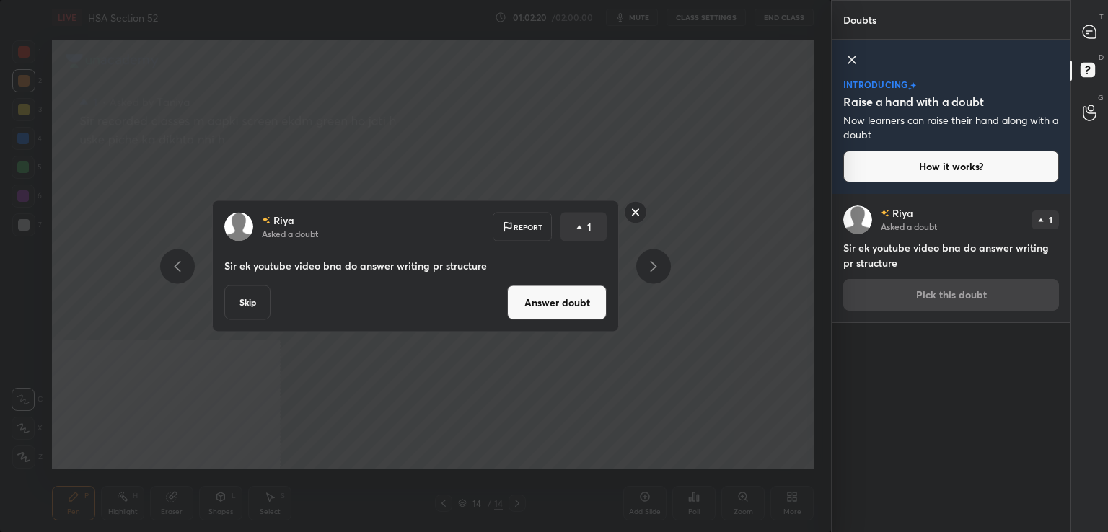
click at [580, 304] on button "Answer doubt" at bounding box center [557, 303] width 100 height 35
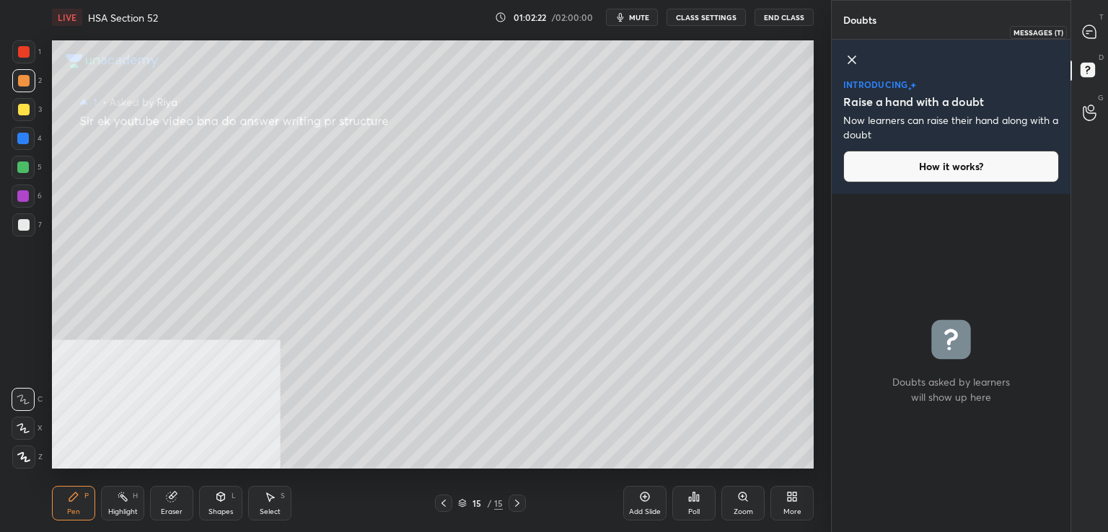
drag, startPoint x: 1095, startPoint y: 28, endPoint x: 1089, endPoint y: 35, distance: 8.7
click at [1095, 27] on icon at bounding box center [1089, 32] width 15 height 15
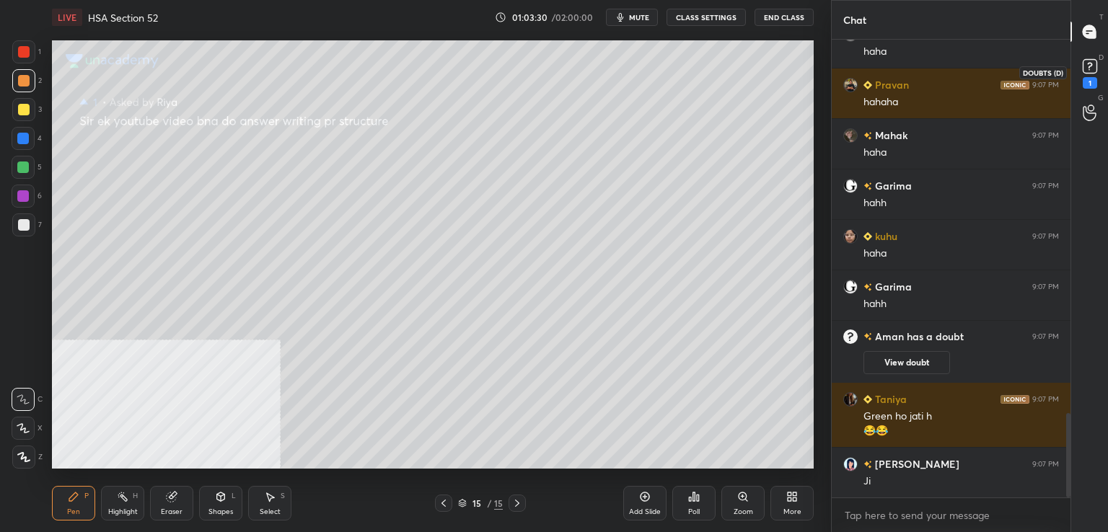
scroll to position [2026, 0]
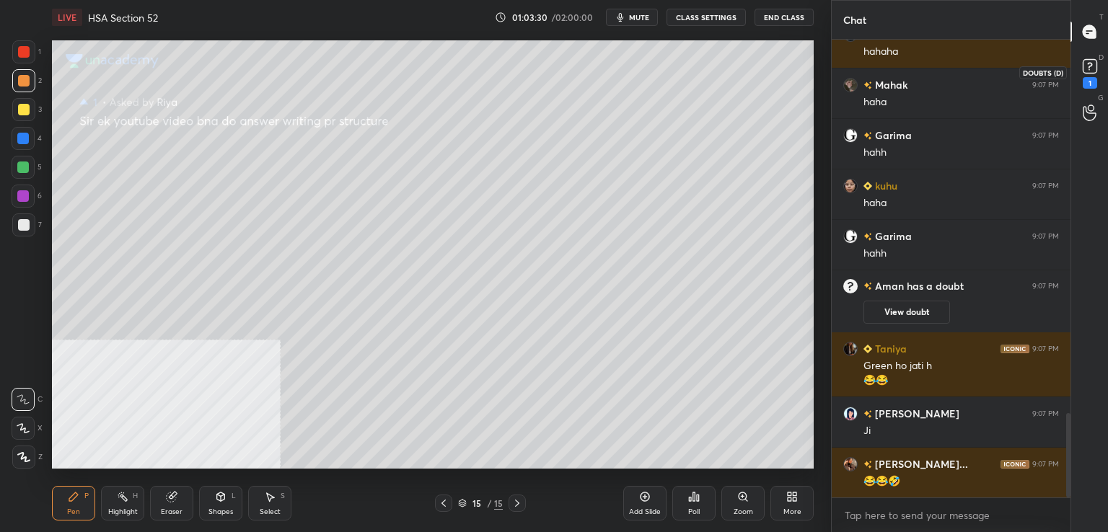
click at [1093, 82] on div "1" at bounding box center [1089, 83] width 14 height 12
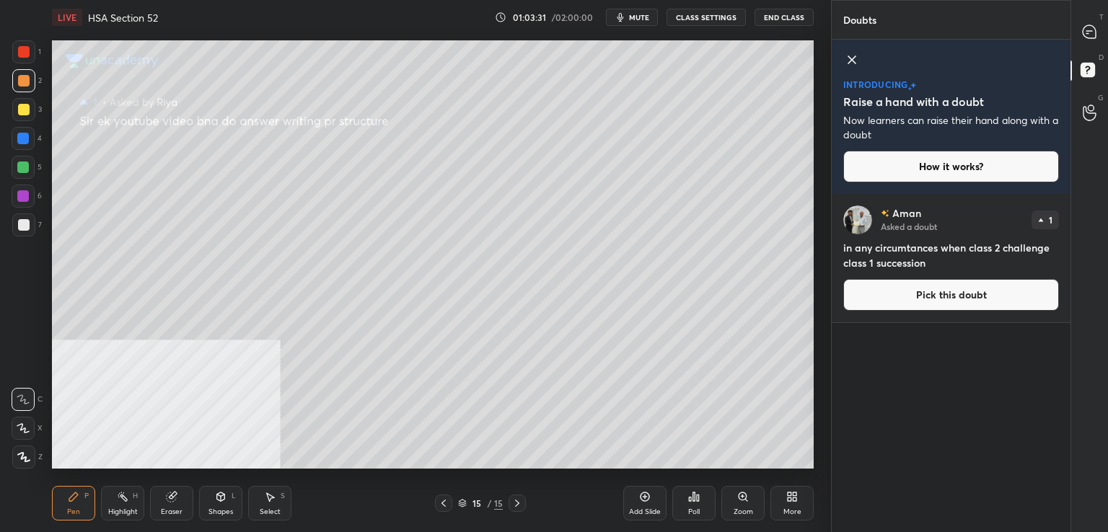
drag, startPoint x: 895, startPoint y: 292, endPoint x: 857, endPoint y: 288, distance: 37.7
click at [893, 292] on button "Pick this doubt" at bounding box center [951, 295] width 216 height 32
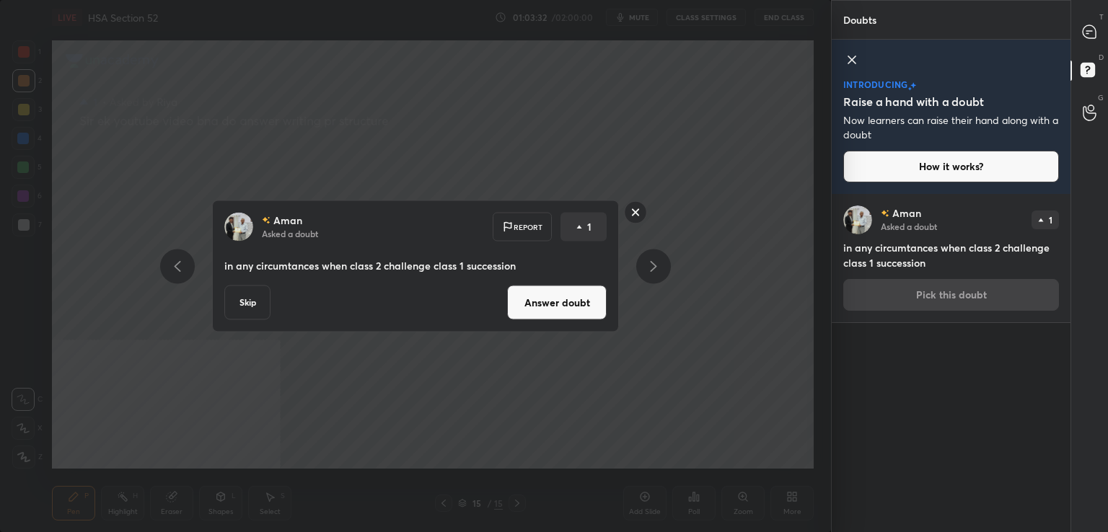
click at [544, 316] on button "Answer doubt" at bounding box center [557, 303] width 100 height 35
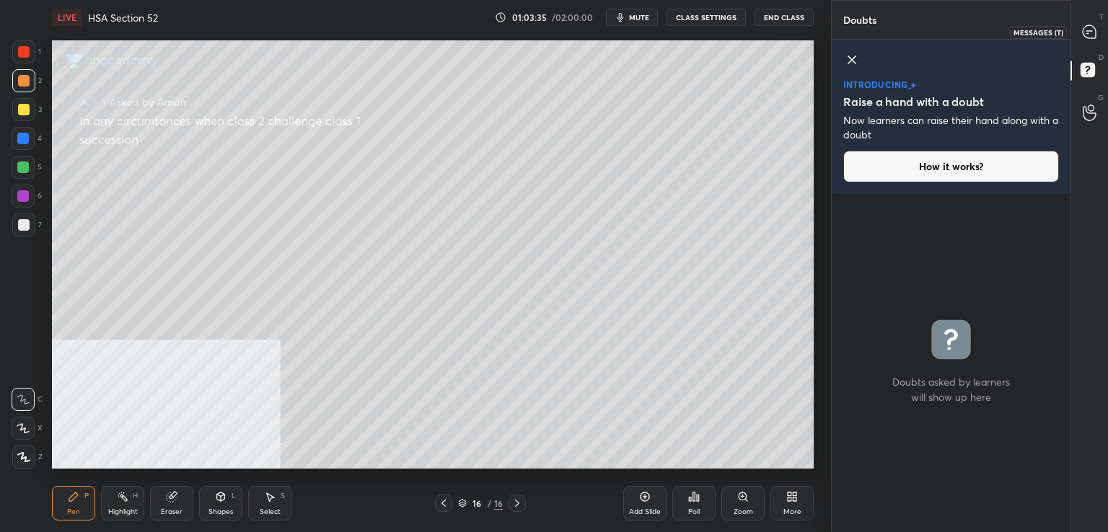
drag, startPoint x: 1093, startPoint y: 22, endPoint x: 1066, endPoint y: 30, distance: 27.8
click at [1095, 25] on icon at bounding box center [1089, 32] width 15 height 15
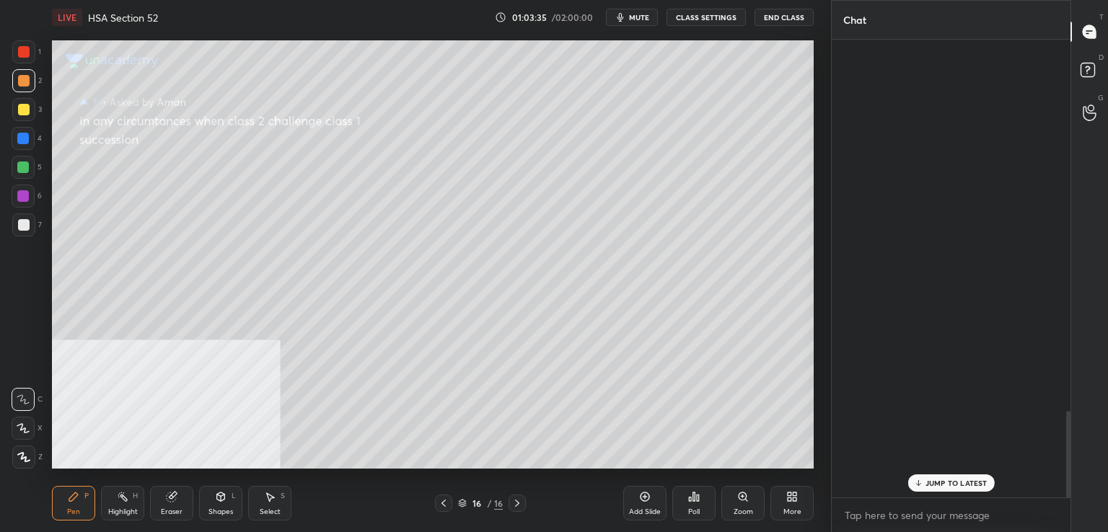
scroll to position [454, 234]
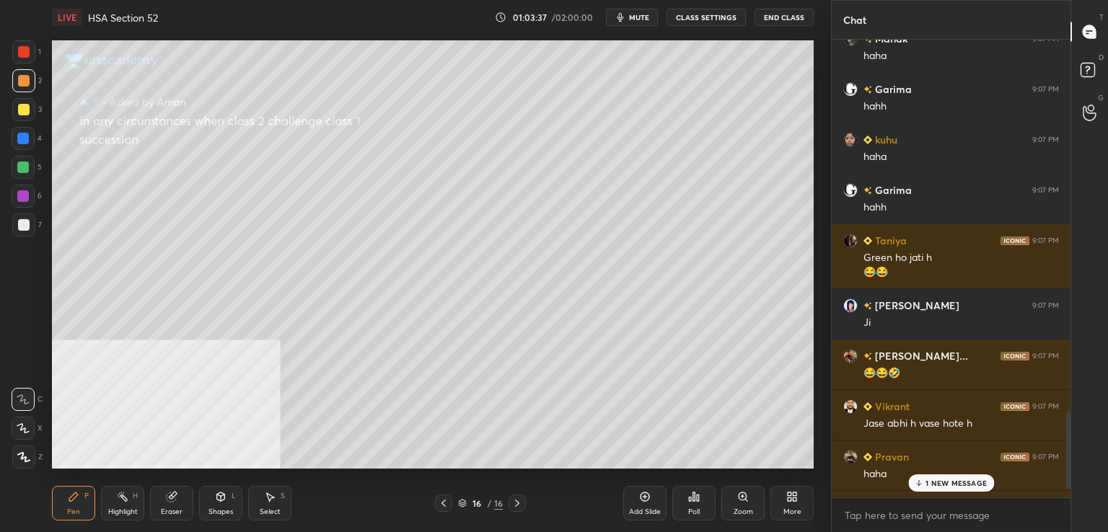
click at [944, 484] on p "1 NEW MESSAGE" at bounding box center [955, 483] width 61 height 9
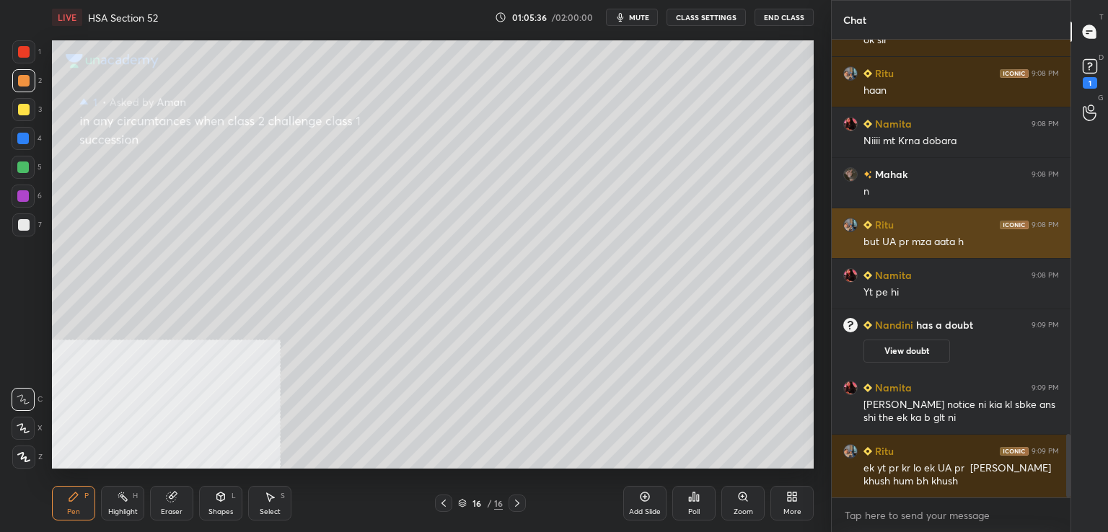
scroll to position [2831, 0]
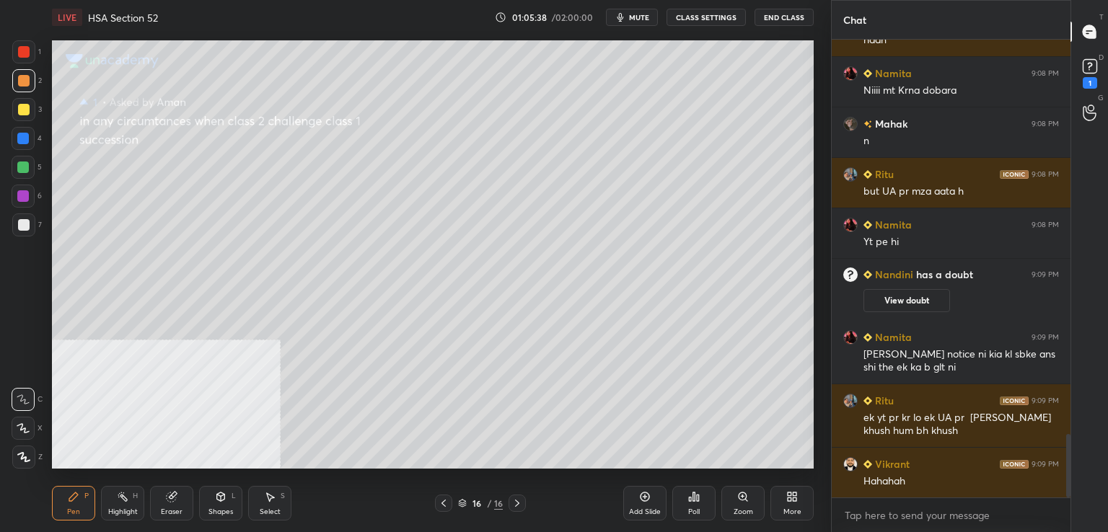
drag, startPoint x: 1094, startPoint y: 97, endPoint x: 1095, endPoint y: 87, distance: 9.5
click at [1093, 92] on div "G Raise Hand (G)" at bounding box center [1089, 112] width 37 height 40
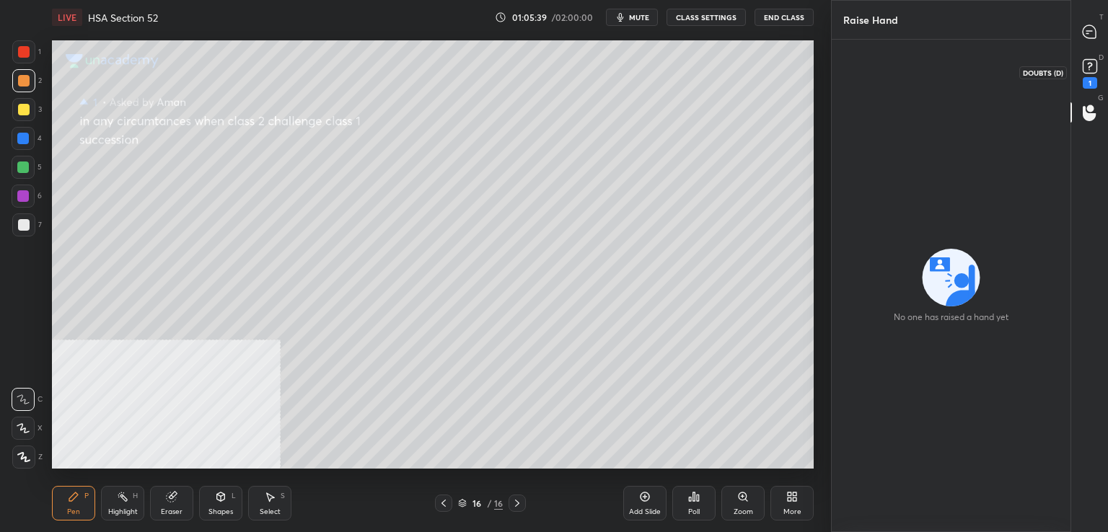
click at [1096, 73] on icon at bounding box center [1090, 67] width 22 height 22
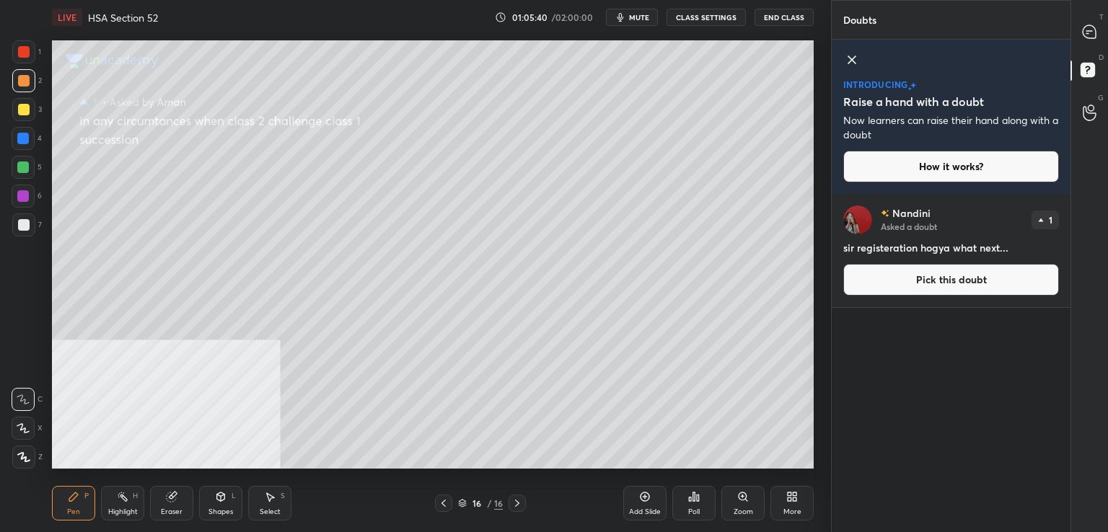
drag, startPoint x: 939, startPoint y: 286, endPoint x: 862, endPoint y: 271, distance: 77.9
click at [937, 286] on button "Pick this doubt" at bounding box center [951, 280] width 216 height 32
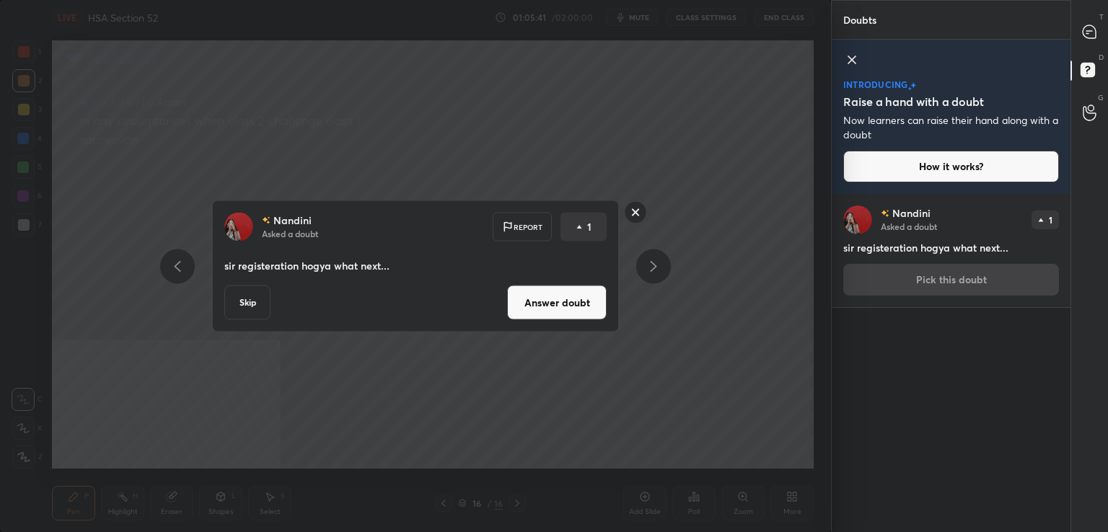
click at [522, 312] on button "Answer doubt" at bounding box center [557, 303] width 100 height 35
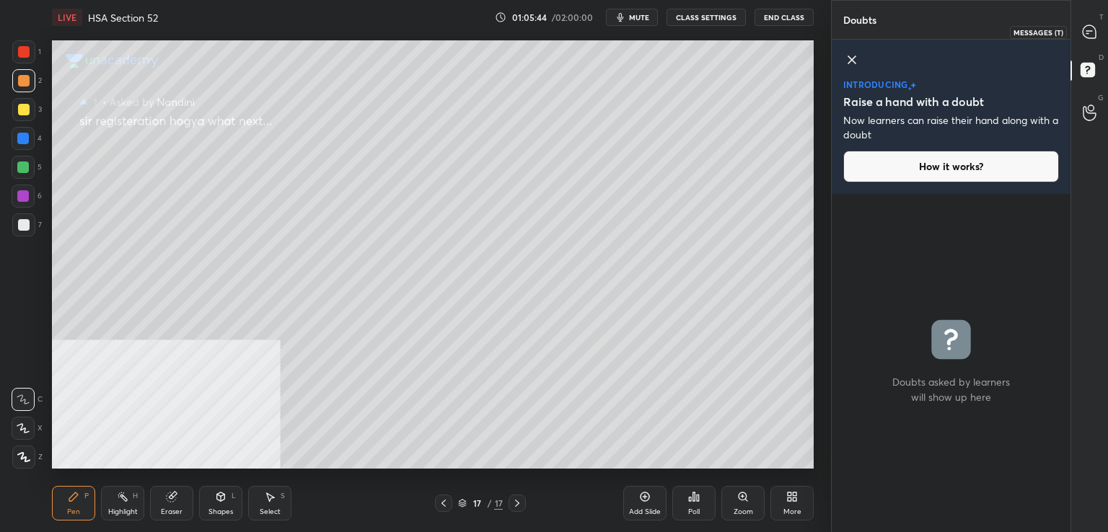
click at [1095, 30] on icon at bounding box center [1088, 31] width 13 height 13
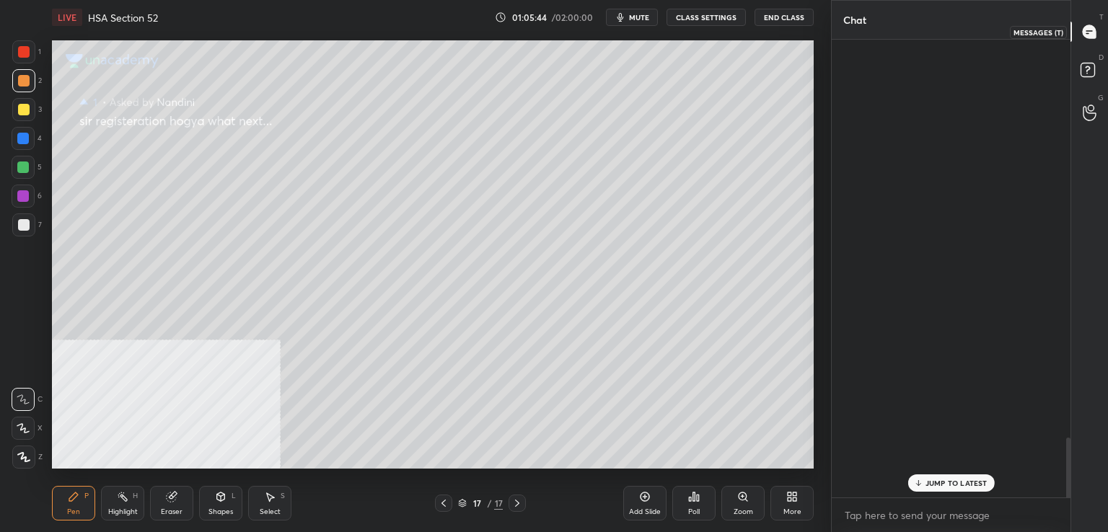
scroll to position [454, 234]
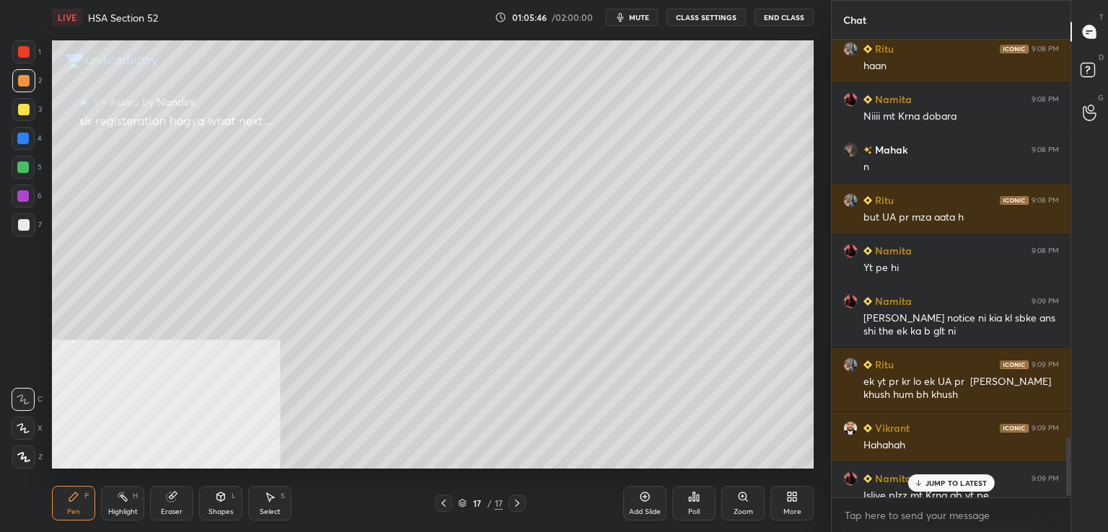
drag, startPoint x: 940, startPoint y: 487, endPoint x: 906, endPoint y: 486, distance: 34.6
click at [937, 486] on p "JUMP TO LATEST" at bounding box center [956, 483] width 62 height 9
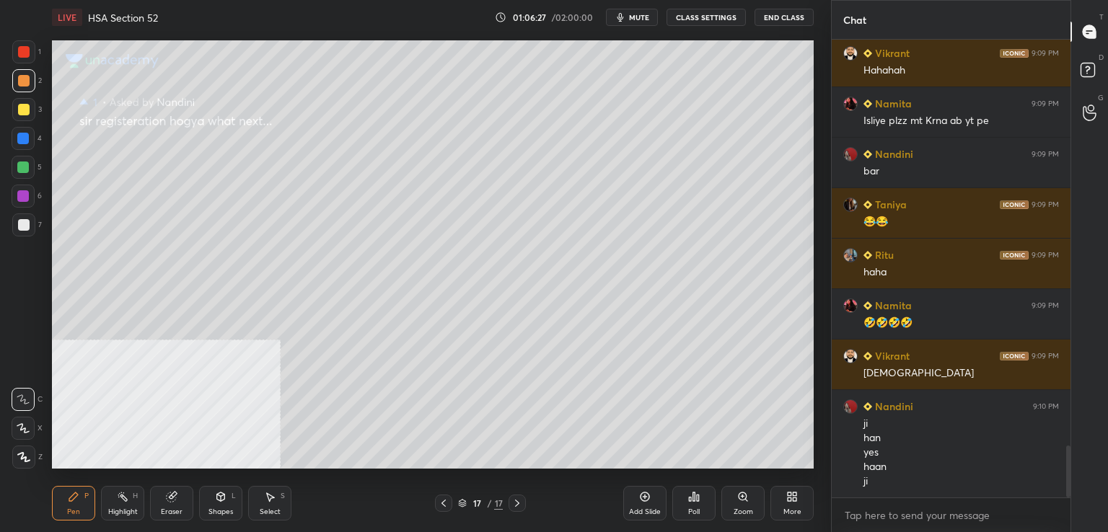
scroll to position [3562, 0]
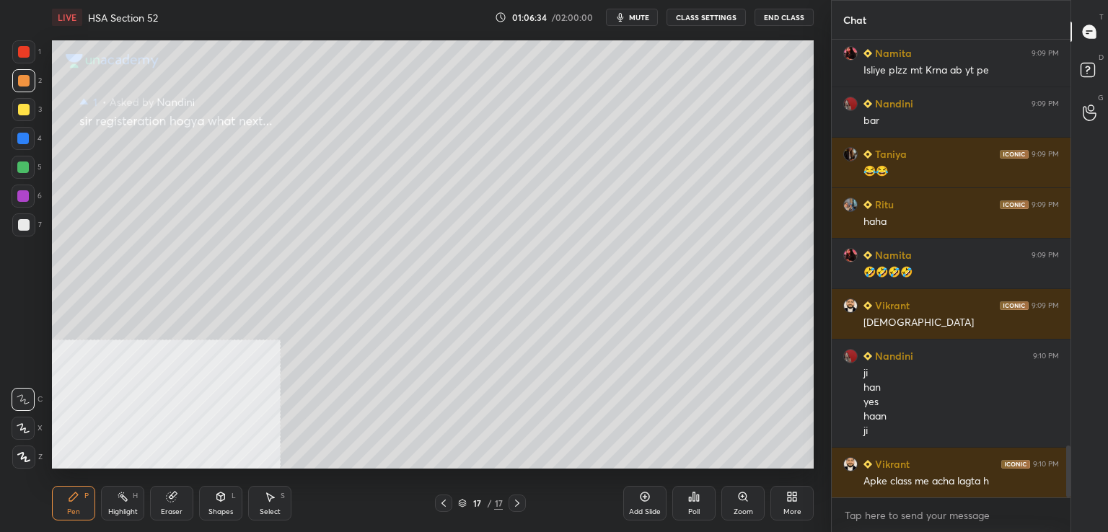
drag, startPoint x: 20, startPoint y: 57, endPoint x: 33, endPoint y: 44, distance: 18.4
click at [22, 56] on div at bounding box center [23, 51] width 23 height 23
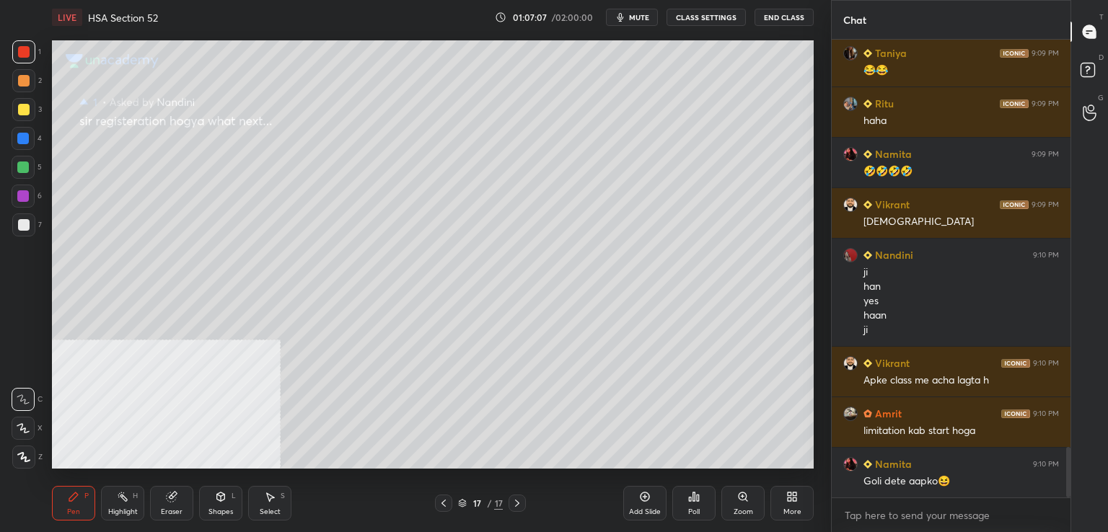
scroll to position [3714, 0]
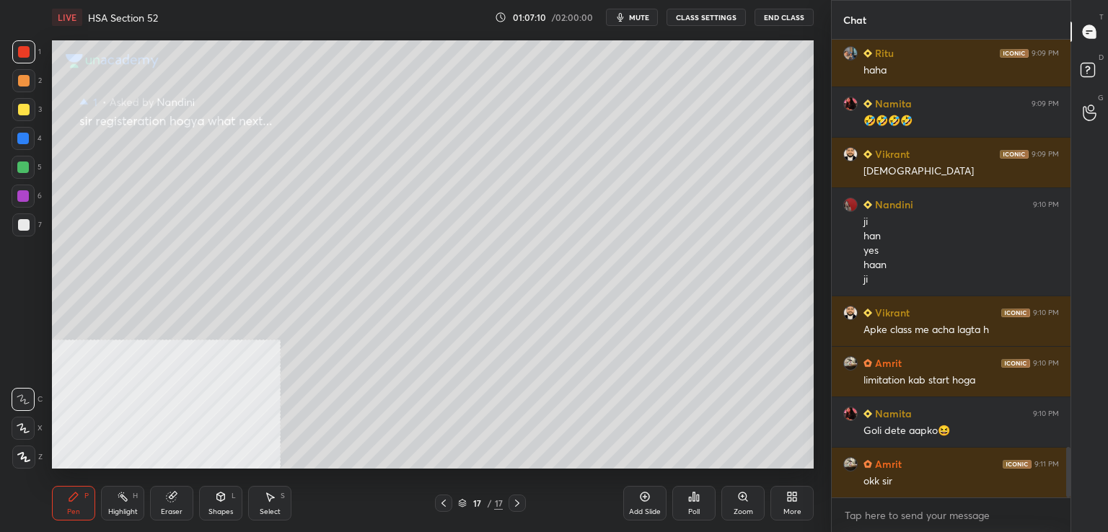
click at [788, 16] on button "End Class" at bounding box center [783, 17] width 59 height 17
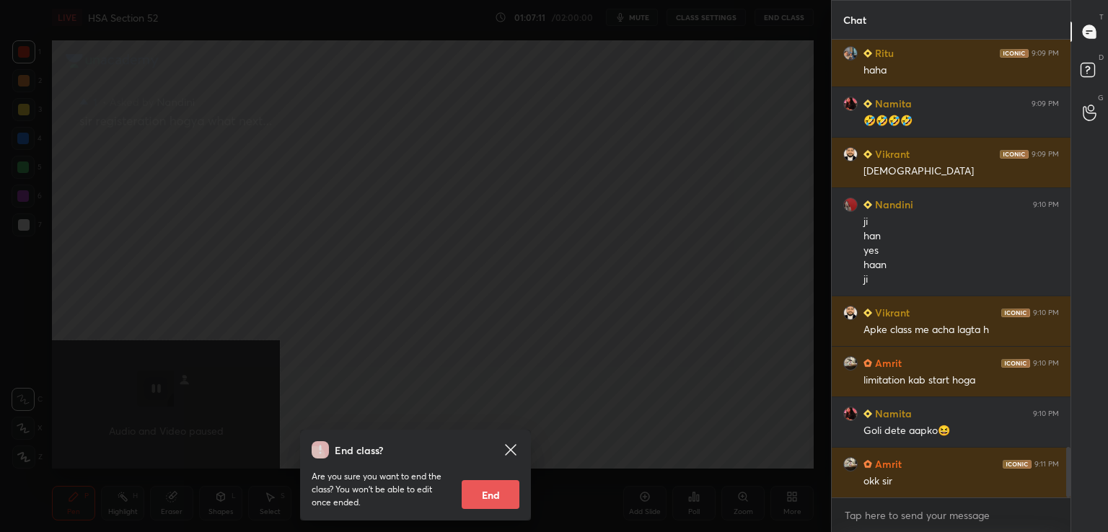
drag, startPoint x: 508, startPoint y: 498, endPoint x: 542, endPoint y: 402, distance: 101.3
click at [510, 491] on button "End" at bounding box center [490, 494] width 58 height 29
type textarea "x"
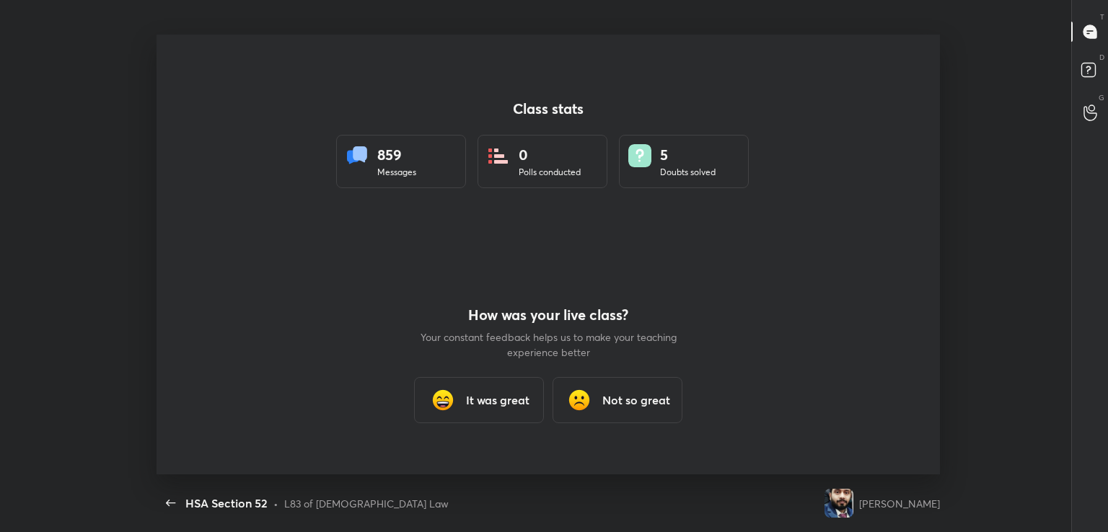
scroll to position [71668, 71013]
